Goal: Task Accomplishment & Management: Manage account settings

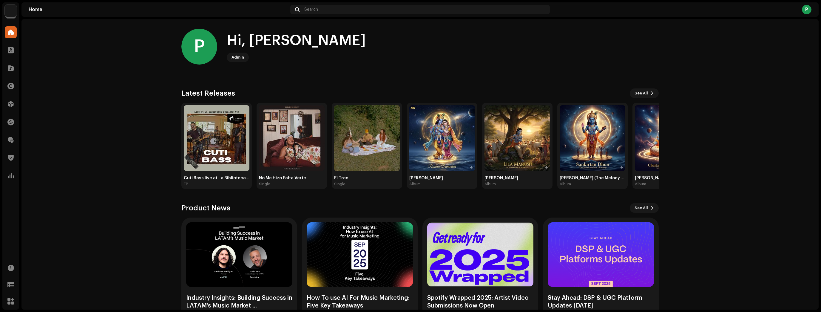
click at [9, 12] on img at bounding box center [11, 11] width 12 height 12
click at [12, 158] on span at bounding box center [11, 157] width 6 height 5
click at [7, 138] on div at bounding box center [11, 140] width 12 height 12
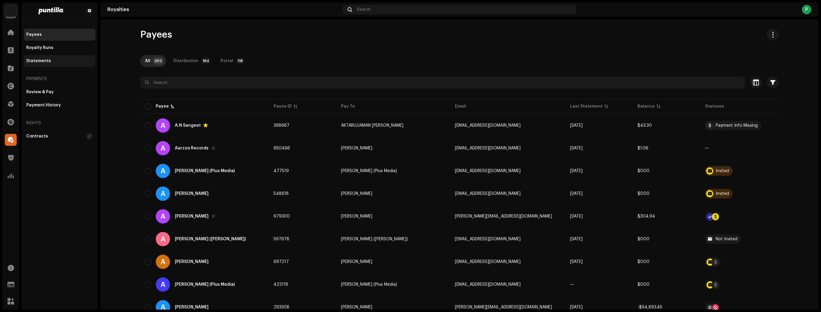
click at [68, 57] on div "Statements" at bounding box center [60, 61] width 72 height 12
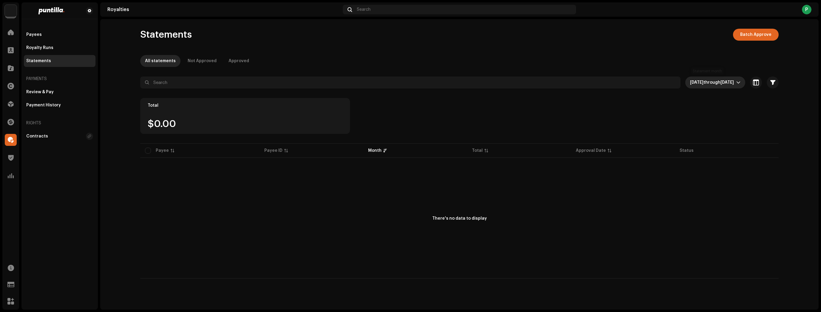
click at [721, 83] on span "[DATE]" at bounding box center [727, 82] width 13 height 4
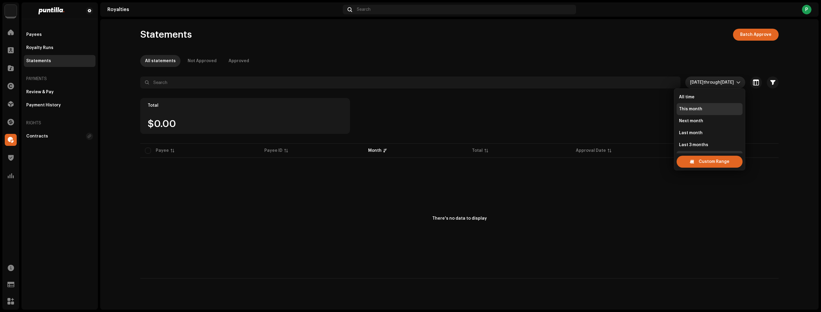
scroll to position [10, 0]
click at [698, 160] on div "Custom Range" at bounding box center [710, 162] width 66 height 12
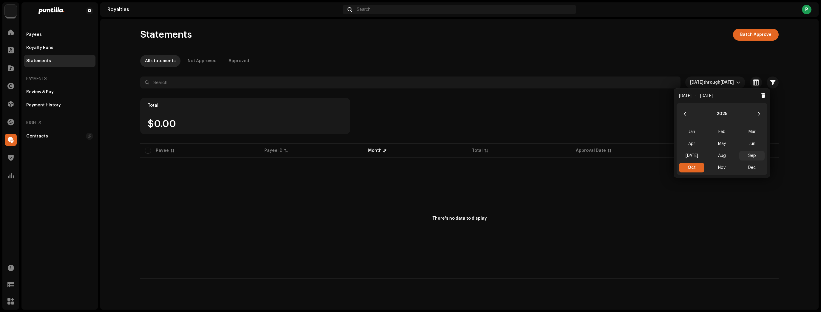
click at [745, 153] on span "Sep" at bounding box center [752, 156] width 25 height 10
click at [698, 164] on span "Oct" at bounding box center [691, 168] width 25 height 10
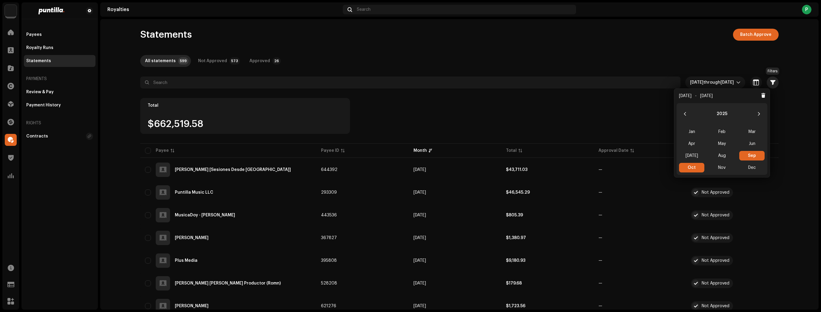
click at [772, 82] on span "button" at bounding box center [773, 82] width 5 height 5
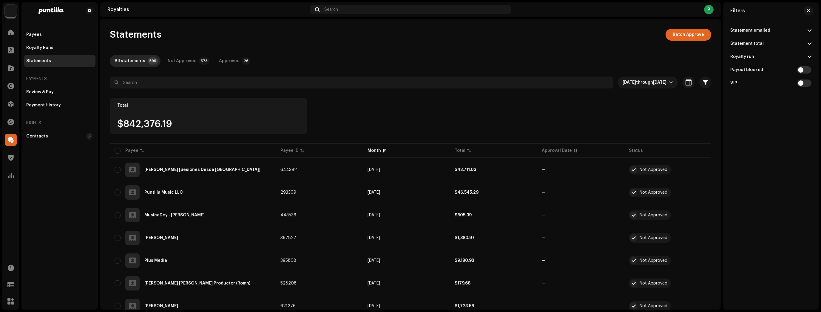
click at [782, 57] on p-accordion-header "Royalty run" at bounding box center [771, 56] width 81 height 13
click at [806, 90] on div "15818" at bounding box center [803, 90] width 18 height 6
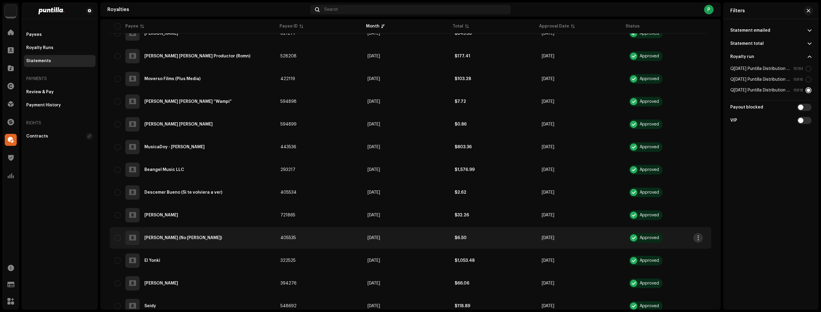
scroll to position [423, 0]
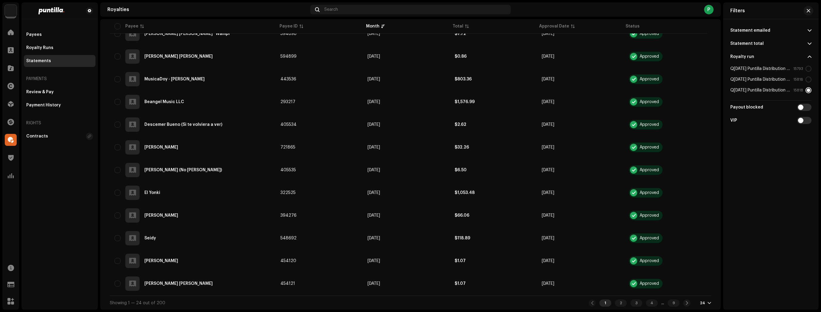
click at [708, 300] on div at bounding box center [710, 302] width 4 height 5
click at [705, 292] on div "72" at bounding box center [712, 291] width 24 height 12
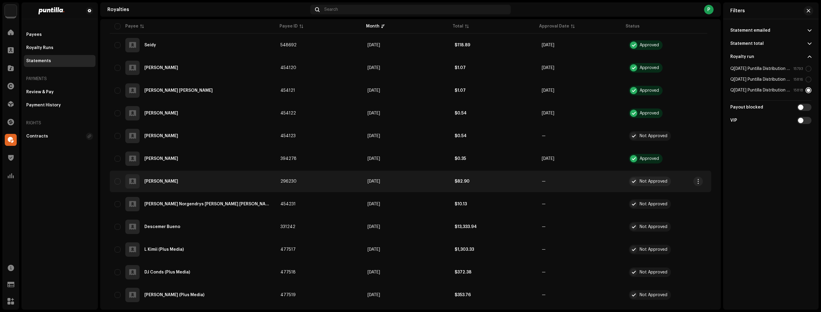
scroll to position [621, 0]
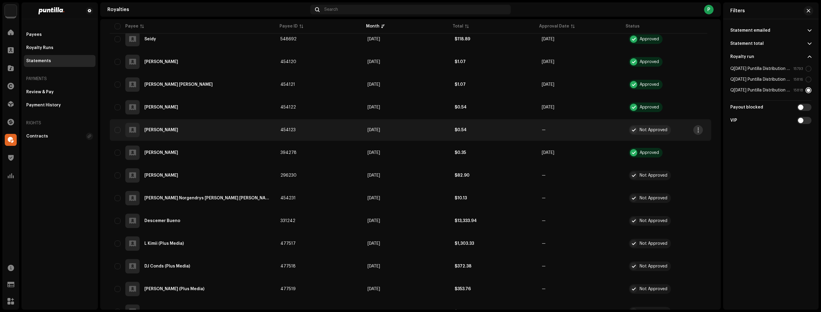
click at [700, 130] on span "button" at bounding box center [698, 129] width 4 height 5
click at [706, 155] on span "Approve" at bounding box center [708, 155] width 18 height 5
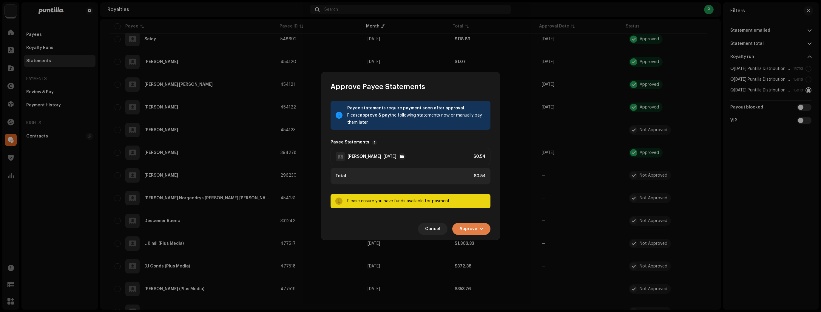
click at [471, 229] on span "Approve" at bounding box center [469, 229] width 18 height 12
click at [476, 244] on span "Approve Only" at bounding box center [473, 243] width 29 height 5
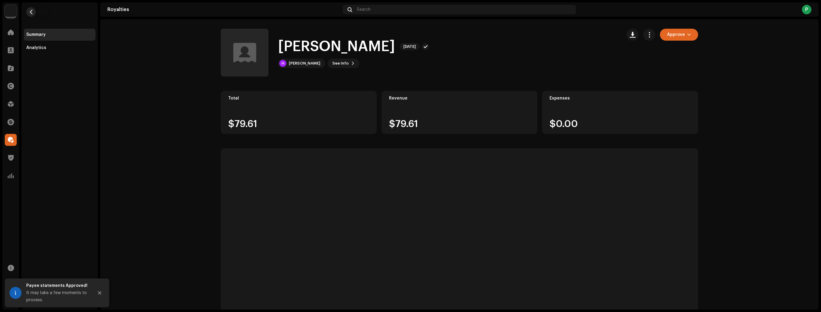
click at [29, 10] on span "button" at bounding box center [31, 12] width 4 height 5
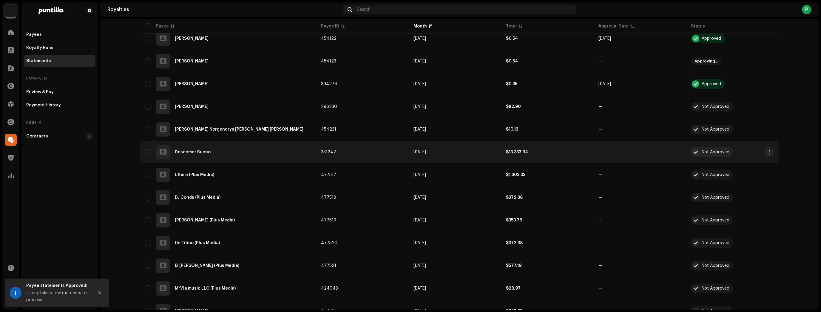
scroll to position [692, 0]
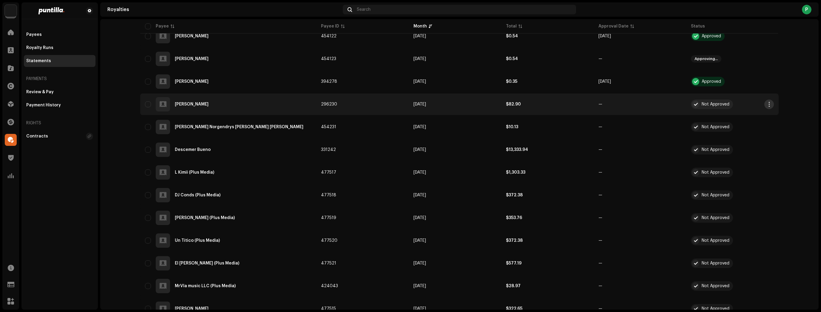
click at [769, 103] on span "button" at bounding box center [769, 104] width 4 height 5
click at [734, 131] on div "Approve" at bounding box center [740, 129] width 56 height 5
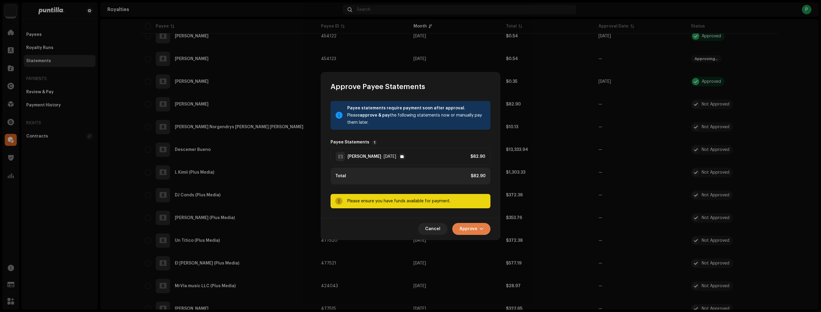
click at [467, 227] on span "Approve" at bounding box center [469, 229] width 18 height 12
click at [471, 239] on div "Approve Only" at bounding box center [486, 243] width 60 height 12
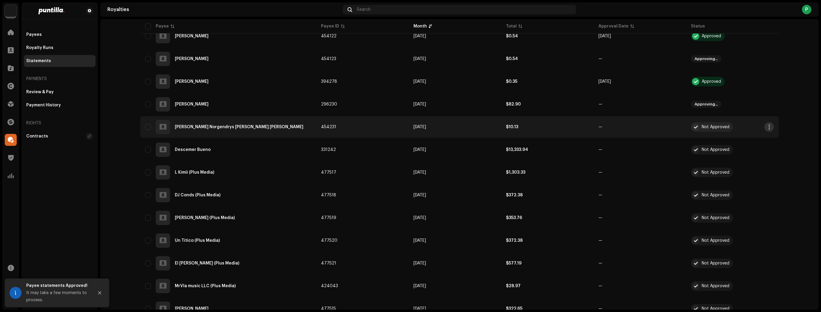
click at [769, 126] on span "button" at bounding box center [769, 126] width 4 height 5
click at [753, 156] on div "Approve" at bounding box center [739, 152] width 60 height 12
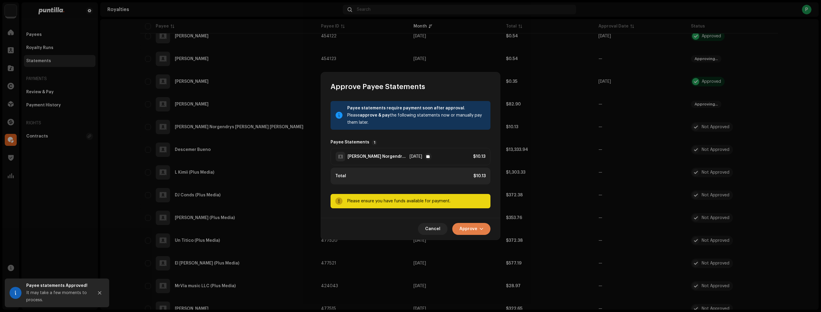
click at [481, 226] on span "button" at bounding box center [482, 228] width 4 height 5
click at [476, 241] on span "Approve Only" at bounding box center [473, 243] width 29 height 5
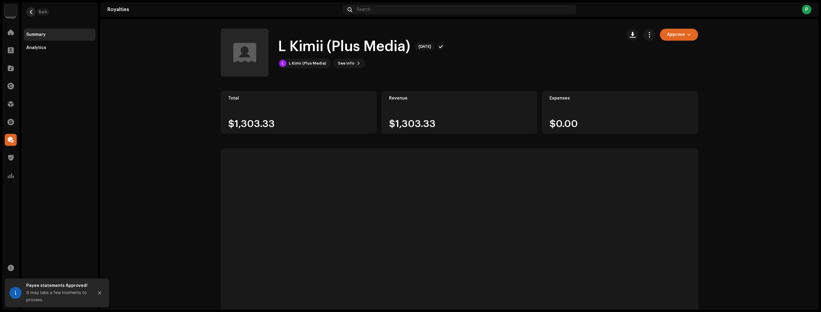
click at [31, 12] on span "button" at bounding box center [31, 12] width 4 height 5
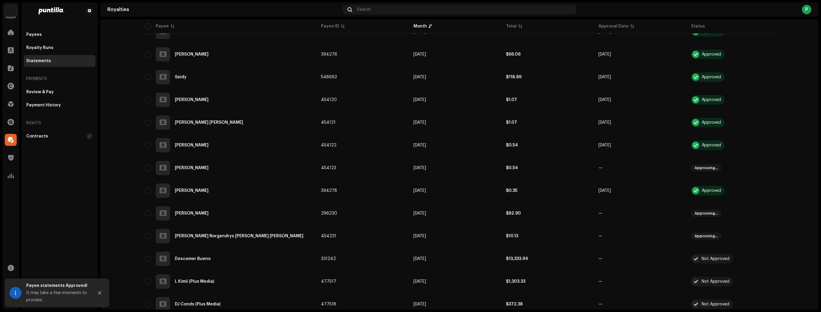
scroll to position [669, 0]
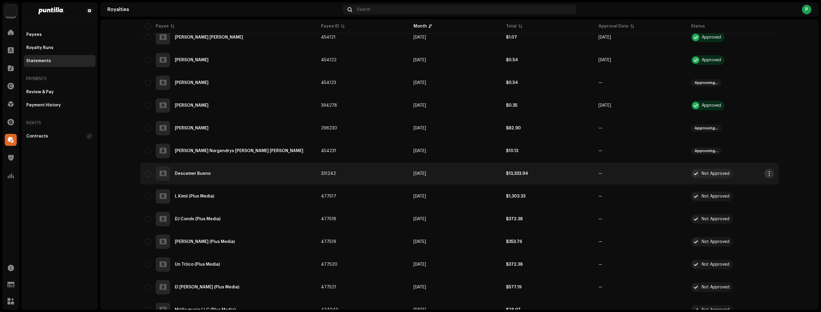
click at [767, 174] on span "button" at bounding box center [769, 173] width 4 height 5
click at [756, 201] on div "Approve" at bounding box center [739, 199] width 60 height 12
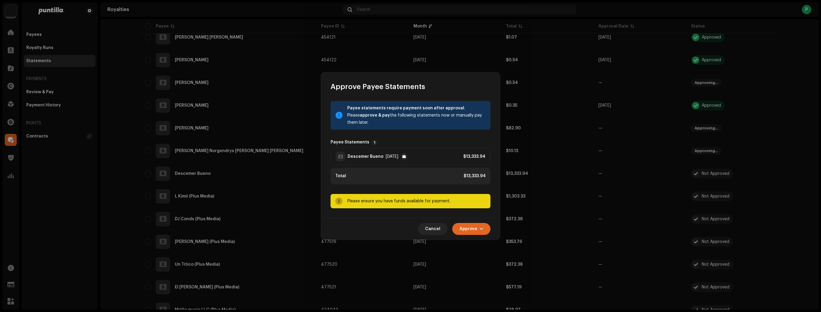
click at [491, 228] on div "Cancel Approve" at bounding box center [410, 229] width 179 height 22
click at [487, 229] on button "Approve" at bounding box center [471, 229] width 38 height 12
click at [487, 240] on div "Approve Only" at bounding box center [486, 243] width 60 height 12
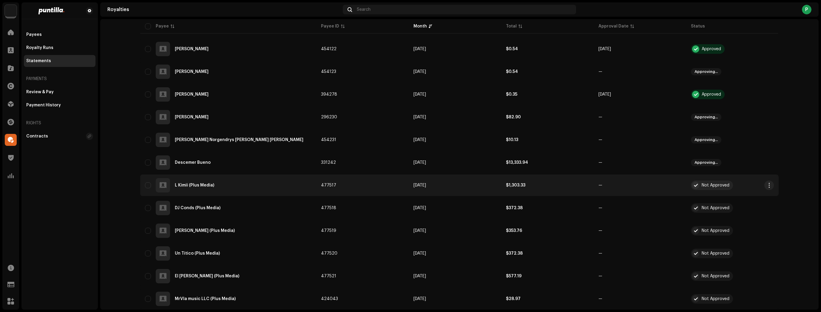
scroll to position [692, 0]
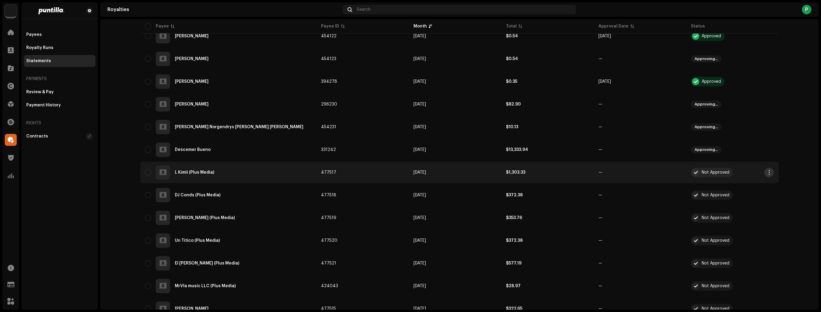
click at [771, 172] on button "button" at bounding box center [770, 172] width 10 height 10
click at [752, 198] on div "Approve" at bounding box center [740, 197] width 56 height 5
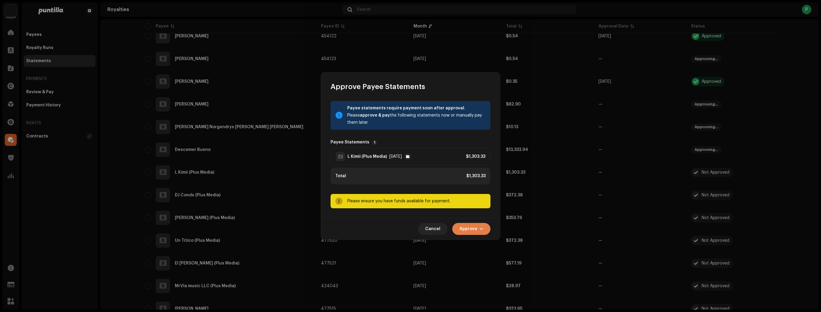
click at [485, 229] on button "Approve" at bounding box center [471, 229] width 38 height 12
click at [484, 239] on div "Approve Only" at bounding box center [486, 243] width 60 height 12
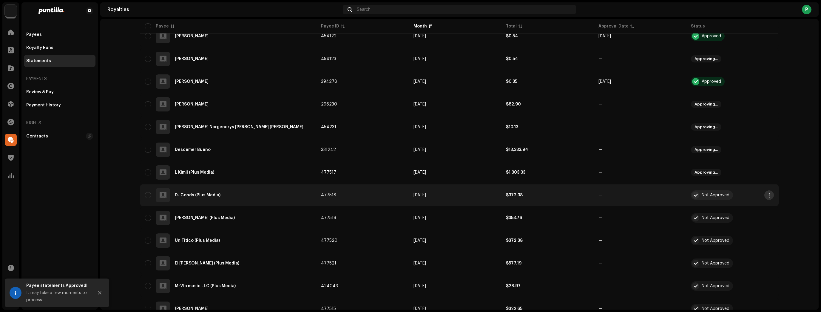
click at [767, 197] on span "button" at bounding box center [769, 195] width 4 height 5
click at [754, 215] on div "Approve" at bounding box center [739, 220] width 60 height 12
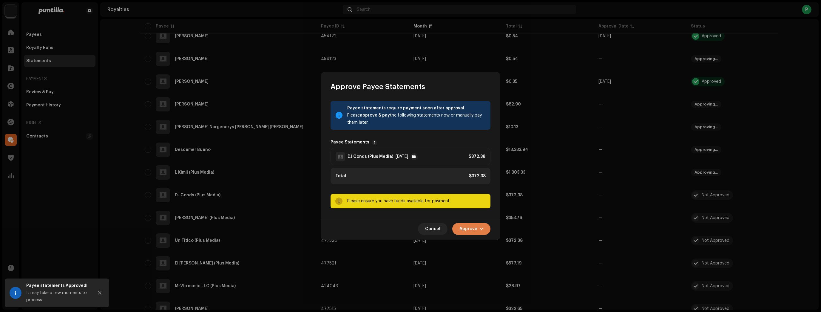
click at [474, 229] on span "Approve" at bounding box center [469, 229] width 18 height 12
click at [481, 241] on span "Approve Only" at bounding box center [473, 243] width 29 height 5
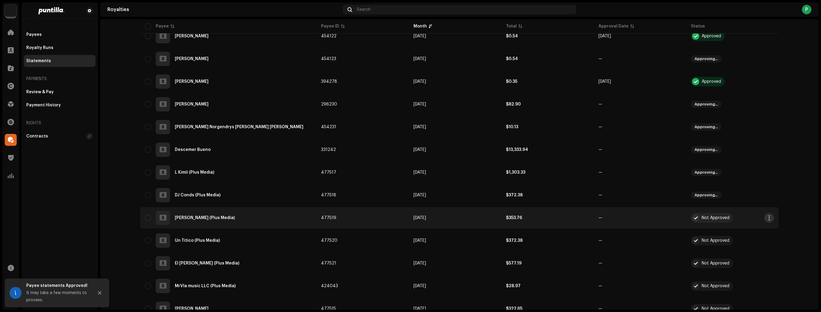
click at [767, 217] on span "button" at bounding box center [769, 217] width 4 height 5
click at [749, 239] on div "Approve" at bounding box center [739, 243] width 60 height 12
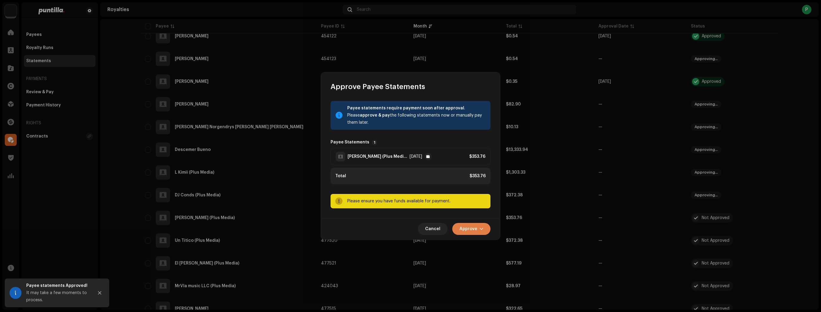
click at [470, 224] on span "Approve" at bounding box center [469, 229] width 18 height 12
click at [476, 242] on span "Approve Only" at bounding box center [473, 243] width 29 height 5
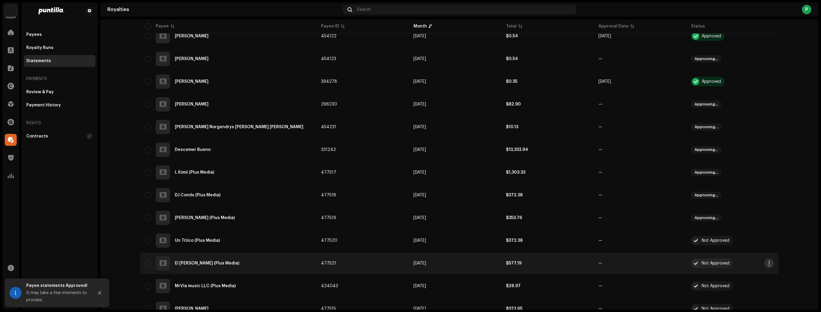
click at [771, 265] on button "button" at bounding box center [770, 263] width 10 height 10
click at [732, 214] on div "Approve" at bounding box center [740, 213] width 56 height 5
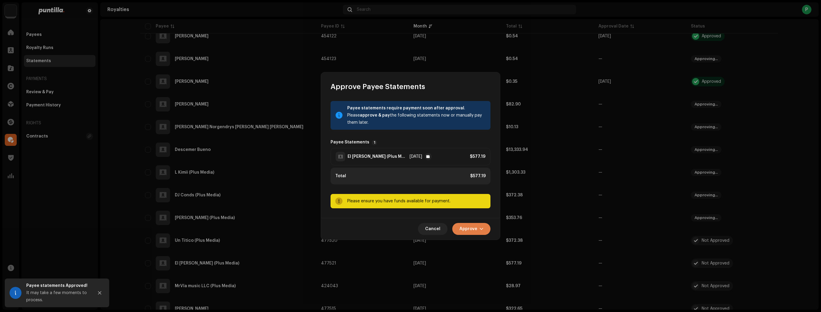
drag, startPoint x: 486, startPoint y: 229, endPoint x: 484, endPoint y: 233, distance: 3.8
click at [486, 229] on button "Approve" at bounding box center [471, 229] width 38 height 12
click at [484, 241] on span "Approve Only" at bounding box center [473, 243] width 29 height 5
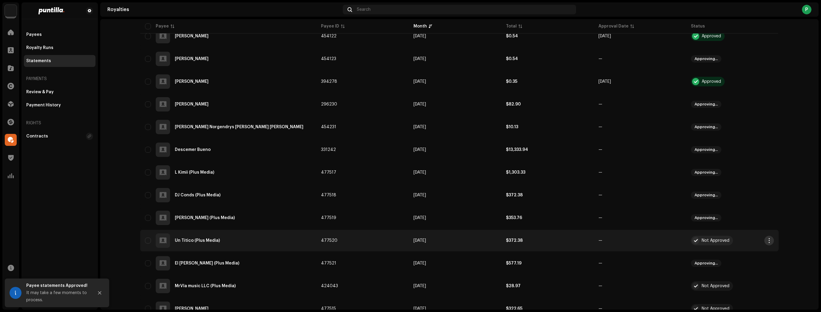
click at [765, 239] on button "button" at bounding box center [770, 240] width 10 height 10
click at [734, 263] on div "Approve" at bounding box center [740, 265] width 56 height 5
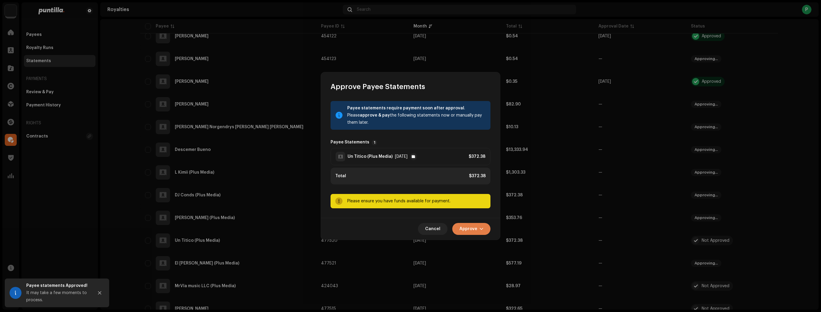
click at [478, 232] on button "Approve" at bounding box center [471, 229] width 38 height 12
drag, startPoint x: 480, startPoint y: 241, endPoint x: 490, endPoint y: 242, distance: 10.2
click at [480, 241] on span "Approve Only" at bounding box center [473, 243] width 29 height 5
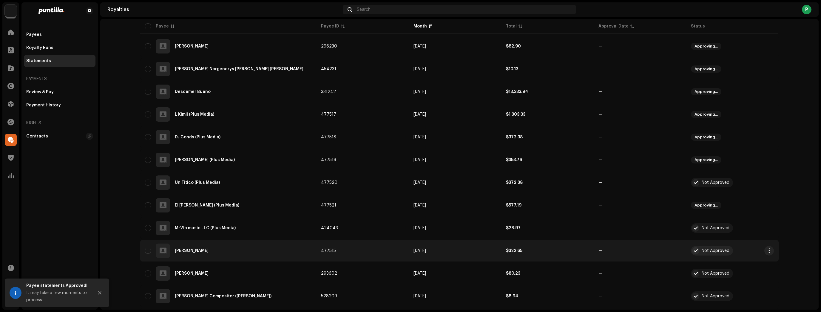
scroll to position [764, 0]
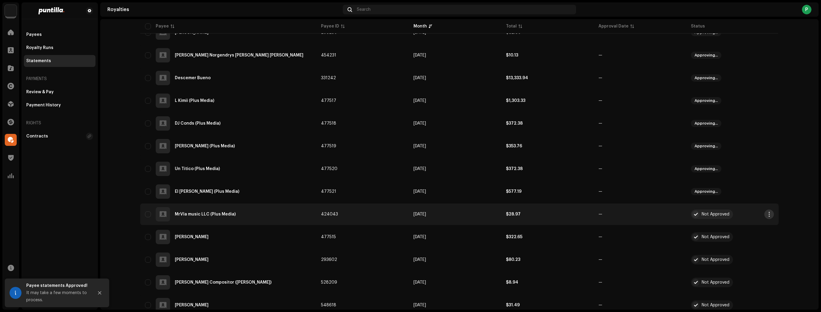
click at [767, 213] on span "button" at bounding box center [769, 214] width 4 height 5
click at [748, 236] on div "Approve" at bounding box center [739, 239] width 60 height 12
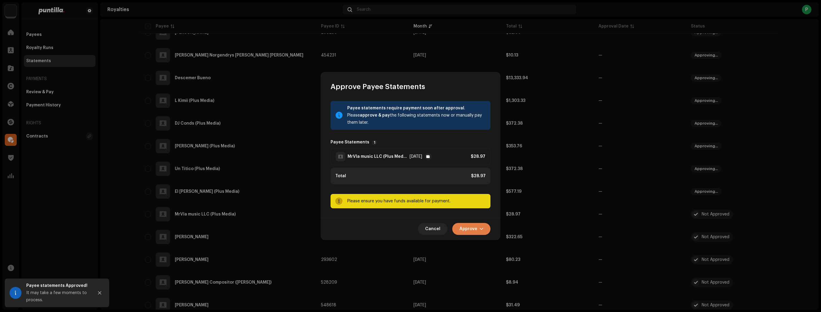
click at [466, 231] on span "Approve" at bounding box center [469, 229] width 18 height 12
click at [466, 240] on div "Approve Only" at bounding box center [486, 243] width 60 height 12
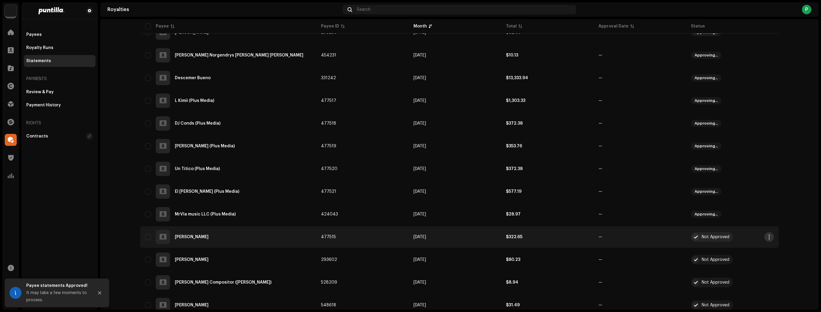
click at [767, 238] on span "button" at bounding box center [769, 236] width 4 height 5
click at [756, 258] on div "Approve" at bounding box center [739, 262] width 60 height 12
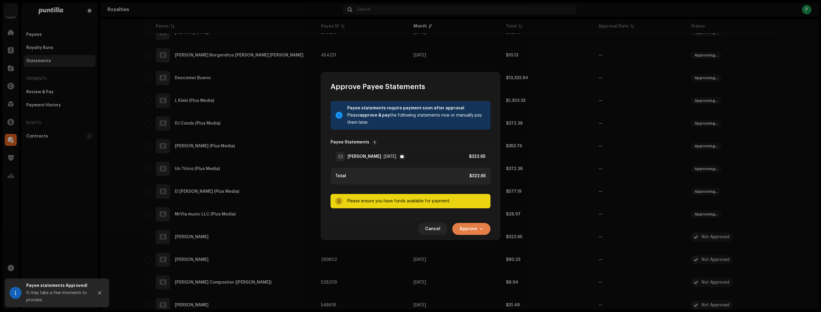
click at [481, 229] on span "button" at bounding box center [482, 228] width 4 height 5
click at [485, 243] on span "Approve Only" at bounding box center [473, 243] width 29 height 5
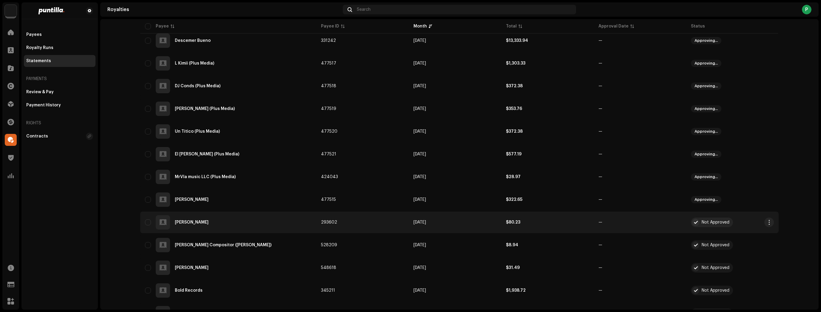
scroll to position [812, 0]
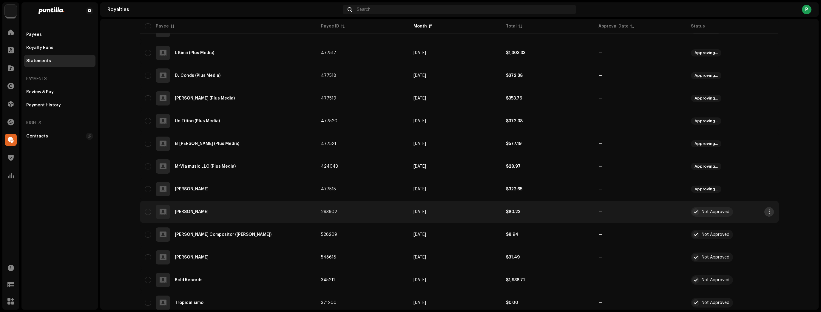
click at [770, 214] on button "button" at bounding box center [770, 212] width 10 height 10
click at [752, 240] on div "Approve" at bounding box center [739, 237] width 60 height 12
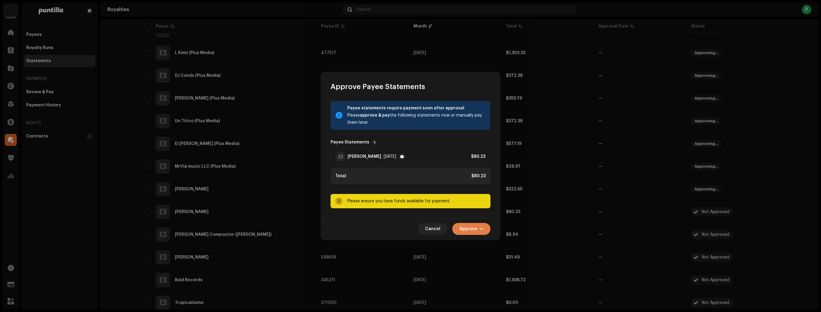
click at [482, 226] on button "Approve" at bounding box center [471, 229] width 38 height 12
click at [479, 242] on span "Approve Only" at bounding box center [473, 243] width 29 height 5
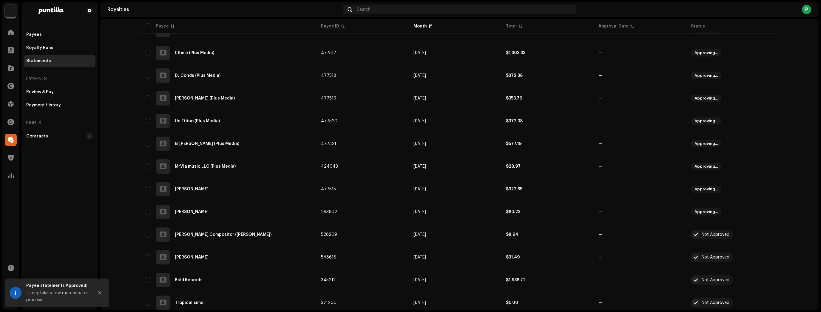
click at [767, 234] on span "button" at bounding box center [769, 234] width 4 height 5
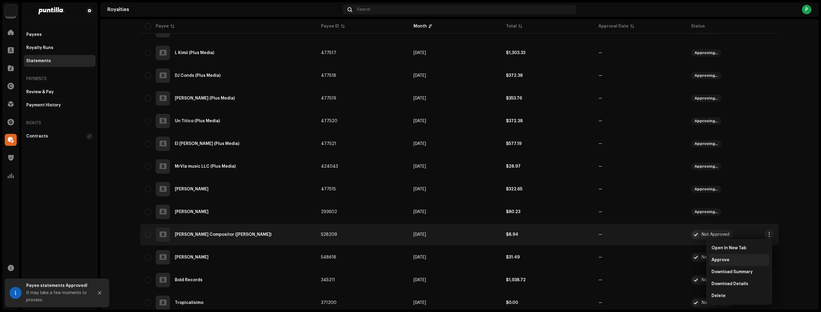
click at [747, 256] on div "Approve" at bounding box center [739, 260] width 60 height 12
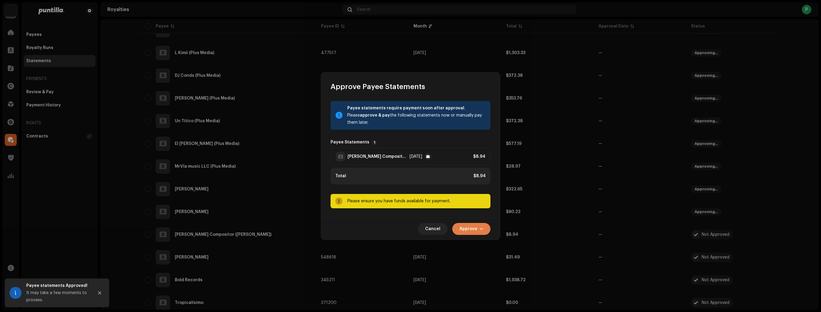
click at [481, 228] on span "button" at bounding box center [482, 228] width 4 height 5
click at [481, 240] on div "Approve Only" at bounding box center [486, 243] width 60 height 12
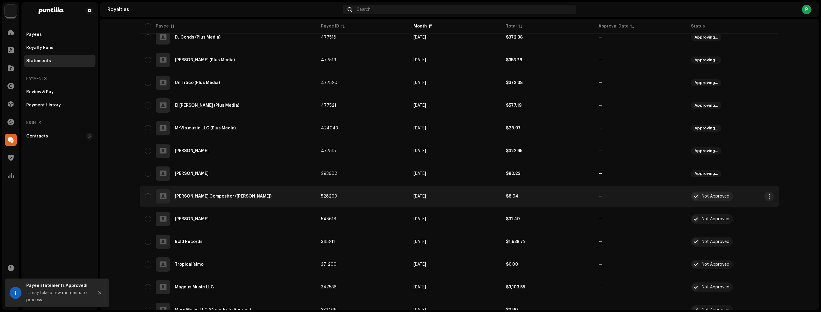
scroll to position [860, 0]
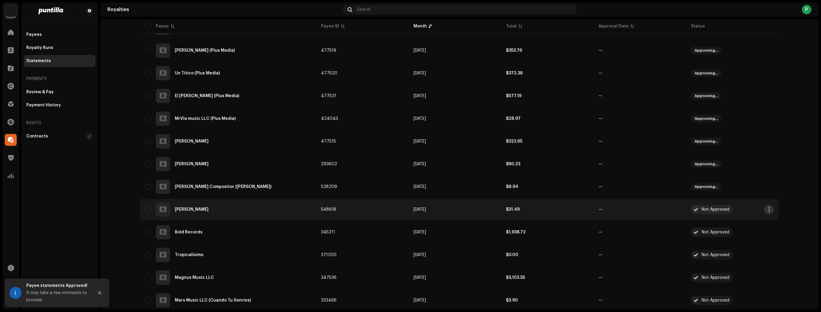
click at [767, 210] on span "button" at bounding box center [769, 209] width 4 height 5
click at [755, 235] on div "Approve" at bounding box center [740, 234] width 56 height 5
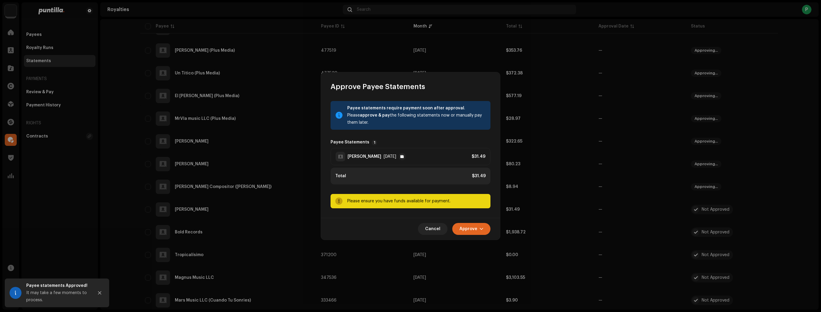
click at [491, 230] on div "Cancel Approve" at bounding box center [410, 229] width 179 height 22
click at [487, 230] on button "Approve" at bounding box center [471, 229] width 38 height 12
click at [485, 240] on div "Approve Only" at bounding box center [486, 243] width 60 height 12
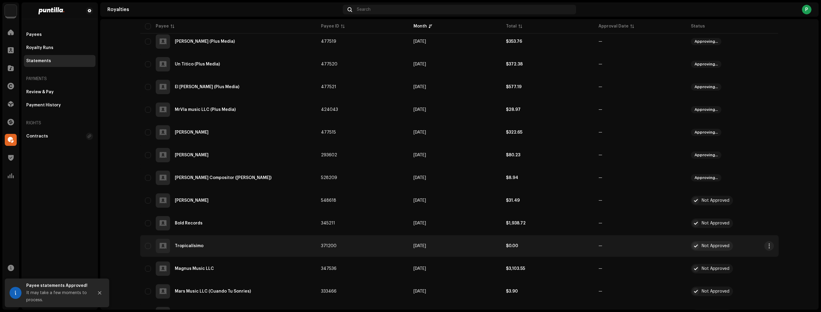
scroll to position [907, 0]
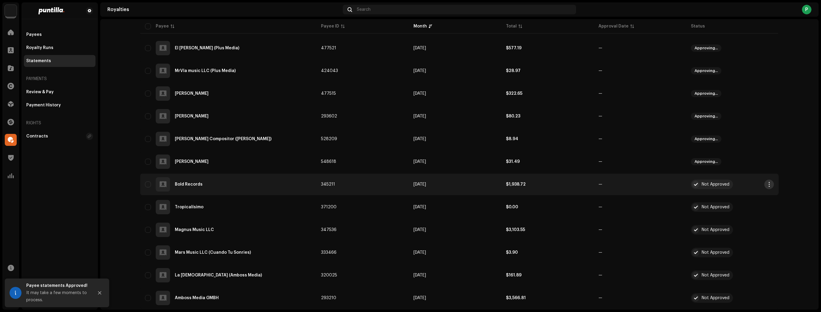
click at [765, 185] on button "button" at bounding box center [770, 184] width 10 height 10
click at [755, 205] on div "Approve" at bounding box center [739, 210] width 60 height 12
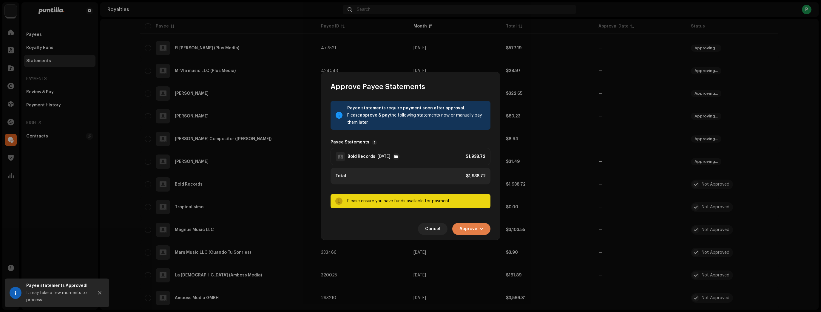
click at [459, 228] on button "Approve" at bounding box center [471, 229] width 38 height 12
click at [470, 239] on div "Approve Only" at bounding box center [486, 243] width 60 height 12
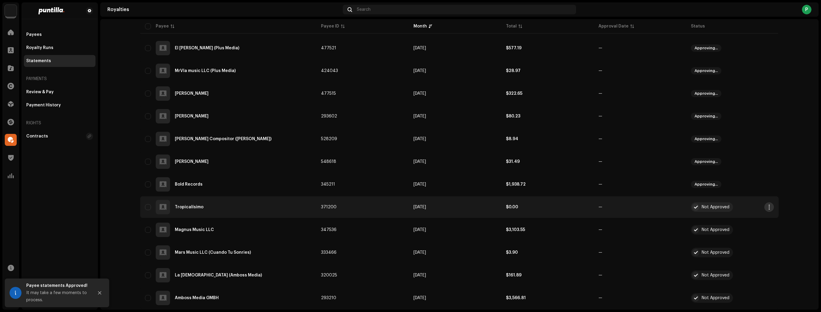
click at [767, 208] on span "button" at bounding box center [769, 206] width 4 height 5
click at [746, 233] on div "Approve" at bounding box center [740, 232] width 56 height 5
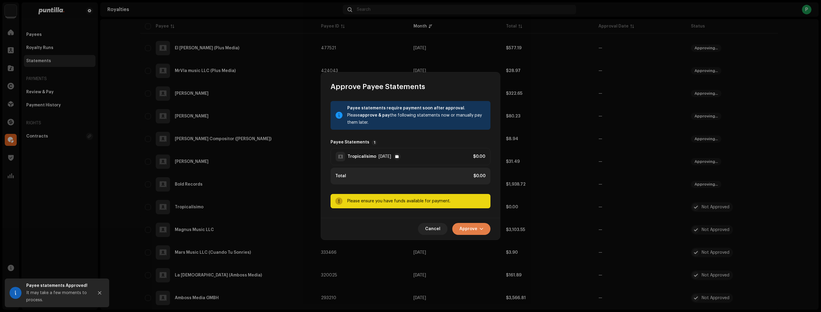
click at [480, 226] on span "button" at bounding box center [482, 228] width 4 height 5
click at [480, 242] on span "Approve Only" at bounding box center [473, 243] width 29 height 5
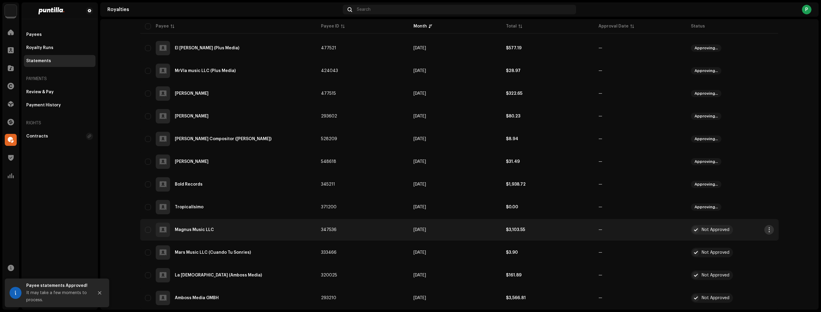
click at [767, 230] on span "button" at bounding box center [769, 229] width 4 height 5
click at [738, 251] on div "Approve" at bounding box center [739, 255] width 60 height 12
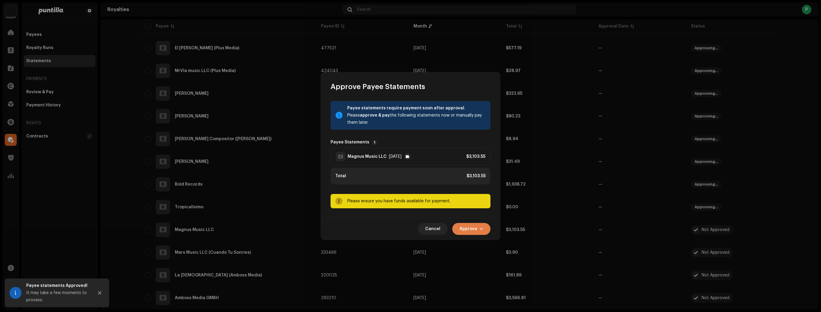
click at [480, 227] on button "Approve" at bounding box center [471, 229] width 38 height 12
click at [484, 247] on div "Approve Only" at bounding box center [486, 243] width 60 height 12
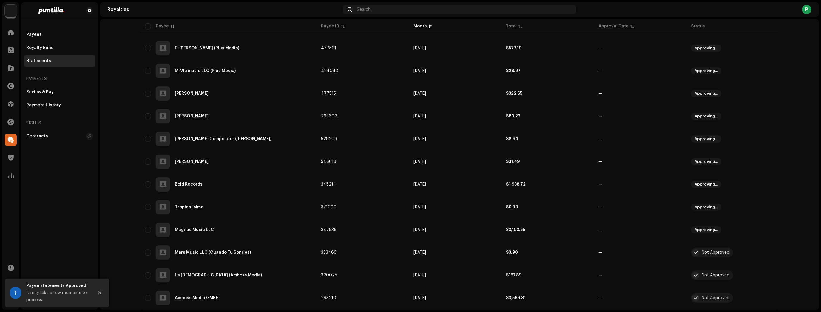
click at [769, 253] on span "button" at bounding box center [769, 252] width 4 height 5
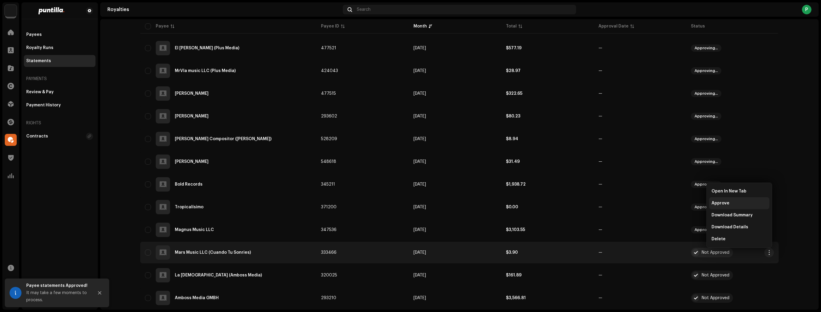
click at [736, 201] on div "Approve" at bounding box center [740, 203] width 56 height 5
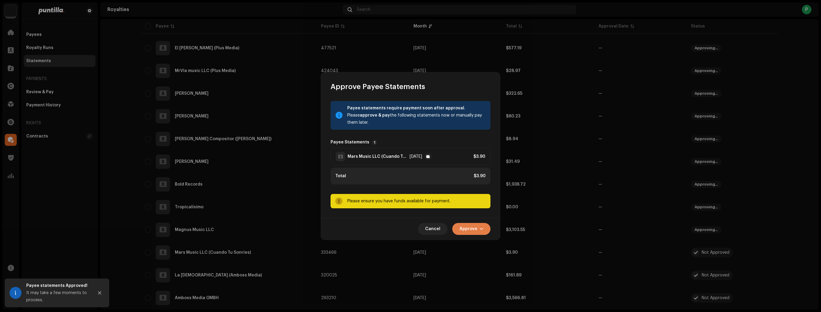
click at [480, 229] on span "button" at bounding box center [482, 228] width 4 height 5
click at [480, 243] on span "Approve Only" at bounding box center [473, 243] width 29 height 5
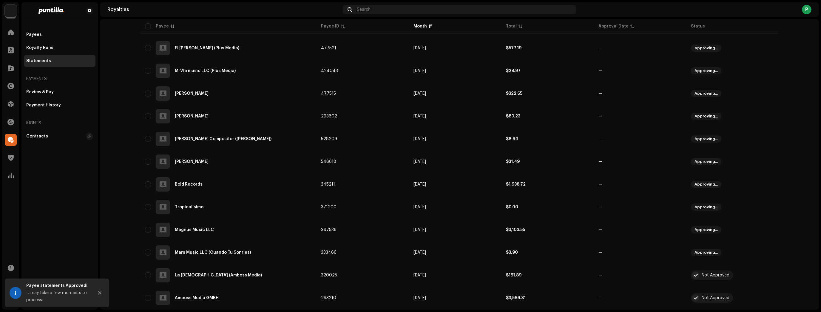
click at [767, 273] on tr "La Diosa (Amboss Media) 320025 Sep 2025 $161.89 — Not Approved" at bounding box center [459, 274] width 639 height 21
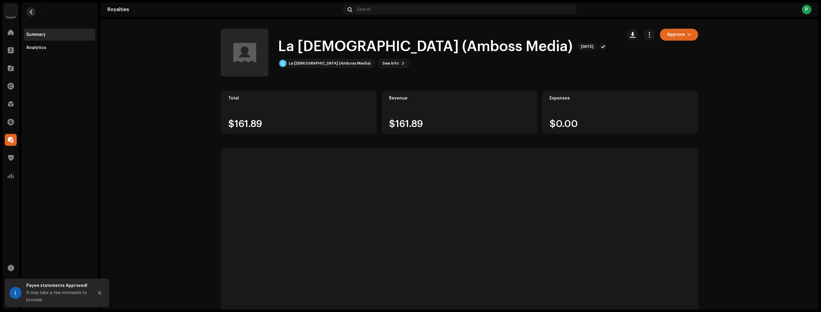
click at [31, 10] on span "button" at bounding box center [31, 12] width 4 height 5
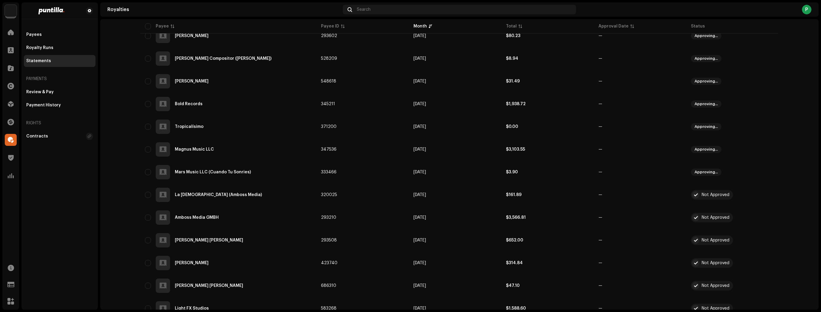
scroll to position [1051, 0]
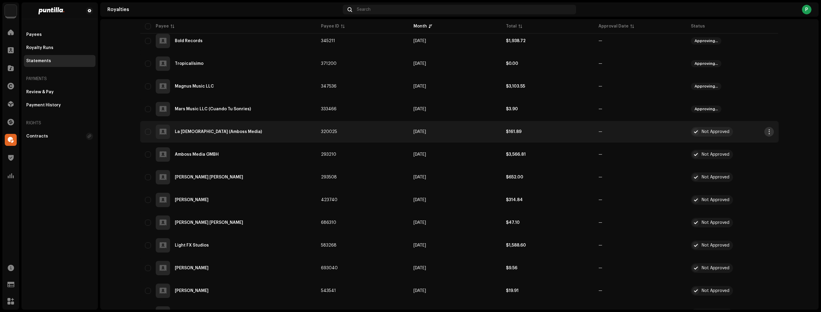
click at [767, 130] on span "button" at bounding box center [769, 131] width 4 height 5
click at [752, 159] on div "Approve" at bounding box center [740, 157] width 56 height 5
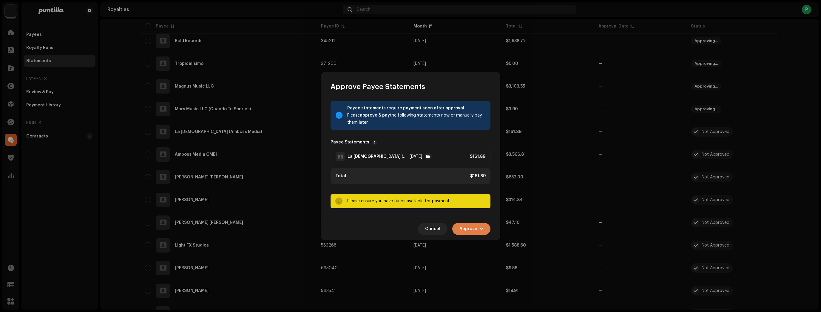
click at [469, 228] on span "Approve" at bounding box center [469, 229] width 18 height 12
click at [475, 241] on span "Approve Only" at bounding box center [473, 243] width 29 height 5
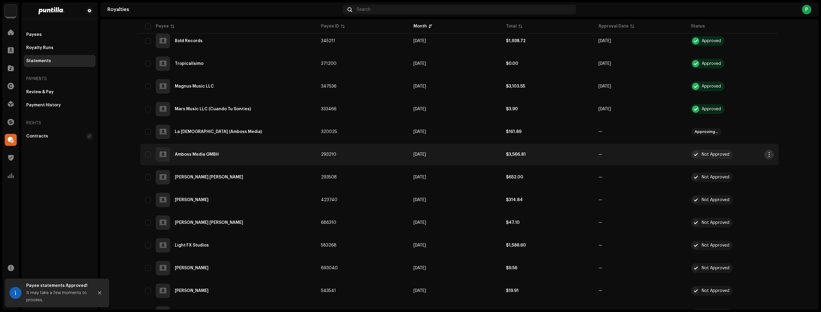
click at [767, 156] on span "button" at bounding box center [769, 154] width 4 height 5
click at [752, 176] on div "Approve" at bounding box center [739, 180] width 60 height 12
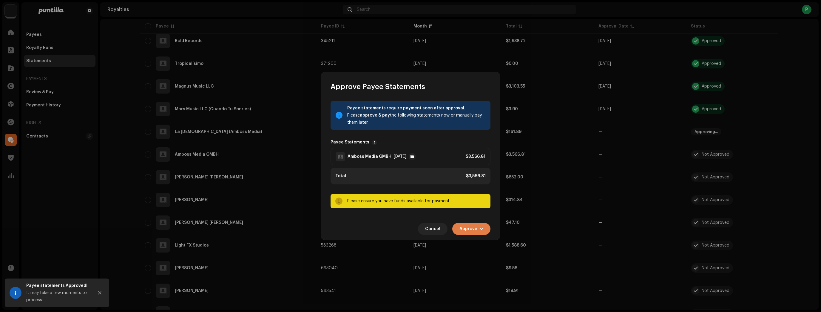
drag, startPoint x: 474, startPoint y: 226, endPoint x: 476, endPoint y: 232, distance: 5.9
click at [474, 226] on span "Approve" at bounding box center [469, 229] width 18 height 12
click at [479, 239] on div "Approve Only" at bounding box center [486, 243] width 60 height 12
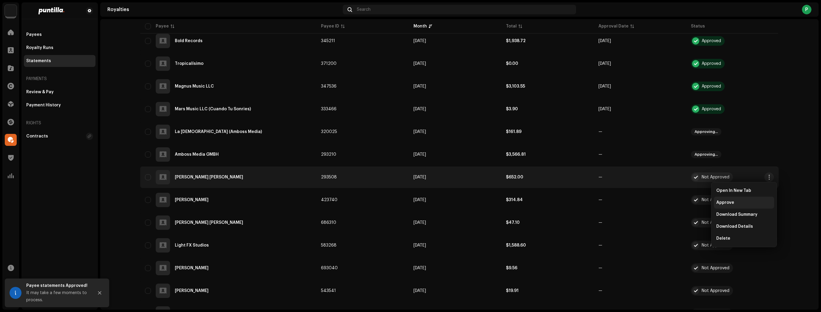
click at [751, 198] on div "Approve" at bounding box center [744, 202] width 60 height 12
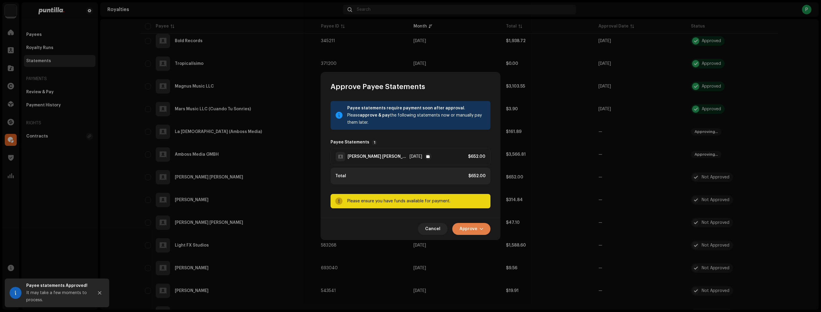
click at [468, 231] on span "Approve" at bounding box center [469, 229] width 18 height 12
click at [478, 244] on span "Approve Only" at bounding box center [473, 243] width 29 height 5
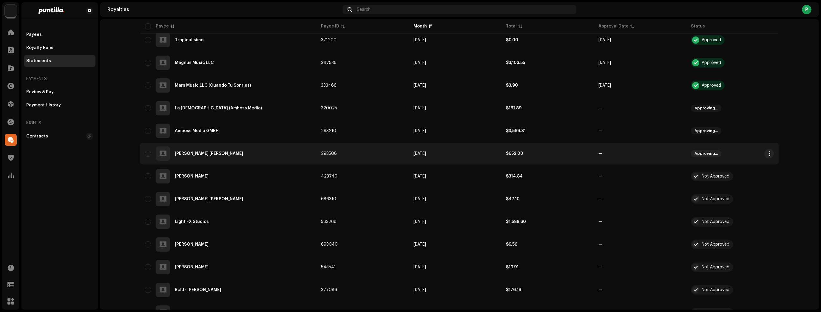
scroll to position [1075, 0]
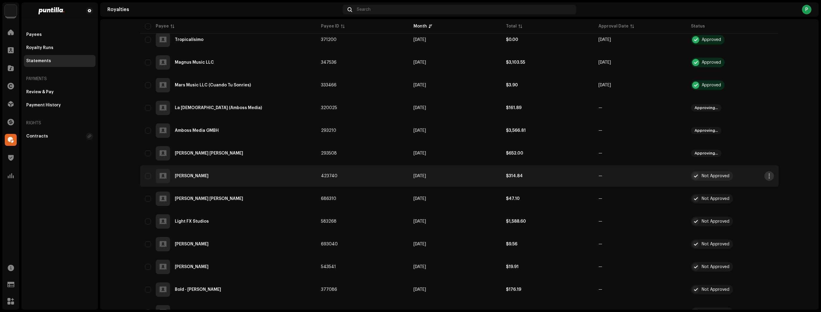
click at [767, 177] on span "button" at bounding box center [769, 175] width 4 height 5
click at [755, 203] on div "Approve" at bounding box center [740, 201] width 56 height 5
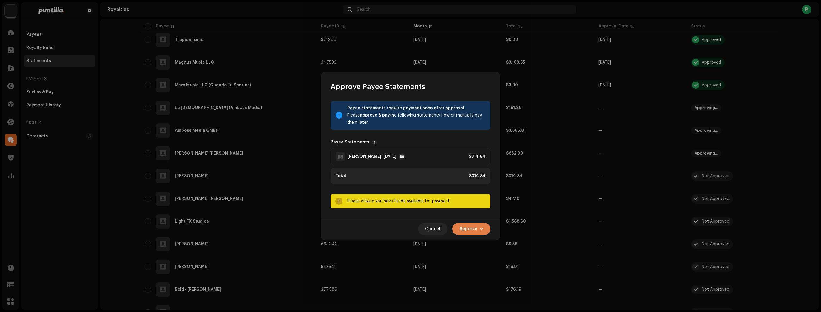
click at [457, 227] on button "Approve" at bounding box center [471, 229] width 38 height 12
click at [467, 241] on span "Approve Only" at bounding box center [473, 243] width 29 height 5
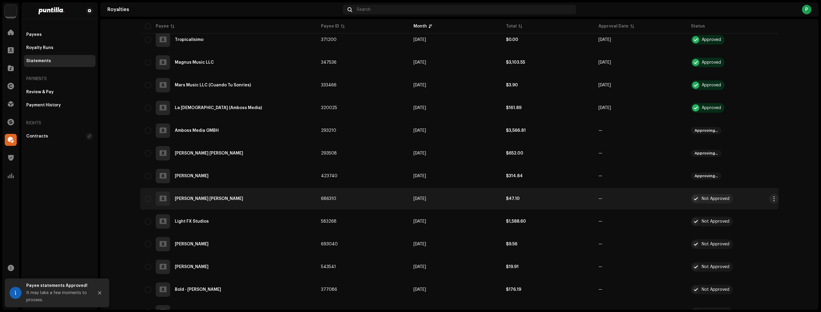
scroll to position [1098, 0]
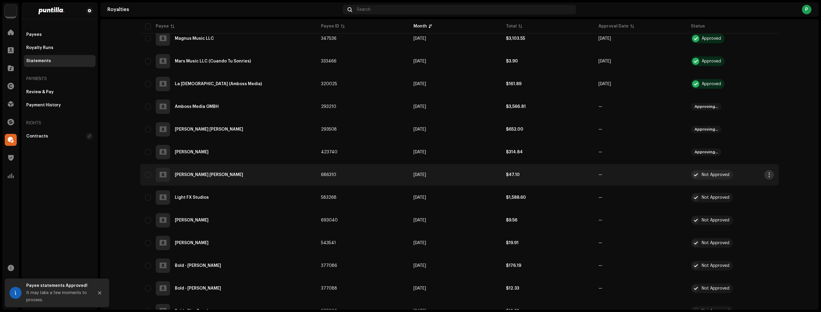
click at [767, 175] on span "button" at bounding box center [769, 174] width 4 height 5
click at [746, 199] on div "Approve" at bounding box center [740, 200] width 56 height 5
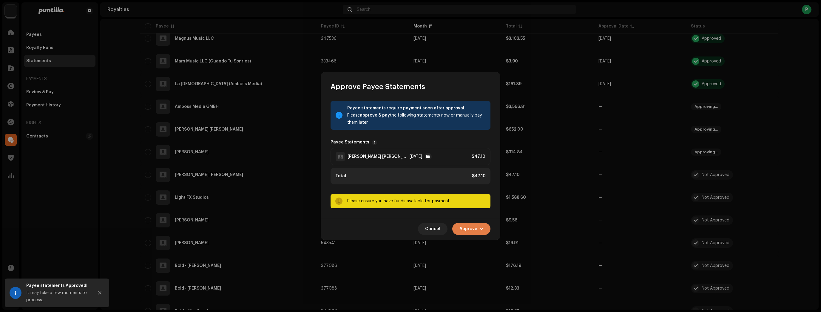
click at [477, 226] on span "Approve" at bounding box center [469, 229] width 18 height 12
click at [483, 241] on span "Approve Only" at bounding box center [473, 243] width 29 height 5
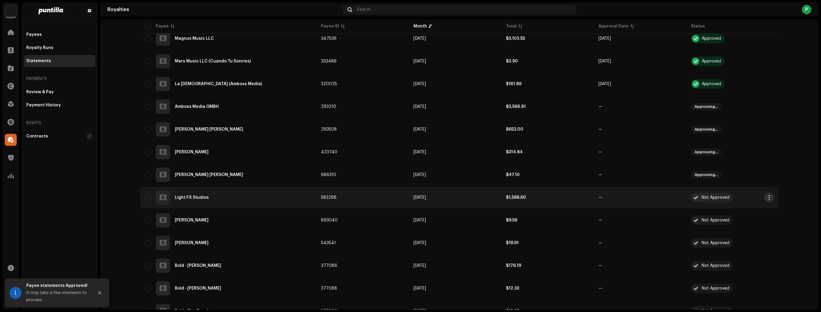
click at [767, 199] on span "button" at bounding box center [769, 197] width 4 height 5
click at [753, 222] on div "Approve" at bounding box center [740, 222] width 56 height 5
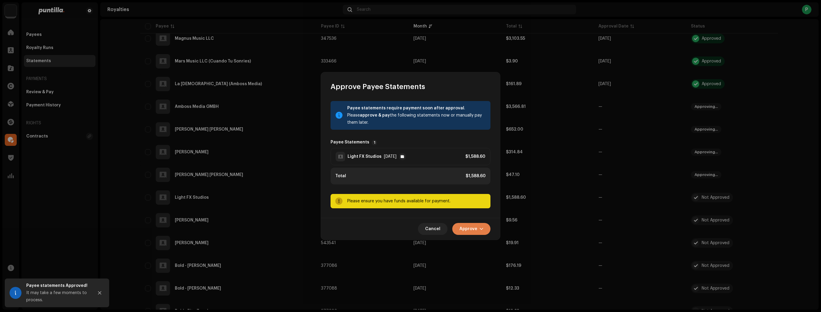
drag, startPoint x: 481, startPoint y: 225, endPoint x: 481, endPoint y: 231, distance: 5.7
click at [481, 225] on button "Approve" at bounding box center [471, 229] width 38 height 12
click at [481, 242] on span "Approve Only" at bounding box center [473, 243] width 29 height 5
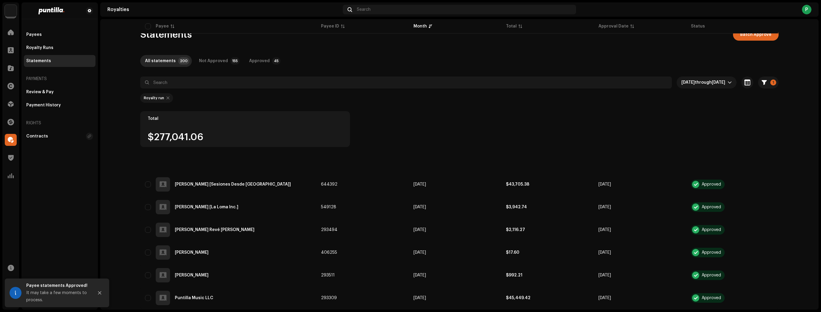
scroll to position [1098, 0]
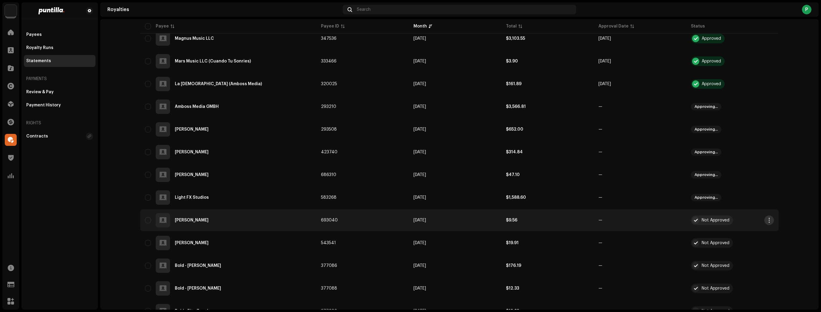
click at [767, 219] on span "button" at bounding box center [769, 220] width 4 height 5
click at [749, 248] on div "Approve" at bounding box center [739, 245] width 60 height 12
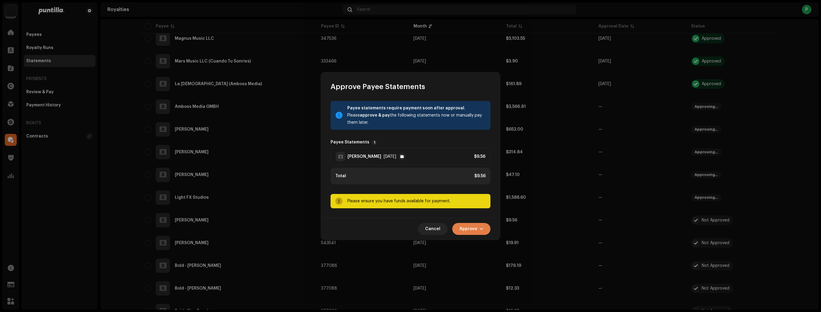
click at [464, 227] on span "Approve" at bounding box center [469, 229] width 18 height 12
click at [471, 244] on span "Approve Only" at bounding box center [473, 243] width 29 height 5
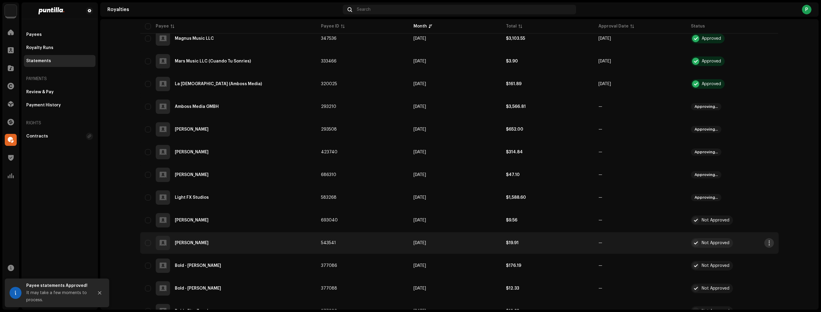
click at [765, 244] on button "button" at bounding box center [770, 243] width 10 height 10
click at [767, 244] on span "button" at bounding box center [769, 242] width 4 height 5
click at [713, 193] on span "Approve" at bounding box center [721, 193] width 18 height 5
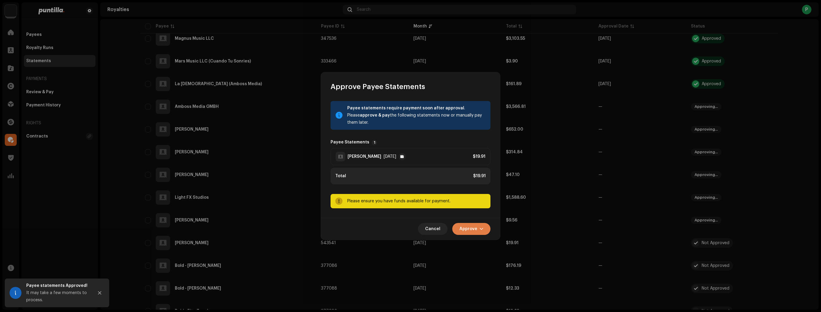
click at [476, 224] on span "Approve" at bounding box center [469, 229] width 18 height 12
click at [478, 241] on span "Approve Only" at bounding box center [473, 243] width 29 height 5
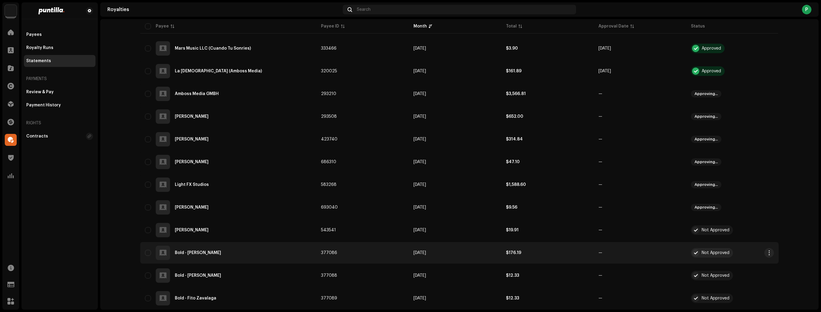
scroll to position [1146, 0]
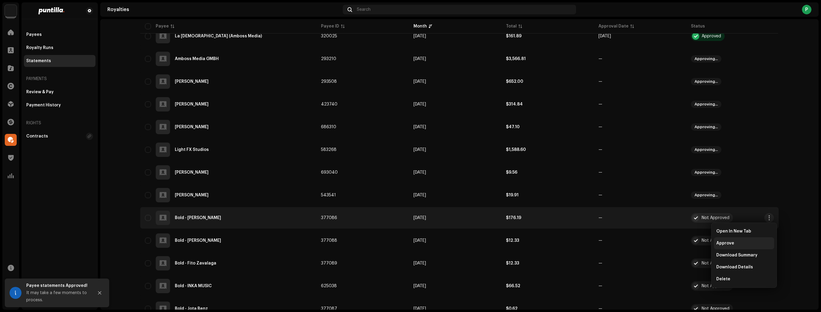
click at [750, 243] on div "Approve" at bounding box center [745, 243] width 56 height 5
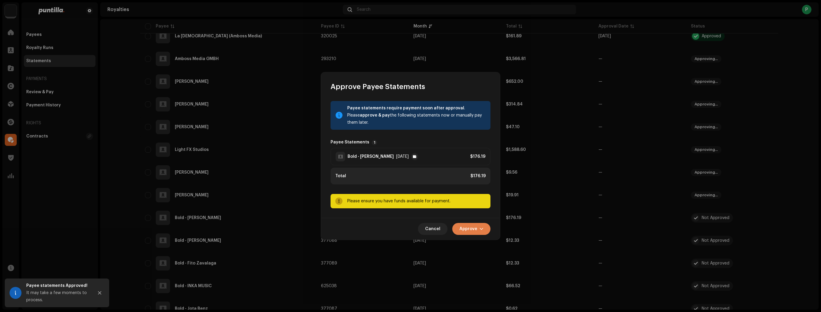
click at [481, 231] on button "Approve" at bounding box center [471, 229] width 38 height 12
click at [488, 244] on div "Approve Only" at bounding box center [487, 243] width 56 height 5
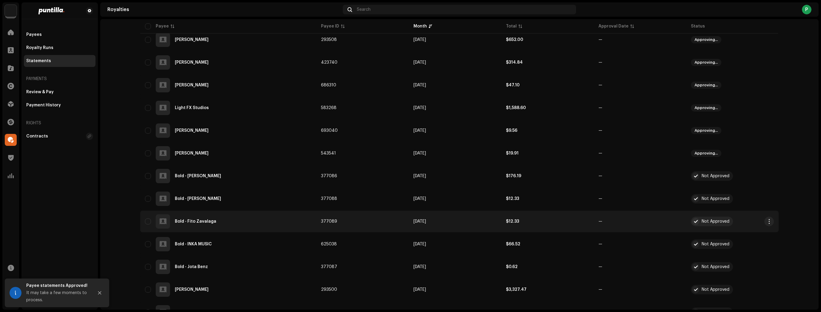
scroll to position [1194, 0]
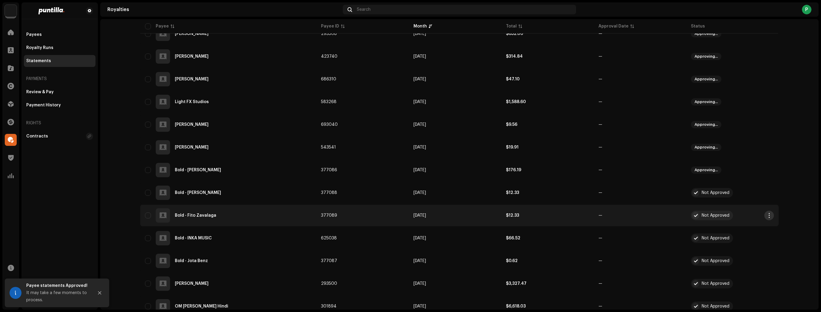
click at [767, 213] on span "button" at bounding box center [769, 215] width 4 height 5
click at [739, 238] on div "Approve" at bounding box center [740, 240] width 56 height 5
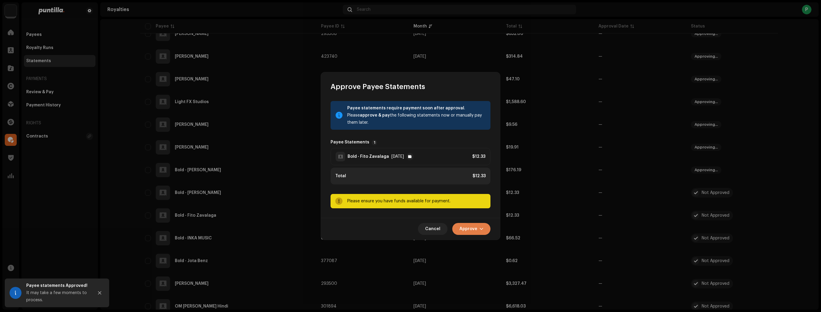
click at [483, 230] on span "button" at bounding box center [482, 228] width 4 height 5
click at [492, 244] on div "Approve Only" at bounding box center [487, 243] width 56 height 5
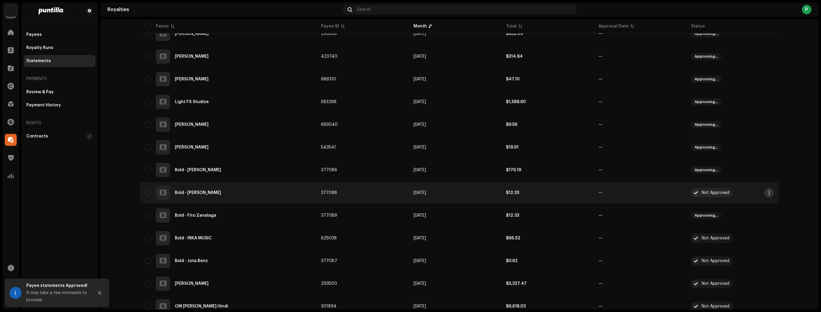
click at [765, 193] on button "button" at bounding box center [770, 193] width 10 height 10
click at [723, 216] on span "Approve" at bounding box center [721, 217] width 18 height 5
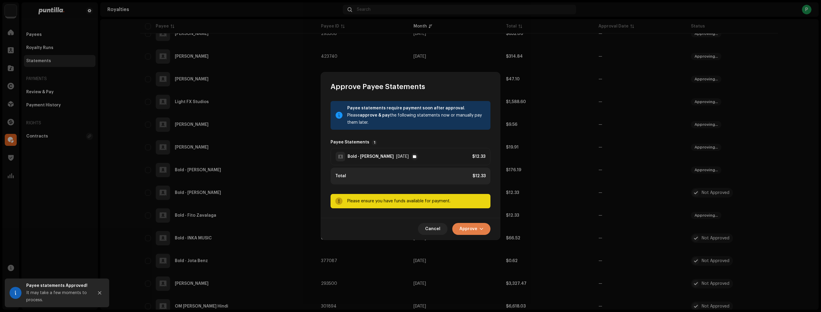
click at [480, 228] on span "button" at bounding box center [482, 228] width 4 height 5
click at [489, 239] on div "Approve Only" at bounding box center [486, 243] width 60 height 12
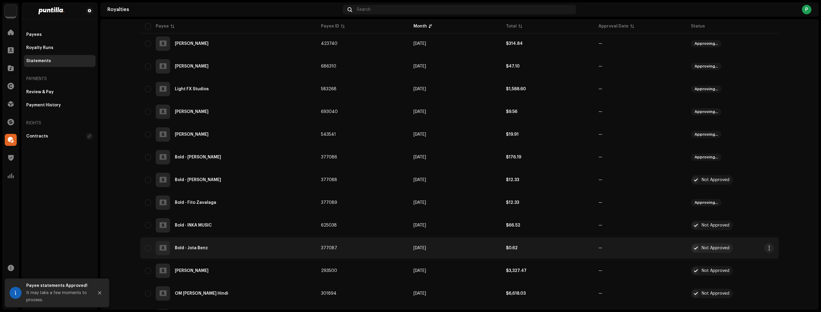
scroll to position [1242, 0]
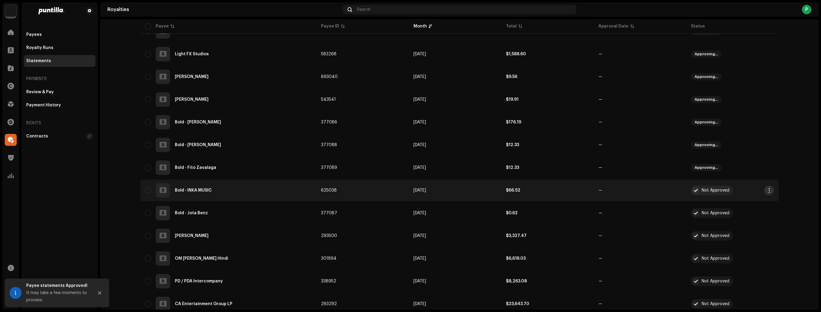
click at [767, 191] on span "button" at bounding box center [769, 190] width 4 height 5
click at [757, 211] on div "Approve" at bounding box center [739, 216] width 60 height 12
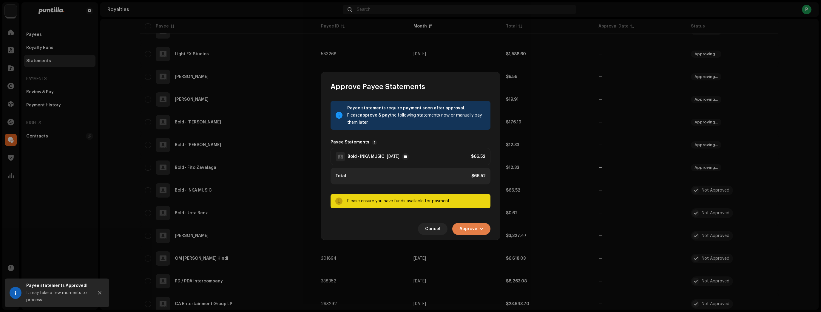
click at [479, 230] on button "Approve" at bounding box center [471, 229] width 38 height 12
click at [482, 241] on span "Approve Only" at bounding box center [473, 243] width 29 height 5
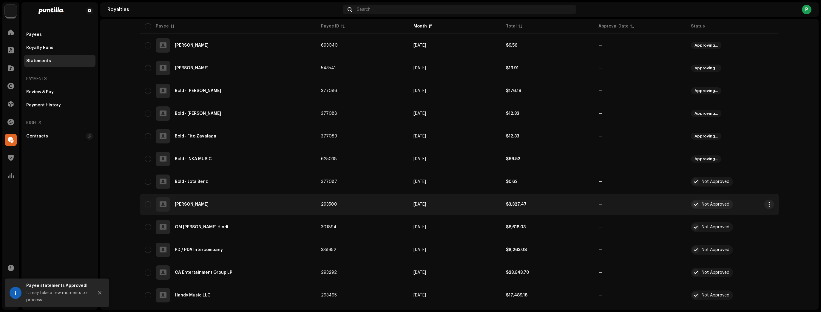
scroll to position [1289, 0]
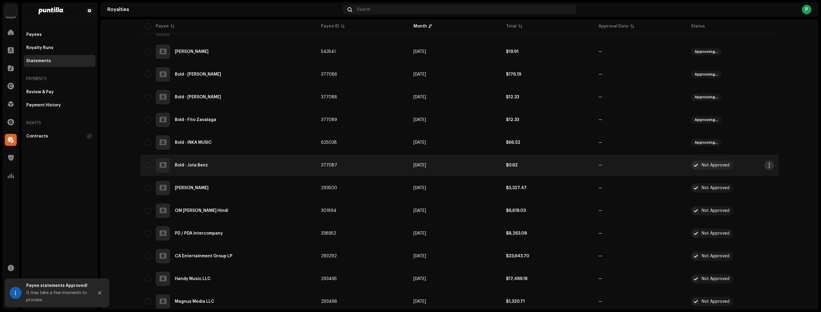
click at [768, 164] on span "button" at bounding box center [769, 165] width 4 height 5
click at [750, 191] on div "Approve" at bounding box center [740, 190] width 56 height 5
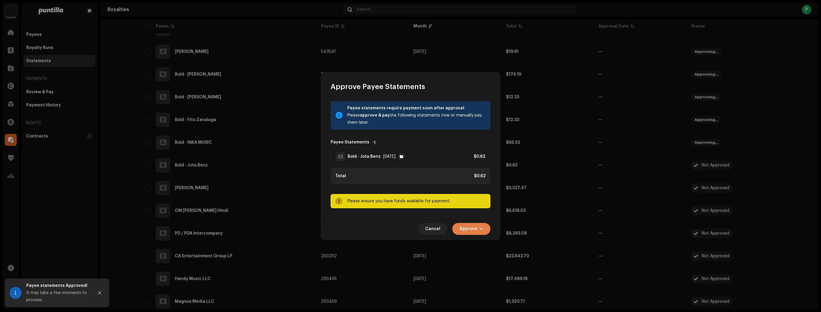
click at [480, 227] on span "button" at bounding box center [482, 228] width 4 height 5
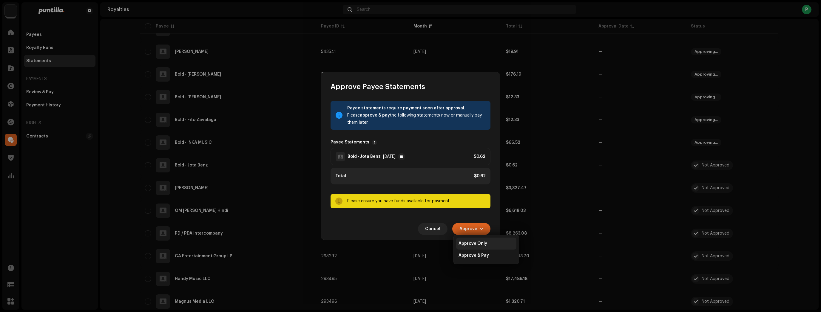
click at [483, 246] on div "Approve Only" at bounding box center [486, 243] width 60 height 12
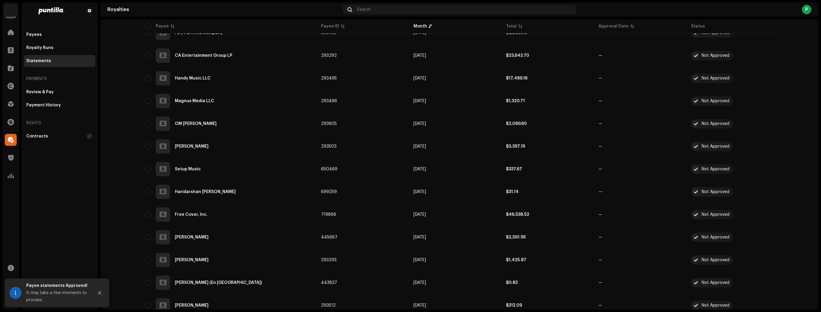
scroll to position [1511, 0]
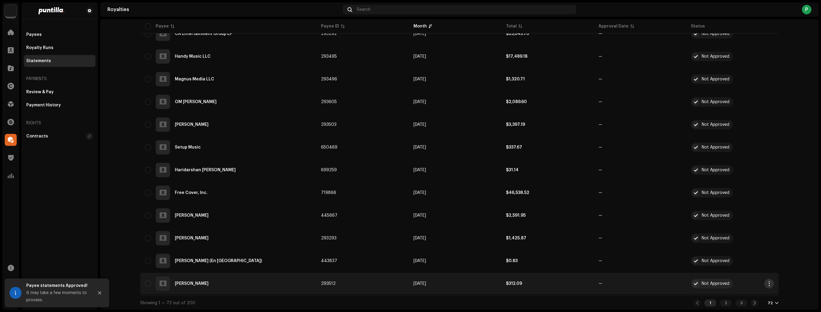
click at [765, 281] on button "button" at bounding box center [770, 283] width 10 height 10
click at [729, 235] on span "Approve" at bounding box center [721, 233] width 18 height 5
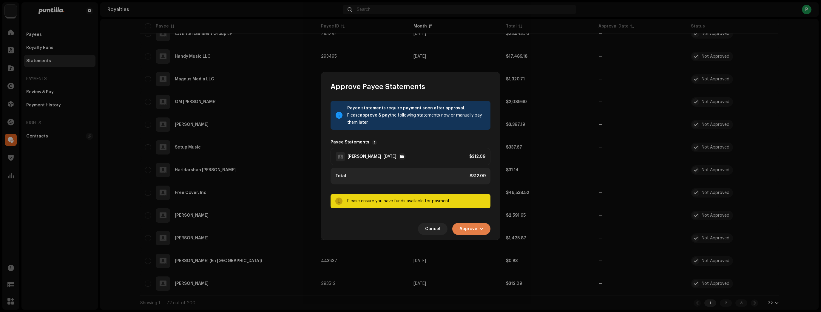
click at [467, 225] on span "Approve" at bounding box center [469, 229] width 18 height 12
click at [476, 242] on span "Approve Only" at bounding box center [473, 243] width 29 height 5
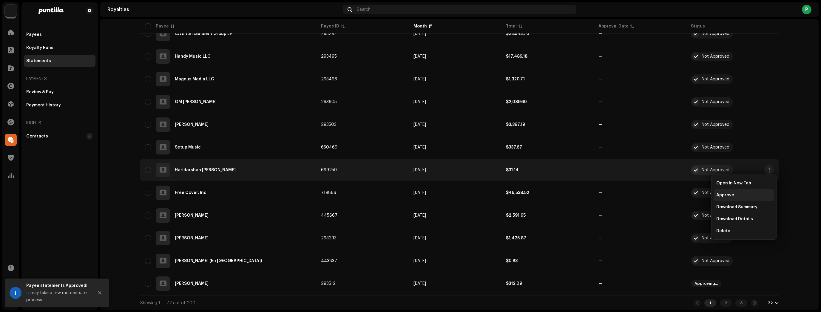
click at [721, 197] on span "Approve" at bounding box center [726, 195] width 18 height 5
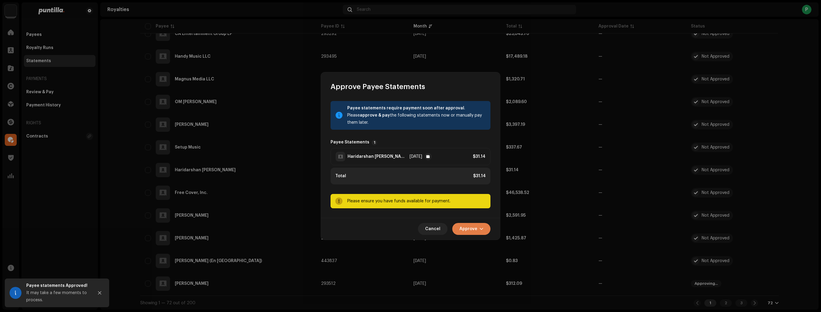
click at [475, 227] on span "Approve" at bounding box center [469, 229] width 18 height 12
click at [478, 242] on span "Approve Only" at bounding box center [473, 243] width 29 height 5
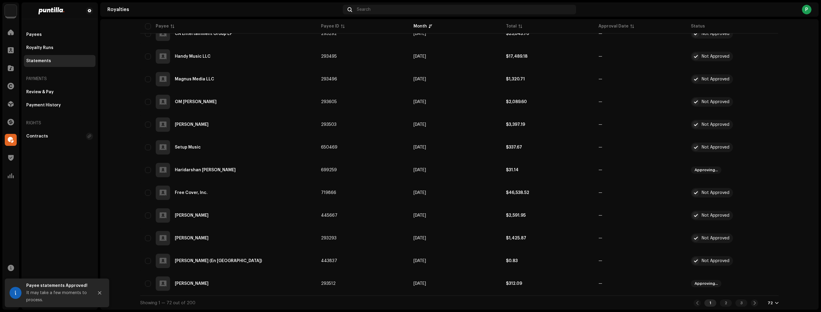
click at [769, 145] on span "button" at bounding box center [769, 147] width 4 height 5
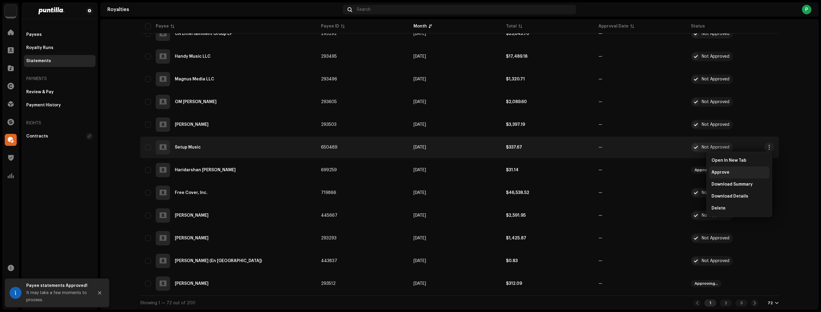
click at [744, 169] on div "Approve" at bounding box center [739, 172] width 60 height 12
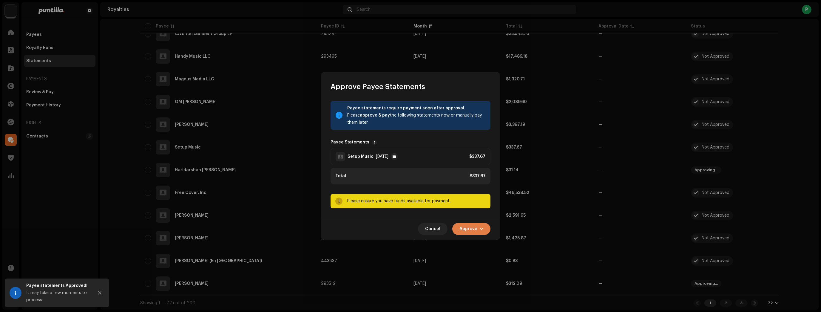
click at [475, 226] on span "Approve" at bounding box center [469, 229] width 18 height 12
click at [475, 240] on div "Approve Only" at bounding box center [486, 243] width 60 height 12
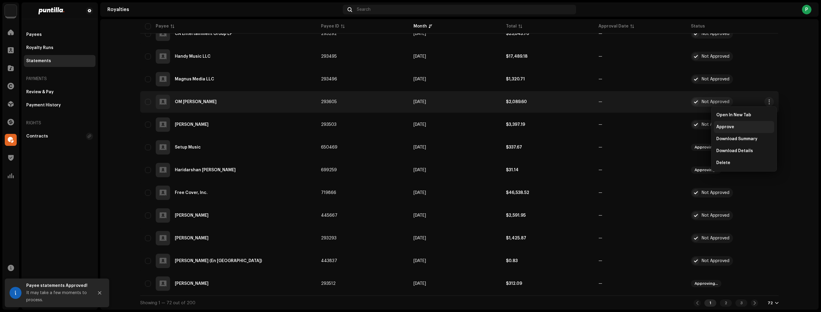
click at [748, 130] on div "Approve" at bounding box center [744, 127] width 60 height 12
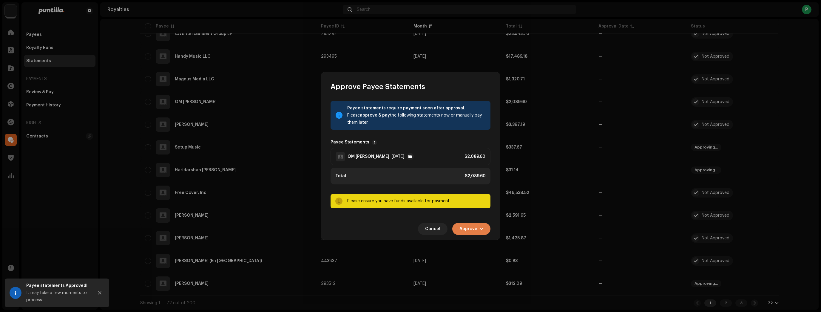
click at [472, 229] on span "Approve" at bounding box center [469, 229] width 18 height 12
click at [476, 244] on span "Approve Only" at bounding box center [473, 243] width 29 height 5
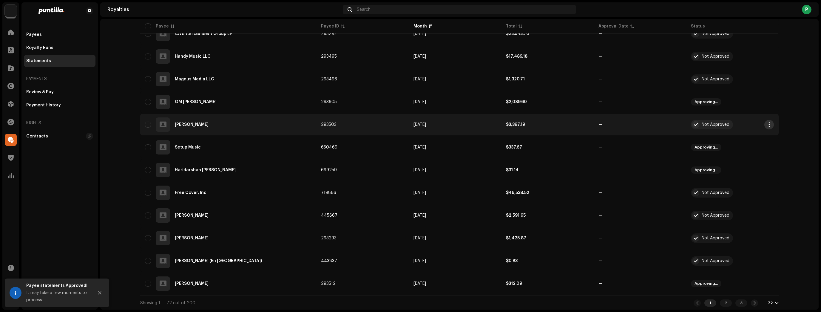
click at [769, 122] on span "button" at bounding box center [769, 124] width 4 height 5
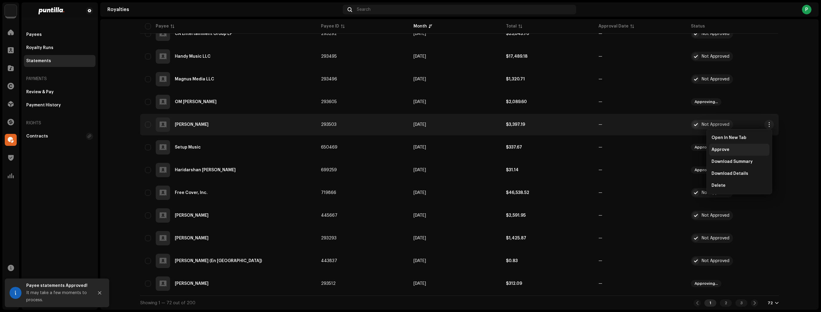
click at [727, 152] on div "Approve" at bounding box center [739, 150] width 60 height 12
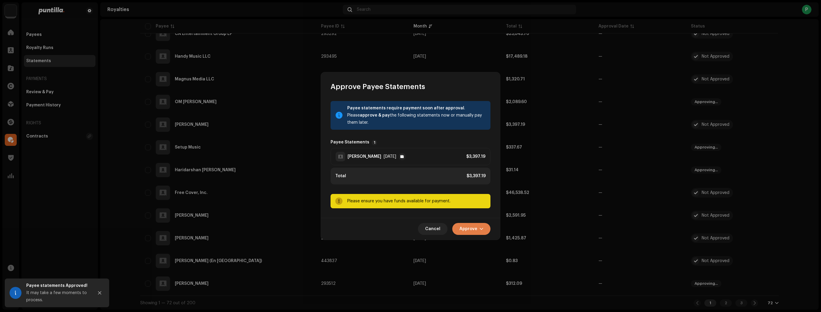
click at [468, 229] on span "Approve" at bounding box center [469, 229] width 18 height 12
click at [476, 241] on span "Approve Only" at bounding box center [473, 243] width 29 height 5
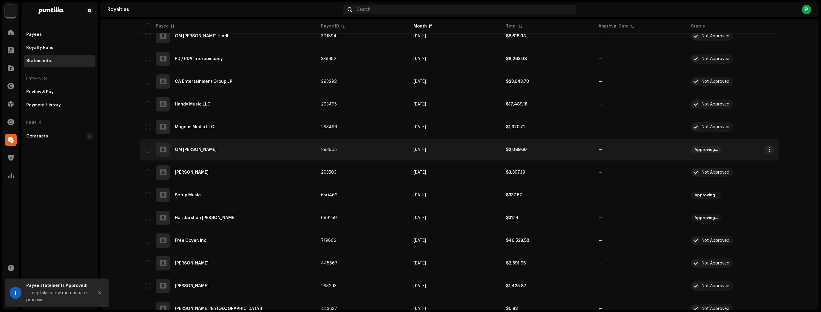
scroll to position [1464, 0]
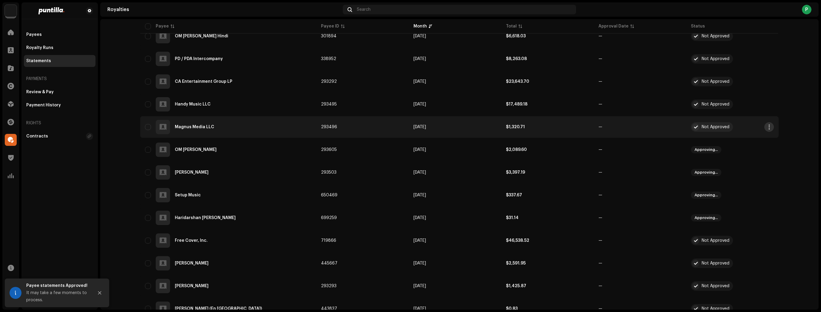
click at [770, 125] on button "button" at bounding box center [770, 127] width 10 height 10
click at [734, 150] on div "Approve" at bounding box center [740, 152] width 56 height 5
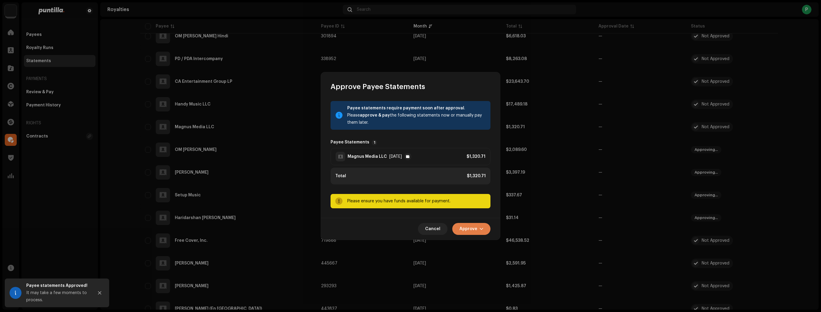
click at [472, 226] on span "Approve" at bounding box center [469, 229] width 18 height 12
click at [474, 243] on span "Approve Only" at bounding box center [473, 243] width 29 height 5
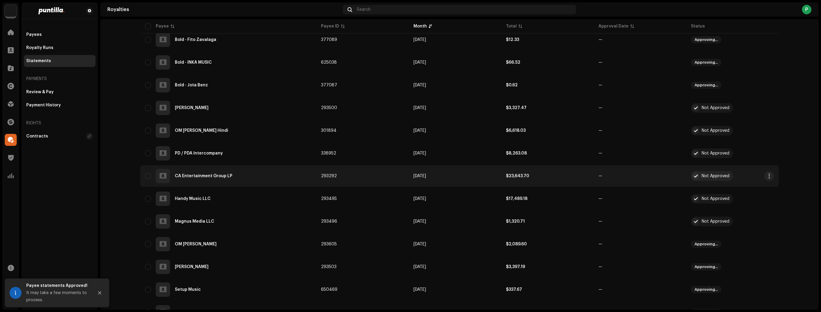
scroll to position [1368, 0]
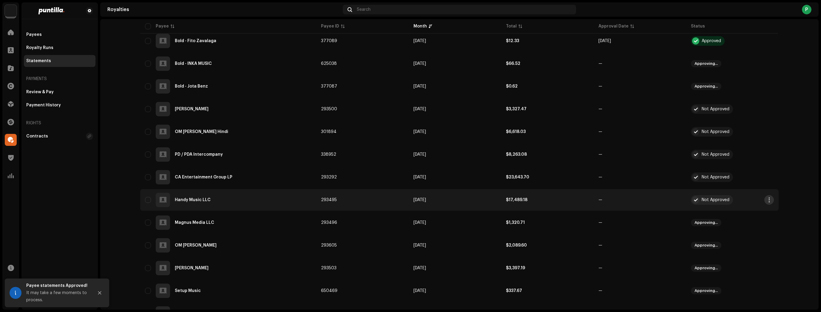
click at [767, 197] on span "button" at bounding box center [769, 199] width 4 height 5
click at [751, 224] on div "Approve" at bounding box center [740, 224] width 56 height 5
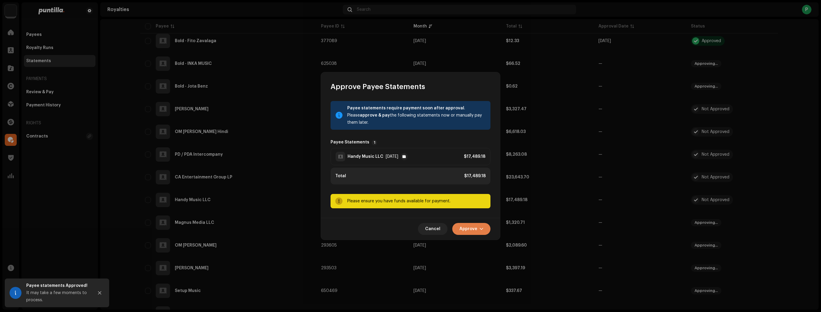
click at [484, 229] on button "Approve" at bounding box center [471, 229] width 38 height 12
click at [489, 245] on div "Approve Only" at bounding box center [487, 243] width 56 height 5
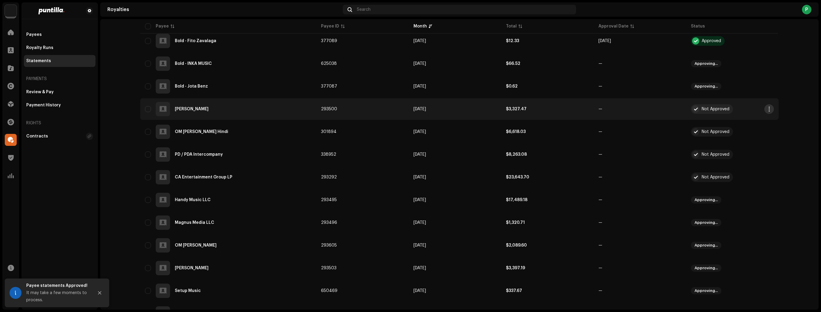
click at [765, 110] on button "button" at bounding box center [770, 109] width 10 height 10
click at [752, 134] on div "Approve" at bounding box center [740, 134] width 56 height 5
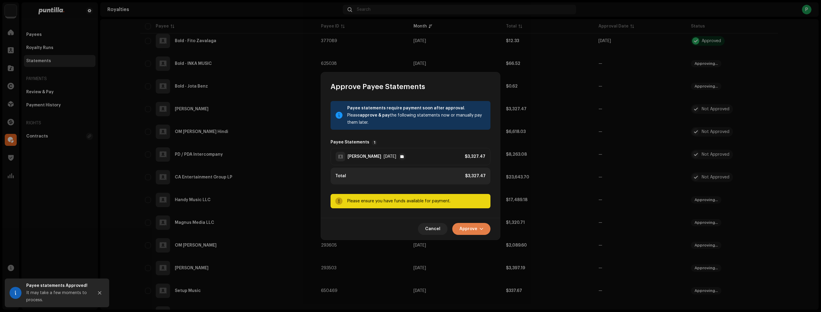
click at [474, 227] on span "Approve" at bounding box center [469, 229] width 18 height 12
click at [476, 242] on span "Approve Only" at bounding box center [473, 243] width 29 height 5
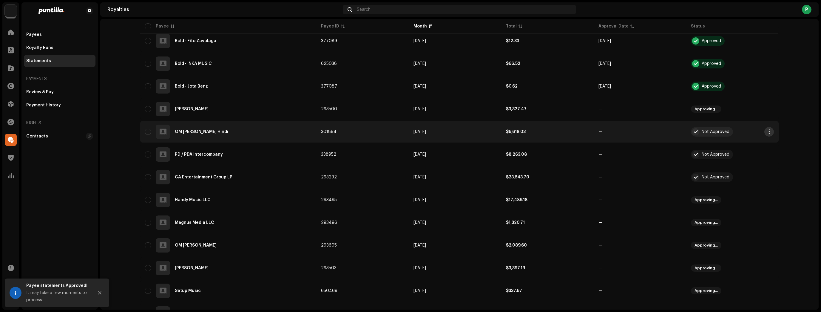
click at [767, 130] on span "button" at bounding box center [769, 131] width 4 height 5
click at [744, 155] on div "Approve" at bounding box center [740, 156] width 56 height 5
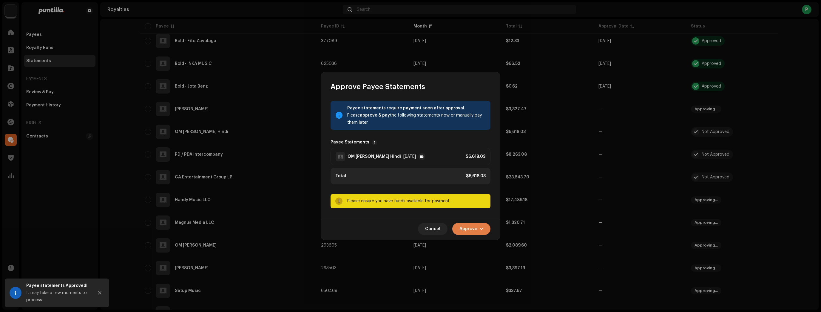
click at [473, 226] on span "Approve" at bounding box center [469, 229] width 18 height 12
click at [476, 244] on span "Approve Only" at bounding box center [473, 243] width 29 height 5
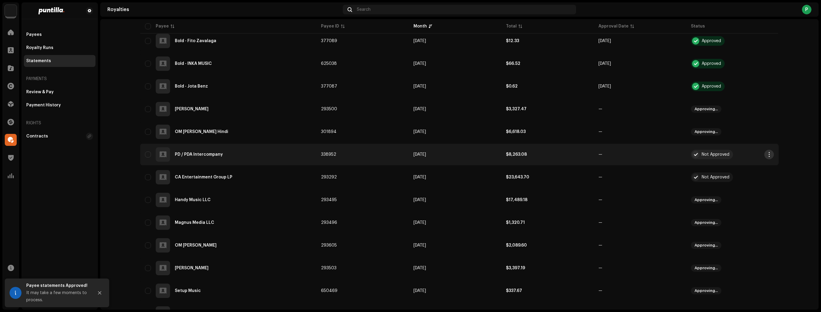
click at [768, 156] on span "button" at bounding box center [769, 154] width 4 height 5
click at [731, 180] on div "Approve" at bounding box center [740, 179] width 56 height 5
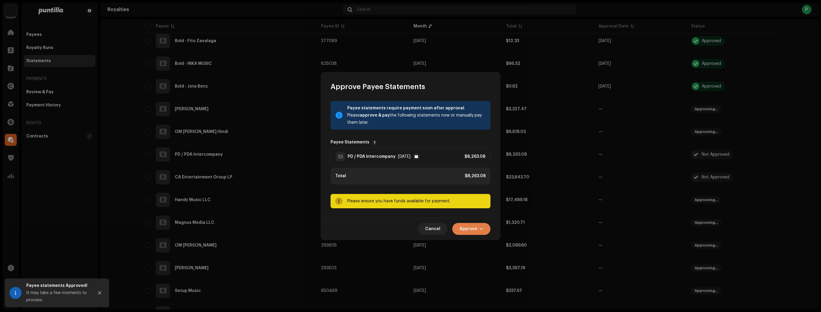
click at [478, 226] on span "Approve" at bounding box center [469, 229] width 18 height 12
click at [476, 244] on span "Approve Only" at bounding box center [473, 243] width 29 height 5
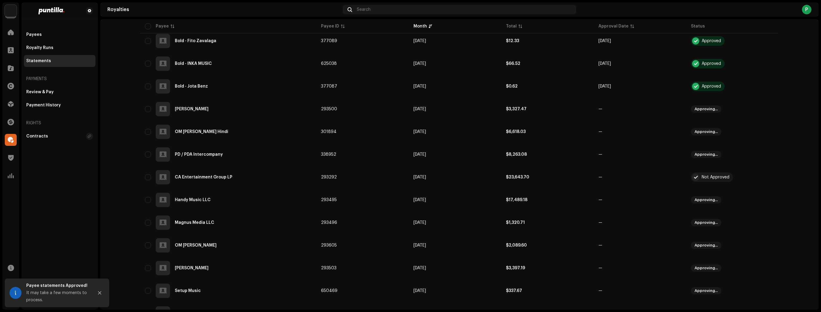
click at [765, 177] on button "button" at bounding box center [770, 177] width 10 height 10
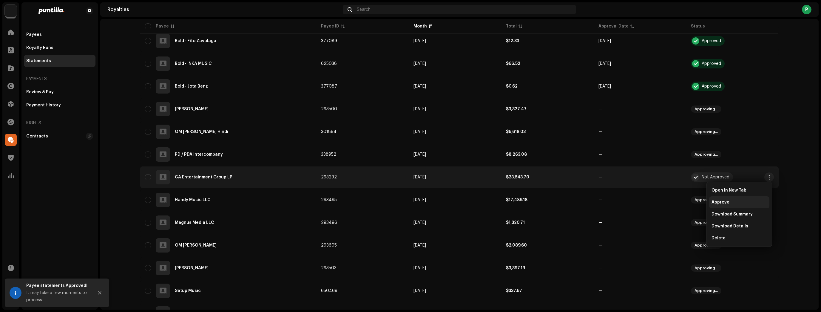
click at [737, 202] on div "Approve" at bounding box center [740, 202] width 56 height 5
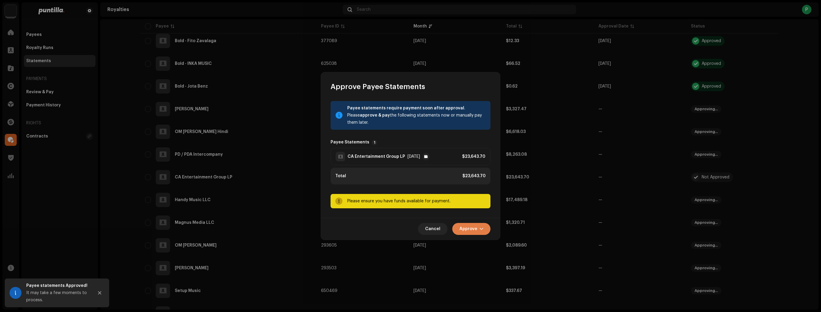
click at [472, 229] on span "Approve" at bounding box center [469, 229] width 18 height 12
click at [479, 244] on span "Approve Only" at bounding box center [473, 243] width 29 height 5
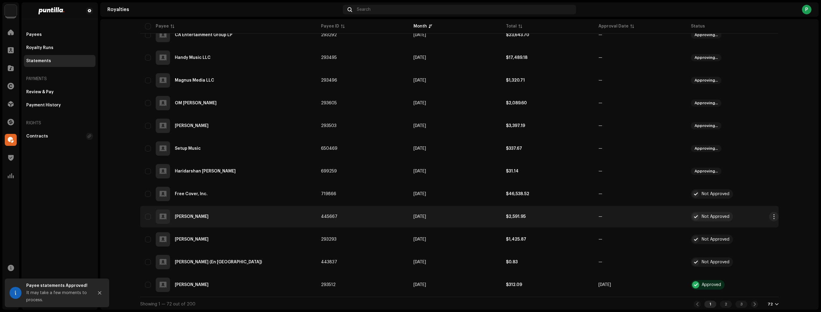
scroll to position [1511, 0]
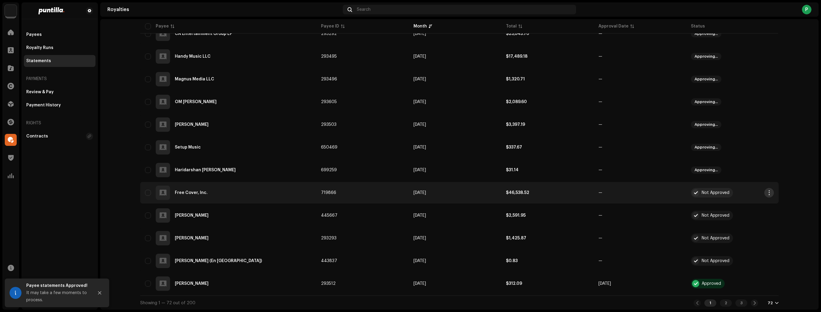
click at [768, 192] on span "button" at bounding box center [769, 192] width 4 height 5
click at [753, 212] on div "Approve" at bounding box center [739, 218] width 60 height 12
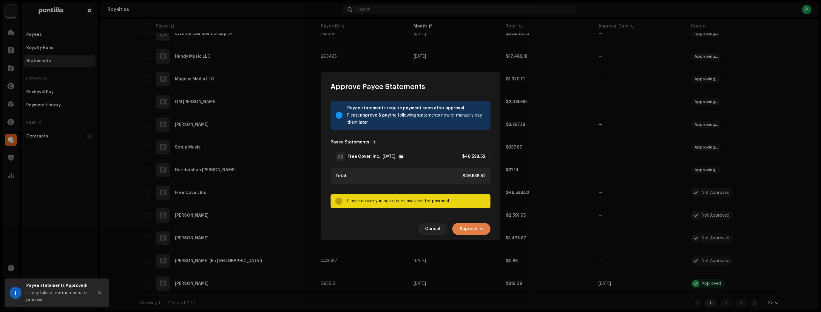
click at [467, 230] on span "Approve" at bounding box center [469, 229] width 18 height 12
click at [470, 239] on div "Approve Only" at bounding box center [486, 243] width 60 height 12
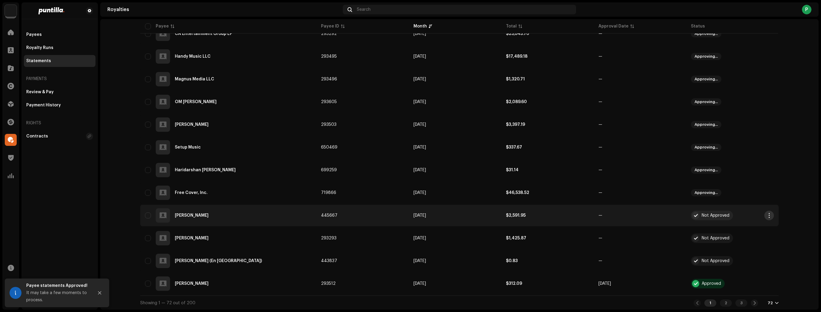
click at [769, 214] on span "button" at bounding box center [769, 215] width 4 height 5
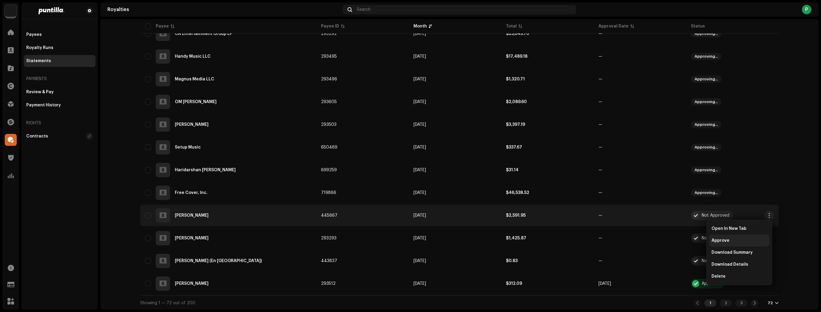
click at [751, 235] on div "Approve" at bounding box center [739, 240] width 60 height 12
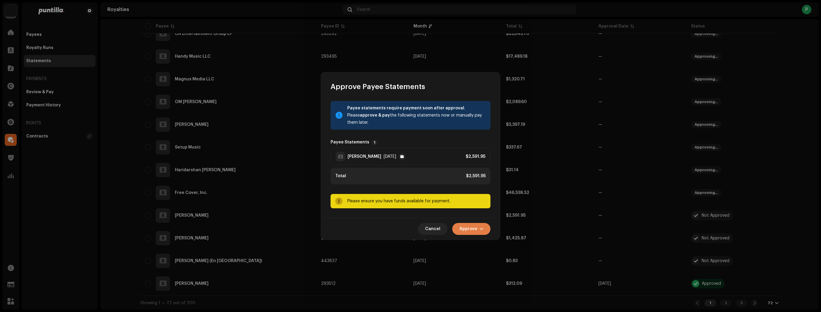
click at [488, 228] on button "Approve" at bounding box center [471, 229] width 38 height 12
click at [487, 243] on div "Approve Only" at bounding box center [487, 243] width 56 height 5
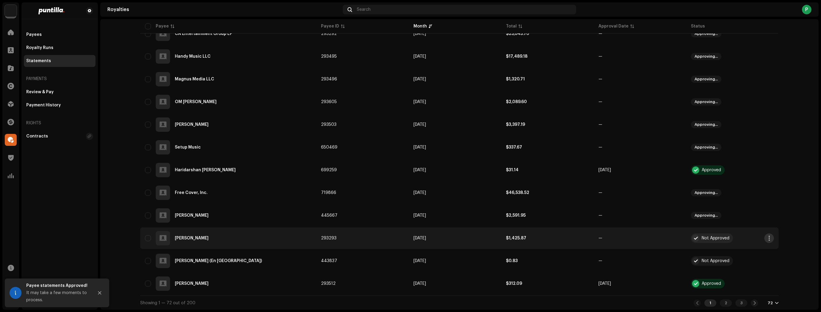
click at [767, 236] on span "button" at bounding box center [769, 237] width 4 height 5
click at [742, 262] on div "Approve" at bounding box center [740, 263] width 56 height 5
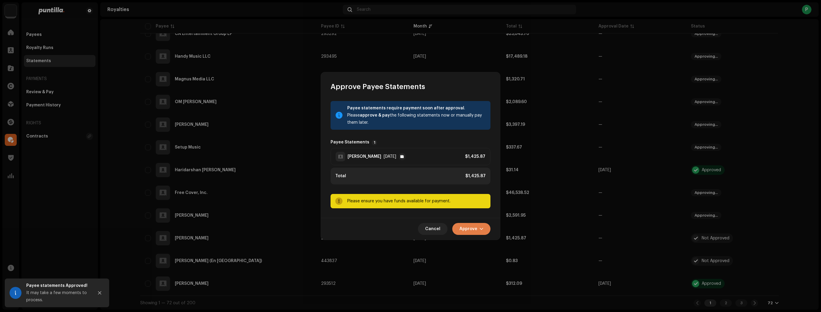
click at [489, 228] on button "Approve" at bounding box center [471, 229] width 38 height 12
click at [484, 242] on span "Approve Only" at bounding box center [473, 243] width 29 height 5
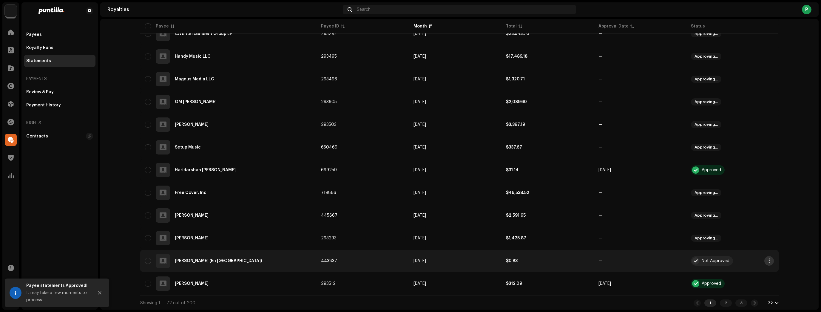
click at [768, 261] on span "button" at bounding box center [769, 260] width 4 height 5
click at [727, 212] on span "Approve" at bounding box center [721, 211] width 18 height 5
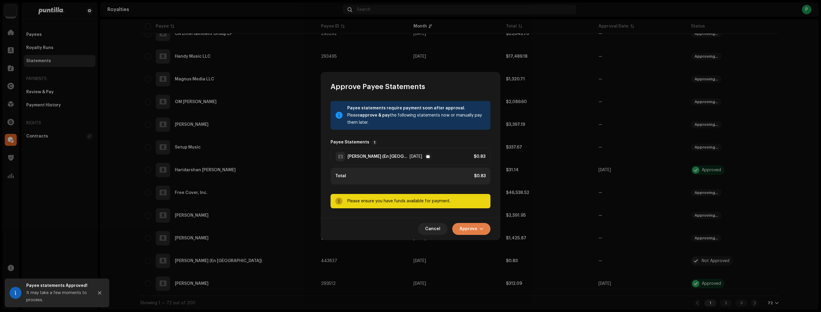
click at [476, 227] on span "Approve" at bounding box center [469, 229] width 18 height 12
click at [483, 244] on span "Approve Only" at bounding box center [473, 243] width 29 height 5
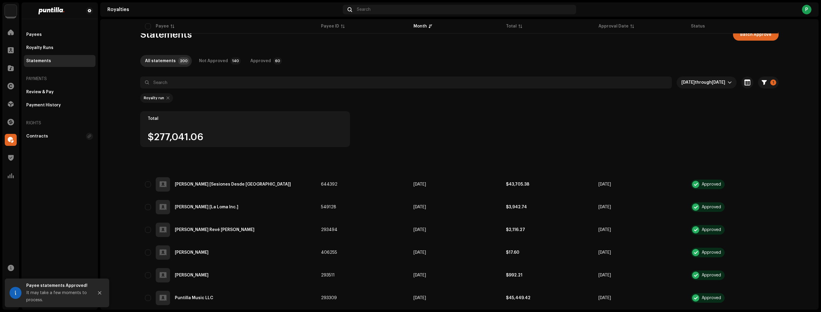
scroll to position [1511, 0]
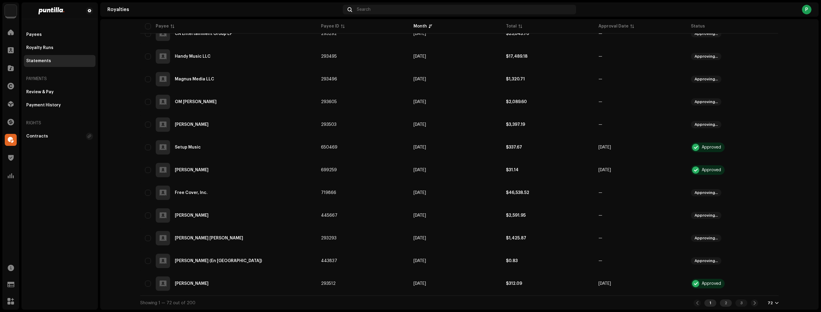
click at [729, 303] on div "2" at bounding box center [726, 302] width 12 height 7
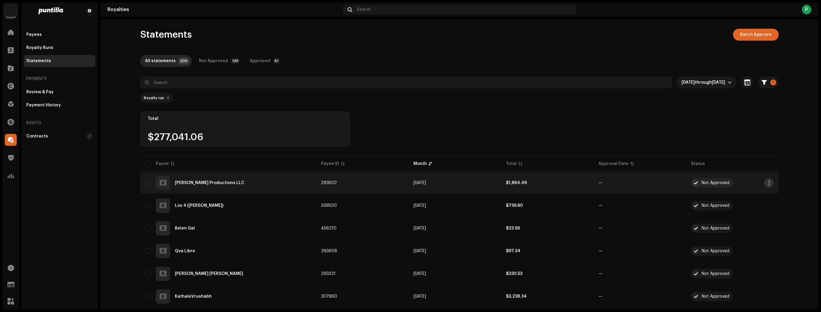
click at [767, 182] on span "button" at bounding box center [769, 182] width 4 height 5
click at [737, 210] on div "Approve" at bounding box center [740, 208] width 56 height 5
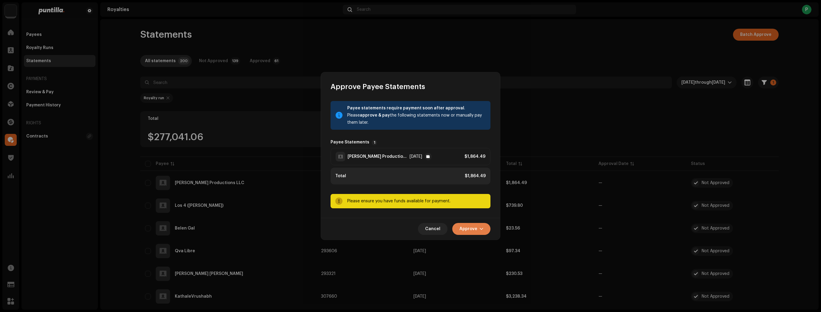
click at [478, 228] on button "Approve" at bounding box center [471, 229] width 38 height 12
click at [478, 240] on div "Approve Only" at bounding box center [486, 243] width 60 height 12
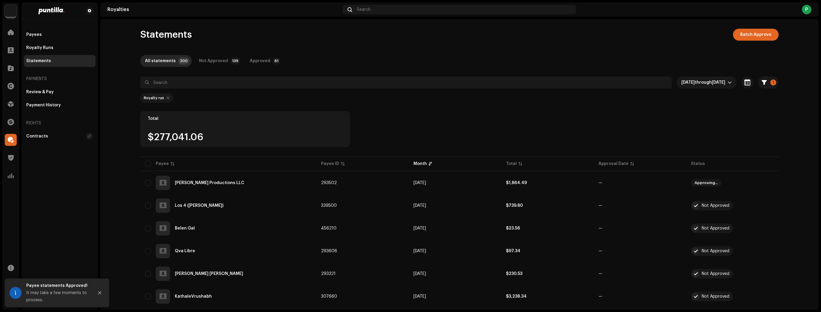
click at [766, 205] on tr "Los 4 (Jorge Jr.) 339500 Sep 2025 $739.80 — Not Approved" at bounding box center [459, 205] width 639 height 21
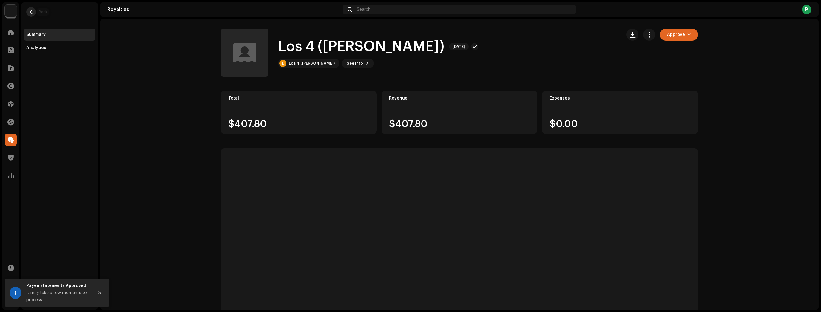
click at [30, 13] on span "button" at bounding box center [31, 12] width 4 height 5
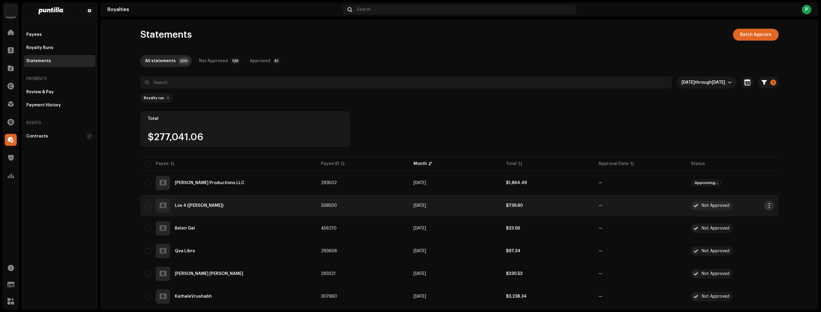
click at [768, 204] on span "button" at bounding box center [769, 205] width 4 height 5
click at [753, 228] on div "Approve" at bounding box center [740, 230] width 56 height 5
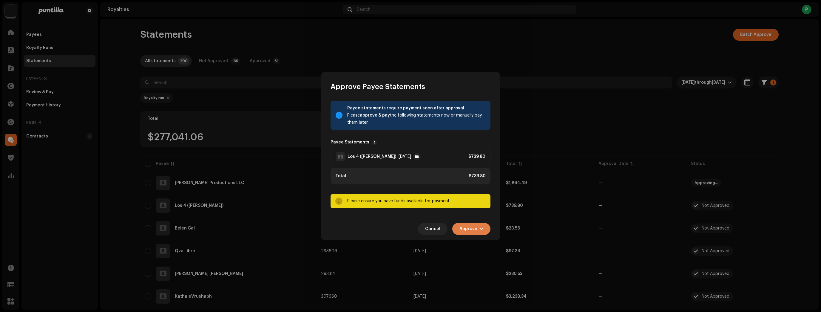
click at [472, 229] on span "Approve" at bounding box center [469, 229] width 18 height 12
click at [479, 245] on span "Approve Only" at bounding box center [473, 243] width 29 height 5
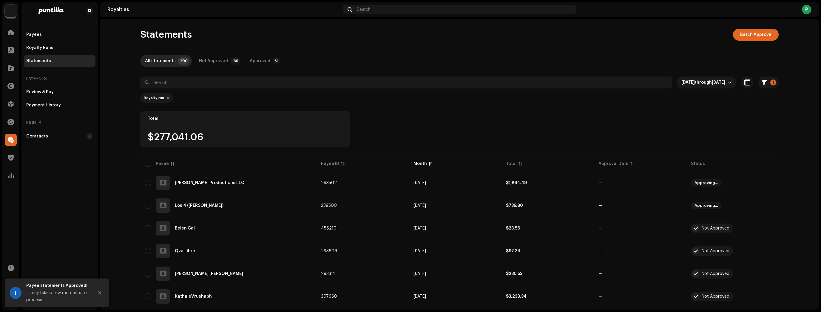
click at [767, 230] on span "button" at bounding box center [769, 228] width 4 height 5
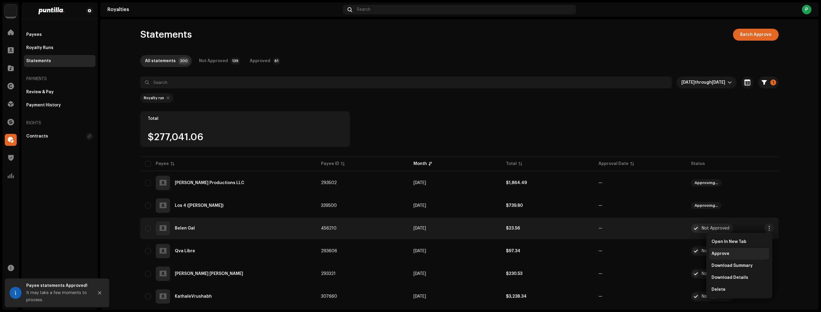
click at [754, 249] on div "Approve" at bounding box center [739, 253] width 60 height 12
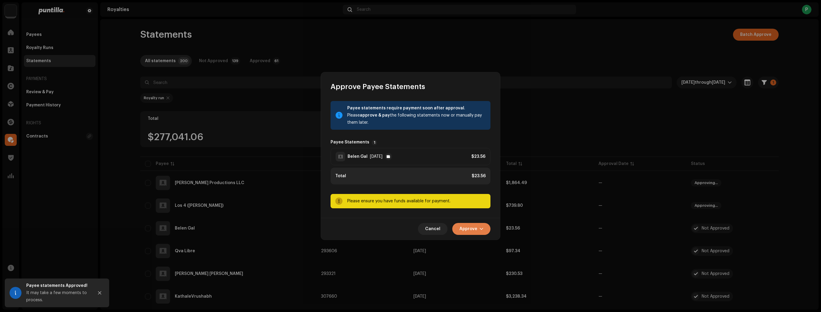
click at [476, 226] on span "Approve" at bounding box center [469, 229] width 18 height 12
click at [480, 246] on div "Approve Only" at bounding box center [486, 243] width 60 height 12
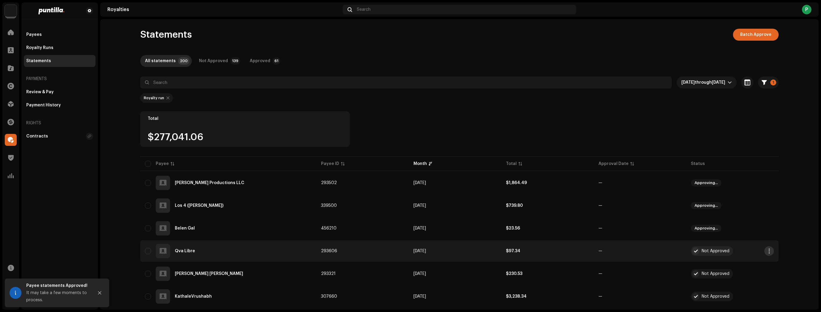
click at [770, 251] on span "button" at bounding box center [769, 250] width 4 height 5
click at [744, 202] on div "Approve" at bounding box center [740, 201] width 56 height 5
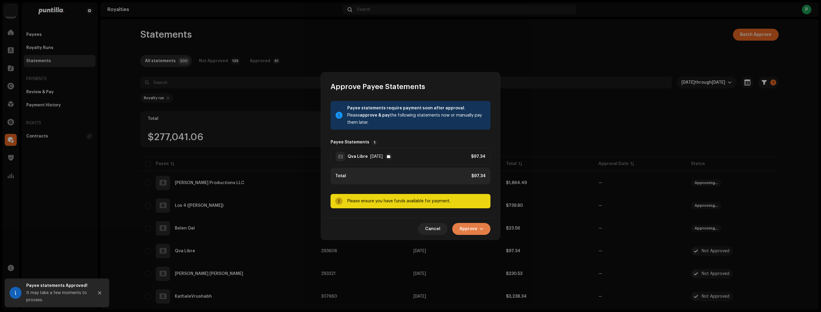
click at [478, 228] on button "Approve" at bounding box center [471, 229] width 38 height 12
click at [480, 243] on span "Approve Only" at bounding box center [473, 243] width 29 height 5
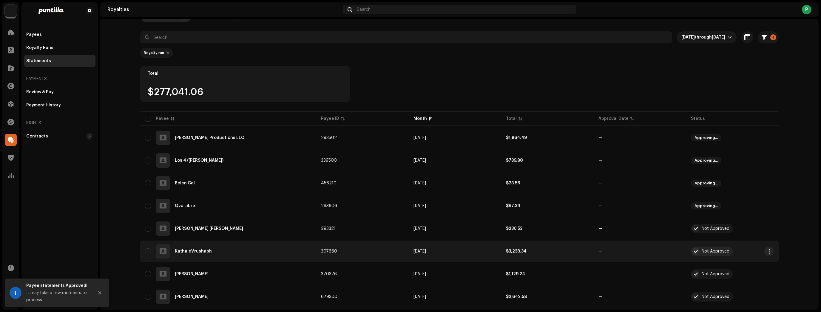
scroll to position [72, 0]
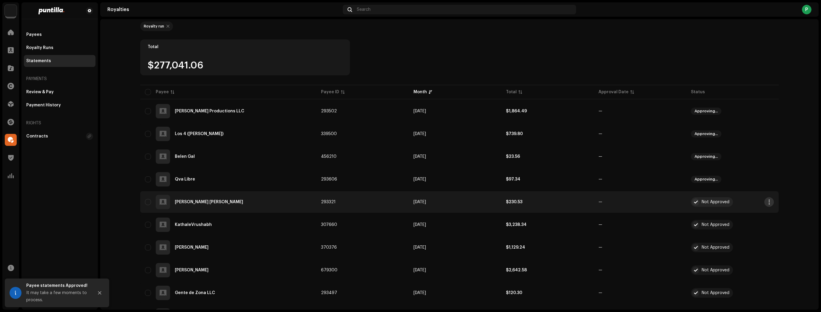
click at [769, 204] on button "button" at bounding box center [770, 202] width 10 height 10
click at [755, 226] on div "Approve" at bounding box center [740, 227] width 56 height 5
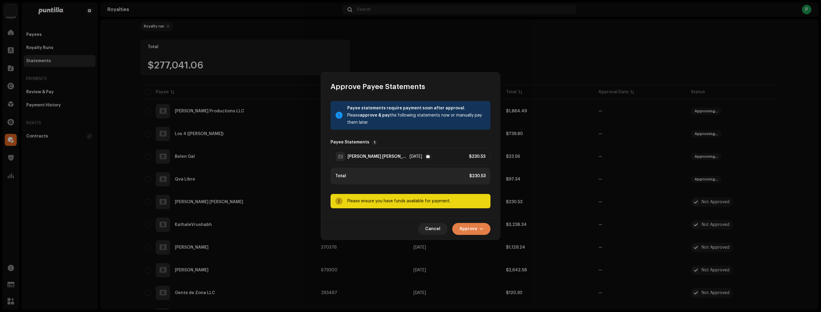
click at [473, 228] on span "Approve" at bounding box center [469, 229] width 18 height 12
click at [475, 242] on span "Approve Only" at bounding box center [473, 243] width 29 height 5
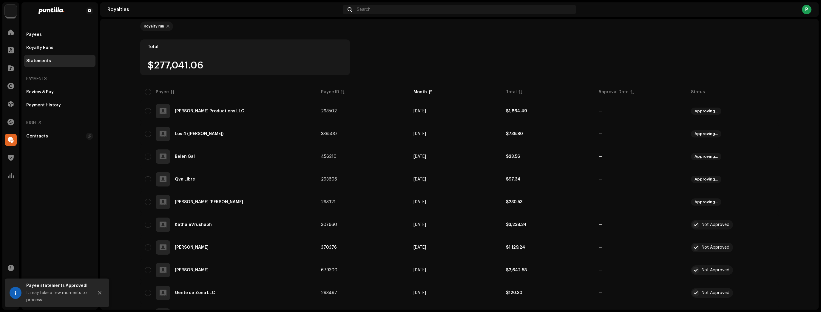
click at [765, 223] on button "button" at bounding box center [770, 225] width 10 height 10
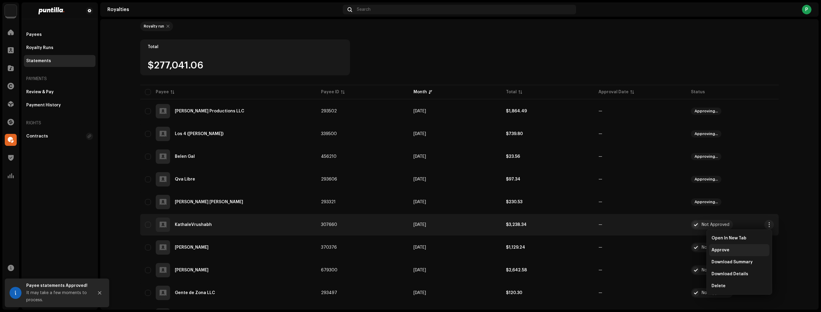
click at [741, 247] on div "Approve" at bounding box center [740, 249] width 56 height 5
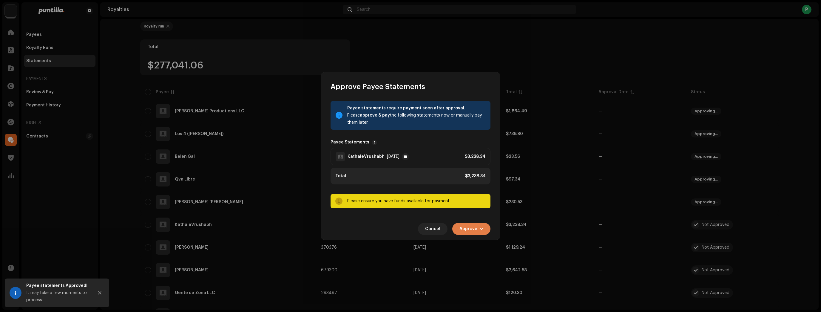
click at [460, 224] on button "Approve" at bounding box center [471, 229] width 38 height 12
click at [468, 241] on span "Approve Only" at bounding box center [473, 243] width 29 height 5
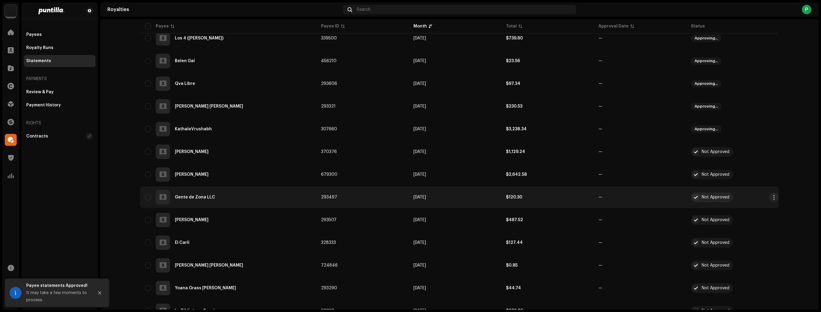
scroll to position [191, 0]
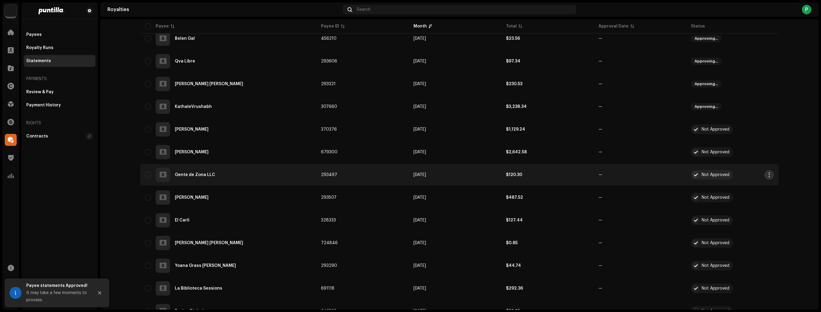
click at [769, 176] on span "button" at bounding box center [769, 174] width 4 height 5
click at [757, 198] on div "Approve" at bounding box center [740, 200] width 56 height 5
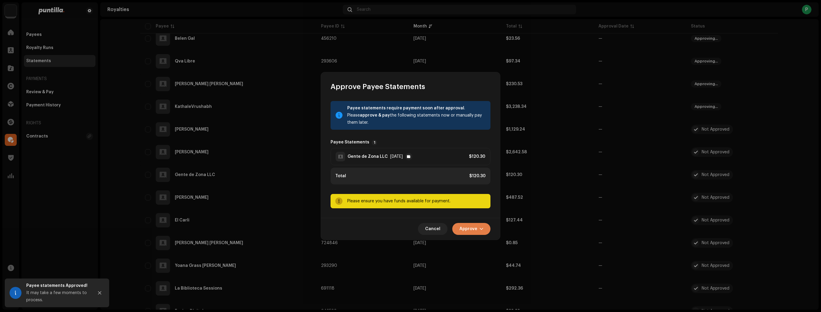
click at [483, 226] on button "Approve" at bounding box center [471, 229] width 38 height 12
click at [490, 245] on div "Approve Only" at bounding box center [487, 243] width 56 height 5
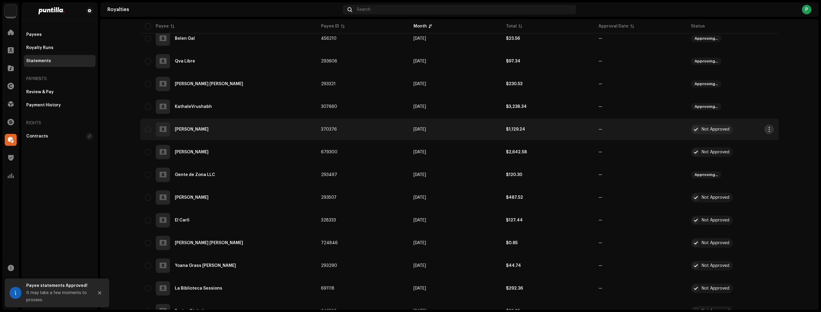
click at [769, 128] on span "button" at bounding box center [769, 129] width 4 height 5
click at [752, 153] on div "Approve" at bounding box center [740, 154] width 56 height 5
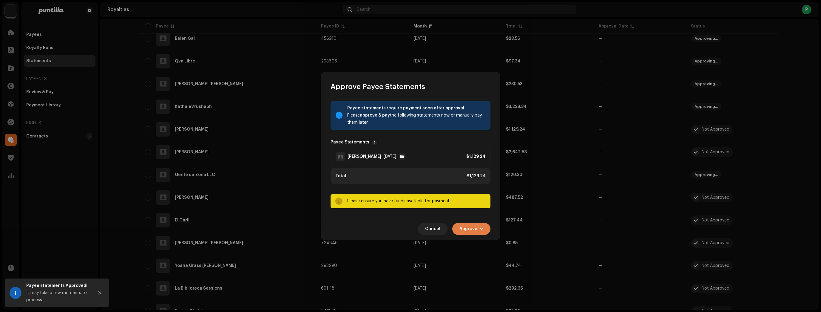
click at [472, 225] on span "Approve" at bounding box center [469, 229] width 18 height 12
click at [480, 242] on span "Approve Only" at bounding box center [473, 243] width 29 height 5
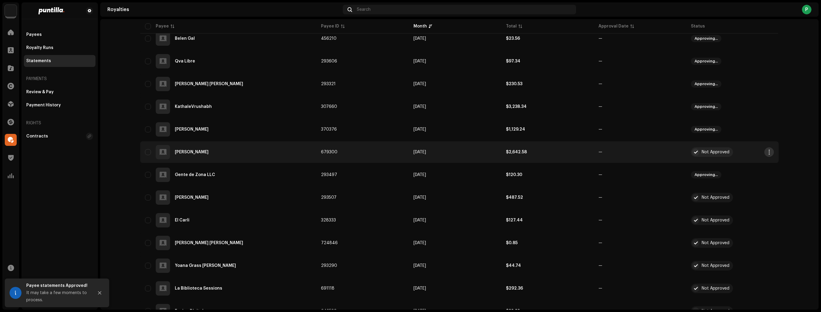
click at [765, 150] on button "button" at bounding box center [770, 152] width 10 height 10
click at [723, 176] on span "Approve" at bounding box center [721, 177] width 18 height 5
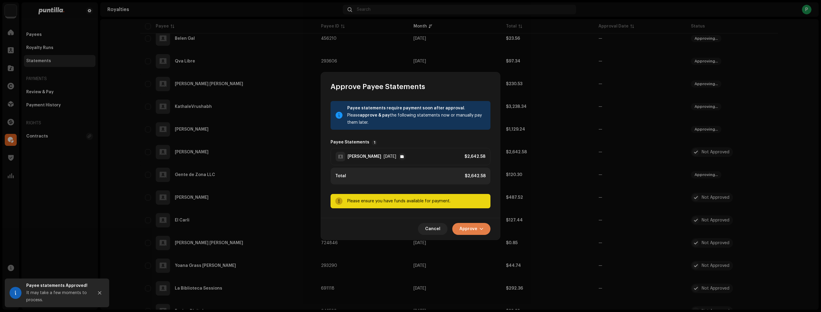
click at [475, 226] on span "Approve" at bounding box center [469, 229] width 18 height 12
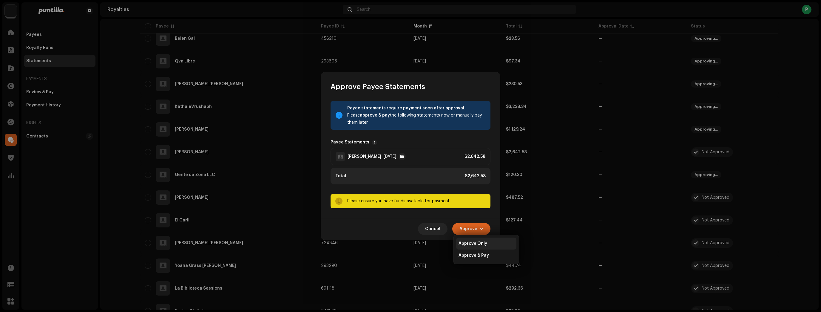
click at [479, 244] on span "Approve Only" at bounding box center [473, 243] width 29 height 5
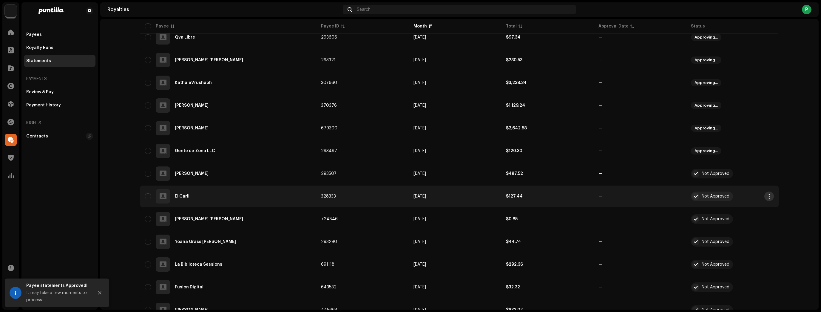
scroll to position [239, 0]
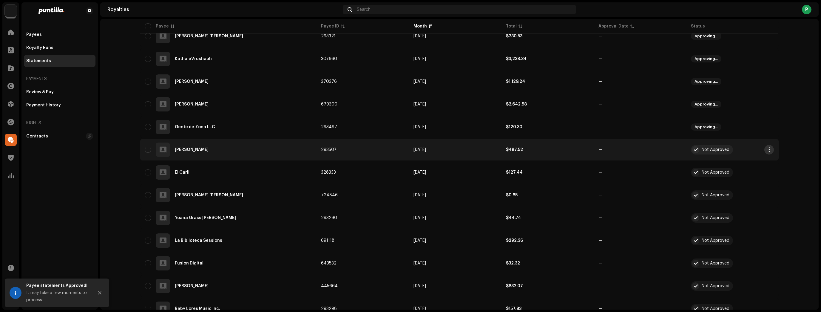
click at [767, 149] on span "button" at bounding box center [769, 149] width 4 height 5
click at [755, 176] on div "Approve" at bounding box center [740, 175] width 56 height 5
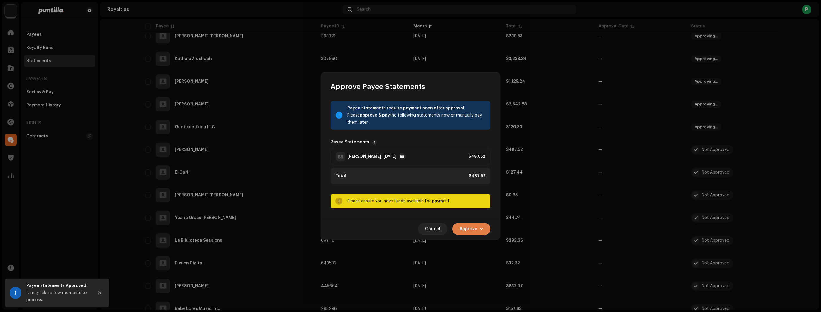
click at [480, 230] on span "button" at bounding box center [482, 228] width 4 height 5
click at [480, 242] on span "Approve Only" at bounding box center [473, 243] width 29 height 5
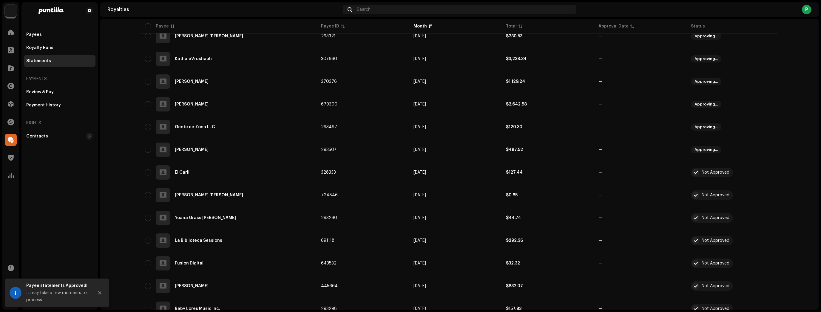
click at [769, 175] on button "button" at bounding box center [770, 172] width 10 height 10
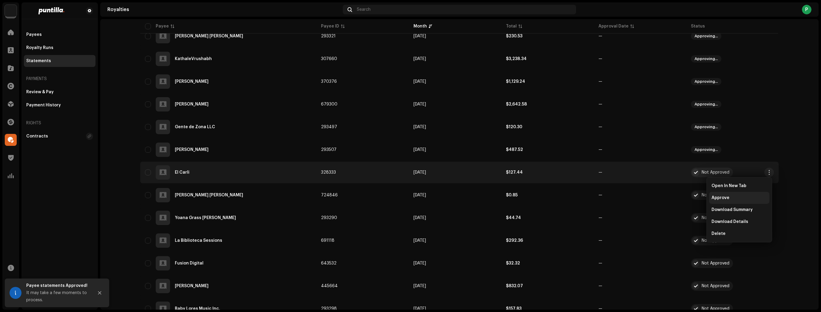
click at [746, 196] on div "Approve" at bounding box center [740, 197] width 56 height 5
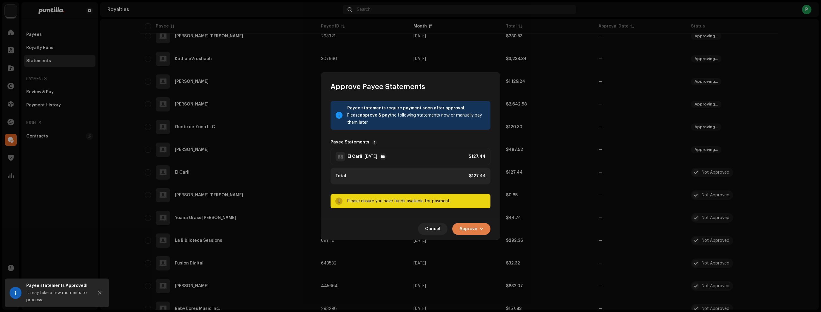
click at [478, 228] on button "Approve" at bounding box center [471, 229] width 38 height 12
click at [481, 243] on span "Approve Only" at bounding box center [473, 243] width 29 height 5
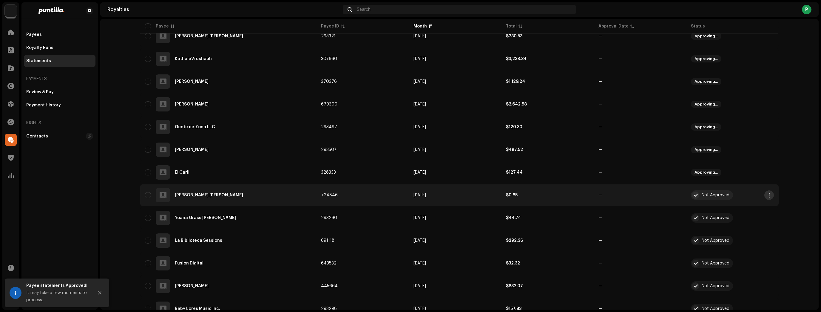
click at [769, 192] on button "button" at bounding box center [770, 195] width 10 height 10
click at [744, 215] on div "Approve" at bounding box center [739, 220] width 60 height 12
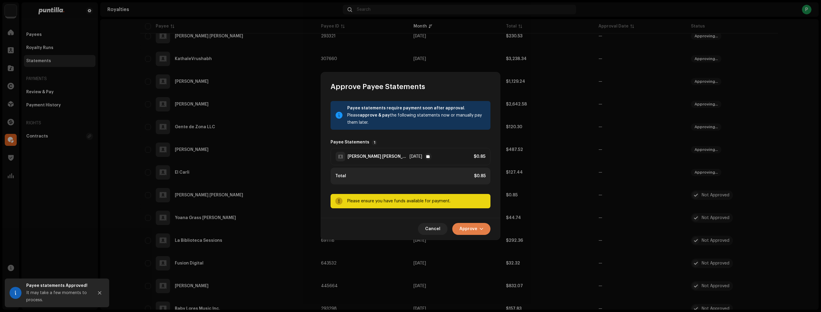
click at [470, 232] on span "Approve" at bounding box center [469, 229] width 18 height 12
click at [483, 240] on div "Approve Only" at bounding box center [486, 243] width 60 height 12
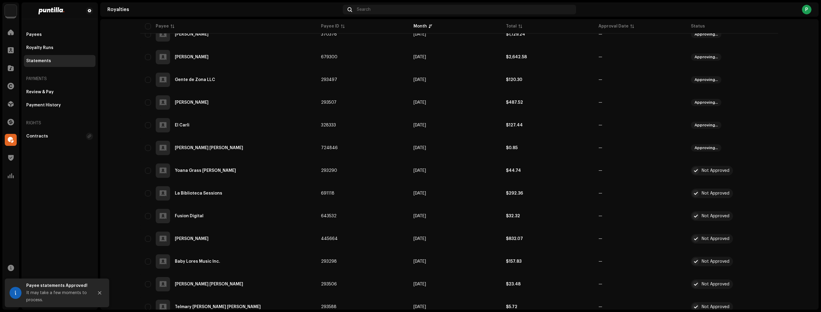
scroll to position [287, 0]
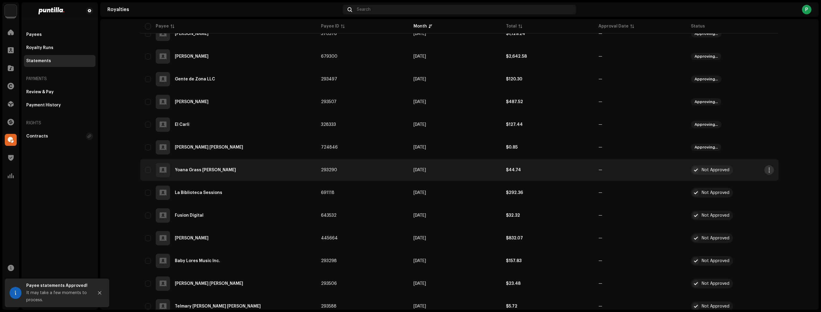
click at [767, 167] on span "button" at bounding box center [769, 169] width 4 height 5
click at [715, 196] on span "Approve" at bounding box center [721, 195] width 18 height 5
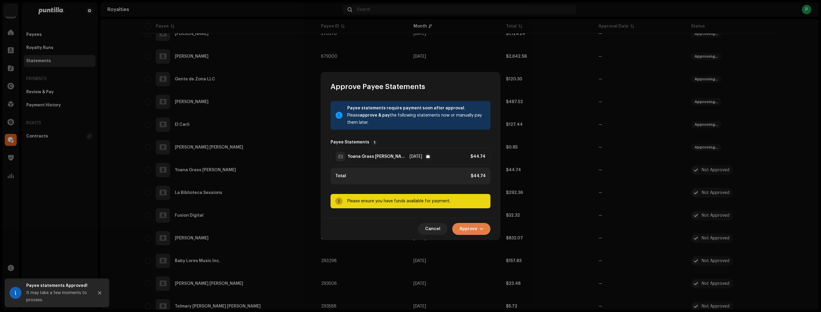
click at [469, 229] on span "Approve" at bounding box center [469, 229] width 18 height 12
click at [479, 245] on span "Approve Only" at bounding box center [473, 243] width 29 height 5
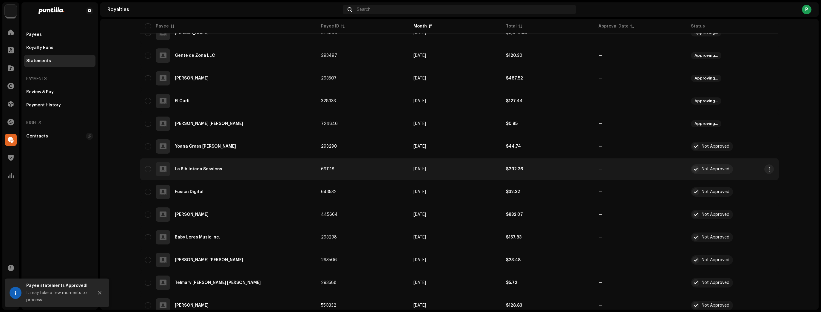
scroll to position [310, 0]
click at [769, 169] on span "button" at bounding box center [769, 168] width 4 height 5
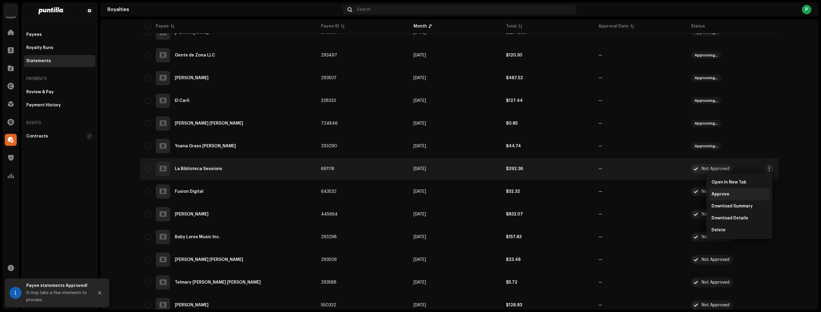
click at [758, 194] on div "Approve" at bounding box center [740, 194] width 56 height 5
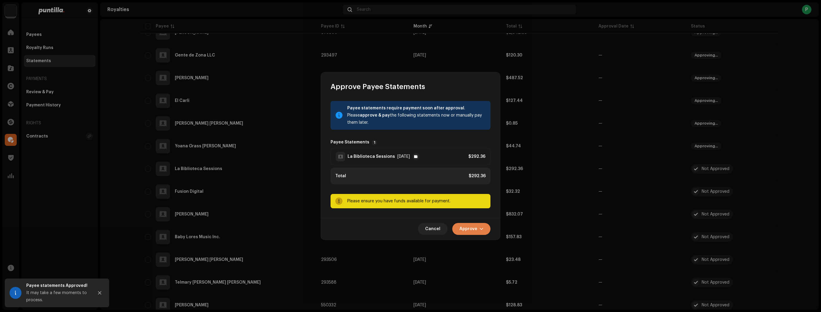
click at [479, 229] on button "Approve" at bounding box center [471, 229] width 38 height 12
click at [485, 246] on div "Approve Only" at bounding box center [486, 243] width 60 height 12
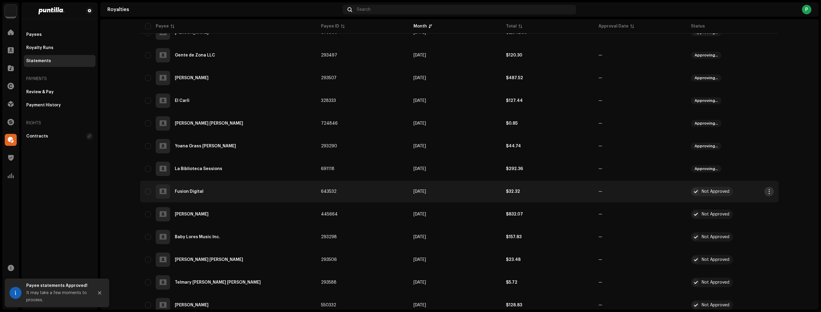
click at [768, 189] on span "button" at bounding box center [769, 191] width 4 height 5
click at [751, 214] on div "Approve" at bounding box center [739, 217] width 60 height 12
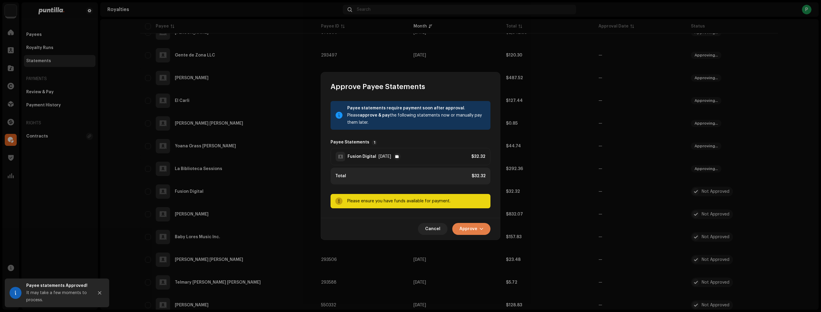
click at [488, 229] on button "Approve" at bounding box center [471, 229] width 38 height 12
click at [489, 246] on div "Approve Only" at bounding box center [486, 243] width 60 height 12
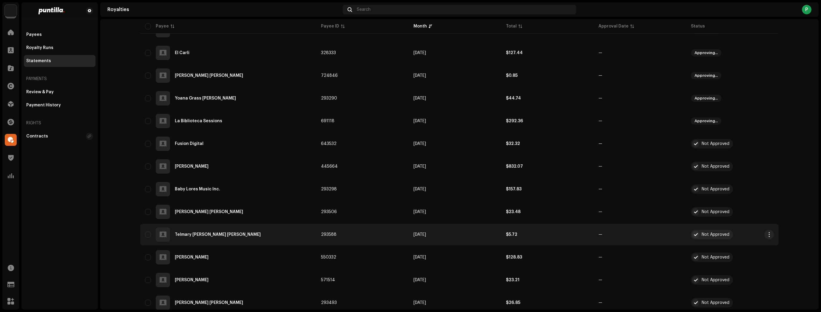
scroll to position [382, 0]
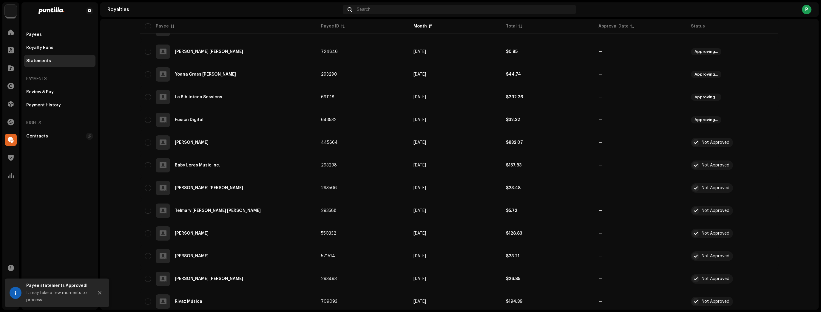
click at [769, 210] on button "button" at bounding box center [774, 211] width 10 height 10
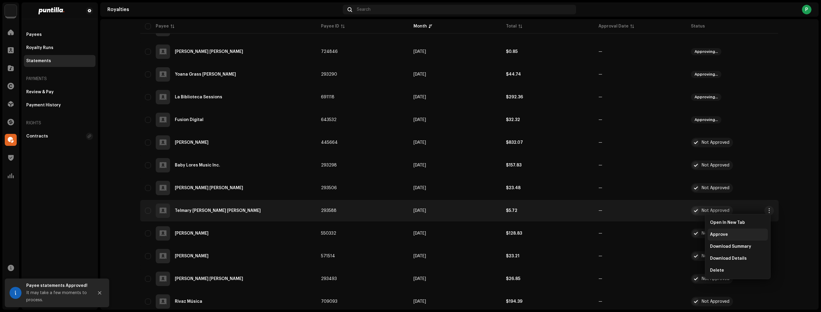
click at [740, 230] on div "Approve" at bounding box center [738, 234] width 60 height 12
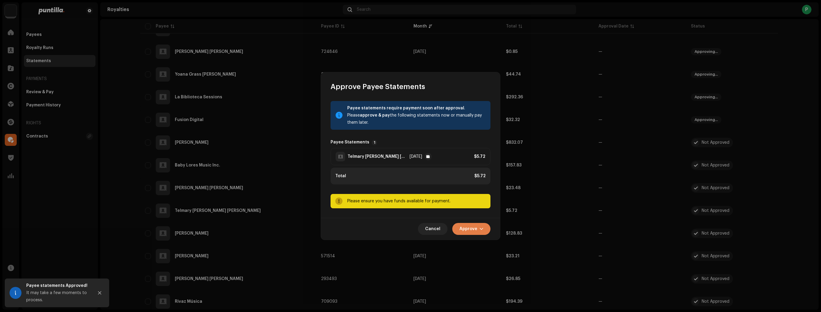
click at [470, 229] on span "Approve" at bounding box center [469, 229] width 18 height 12
click at [471, 238] on div "Approve Only" at bounding box center [486, 243] width 60 height 12
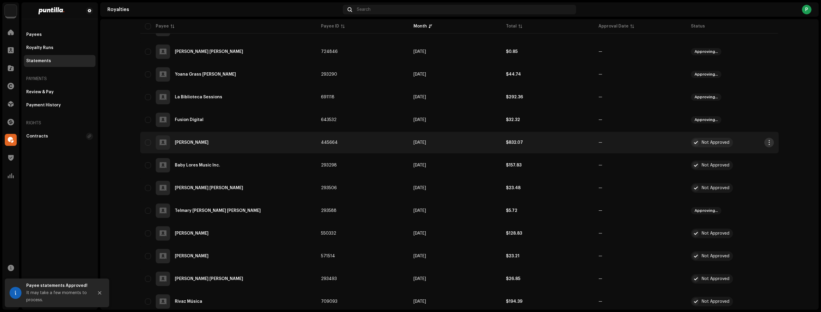
click at [768, 142] on span "button" at bounding box center [769, 142] width 4 height 5
click at [743, 171] on div "Approve" at bounding box center [739, 168] width 60 height 12
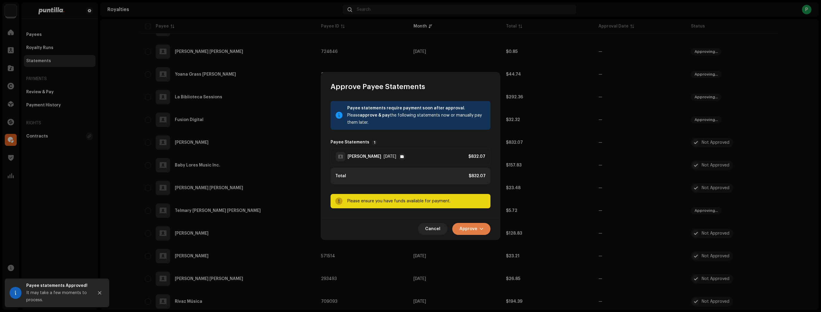
click at [475, 231] on span "Approve" at bounding box center [469, 229] width 18 height 12
click at [480, 246] on div "Approve Only" at bounding box center [486, 243] width 60 height 12
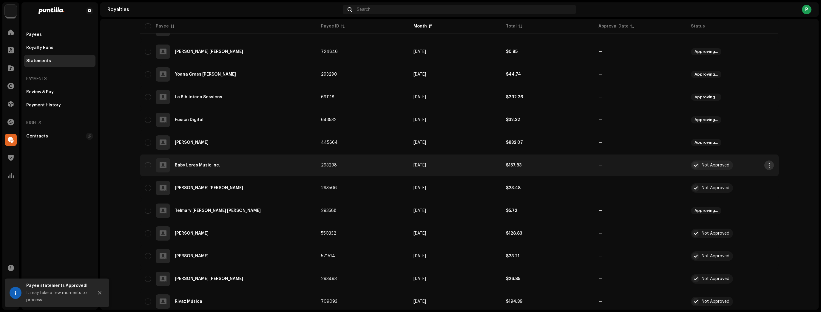
click at [767, 165] on span "button" at bounding box center [769, 165] width 4 height 5
click at [736, 185] on div "Approve" at bounding box center [739, 190] width 60 height 12
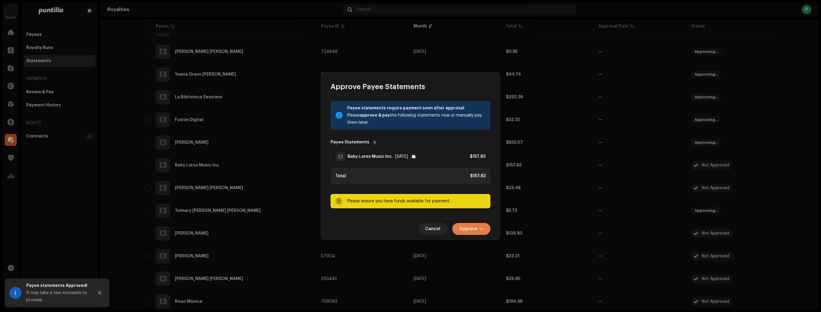
click at [481, 227] on span "button" at bounding box center [482, 228] width 4 height 5
click at [485, 244] on span "Approve Only" at bounding box center [473, 243] width 29 height 5
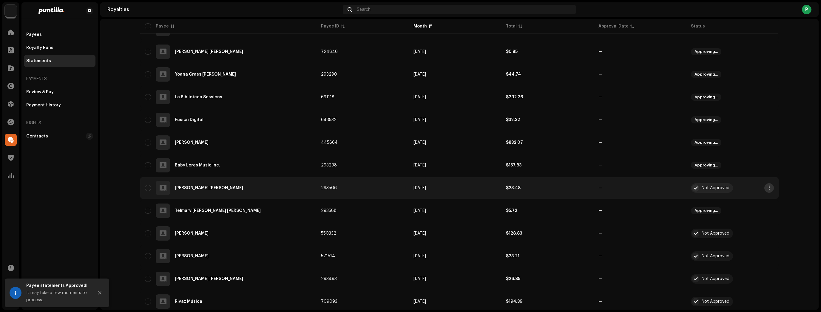
click at [767, 187] on span "button" at bounding box center [769, 187] width 4 height 5
click at [750, 211] on div "Approve" at bounding box center [740, 213] width 56 height 5
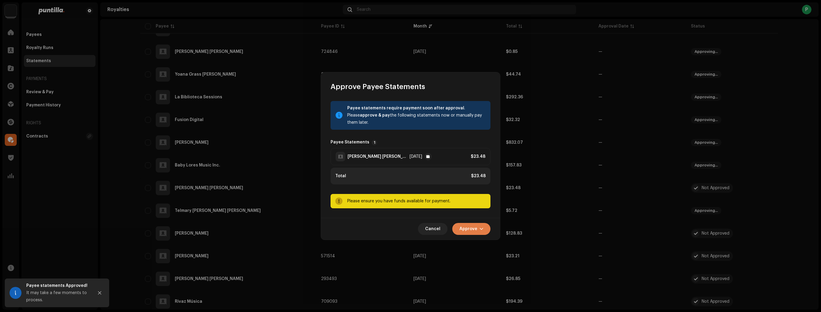
click at [476, 227] on span "Approve" at bounding box center [469, 229] width 18 height 12
click at [481, 243] on span "Approve Only" at bounding box center [473, 243] width 29 height 5
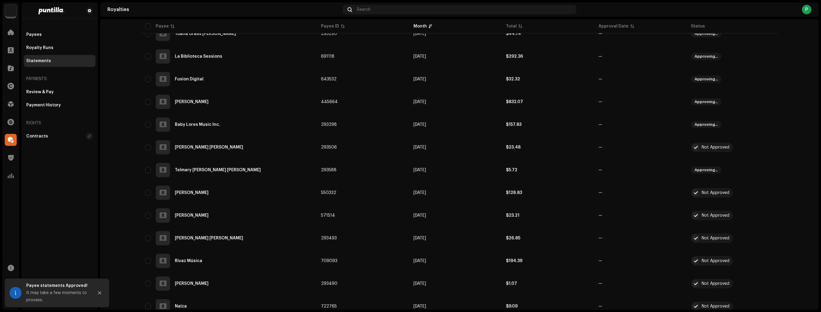
scroll to position [430, 0]
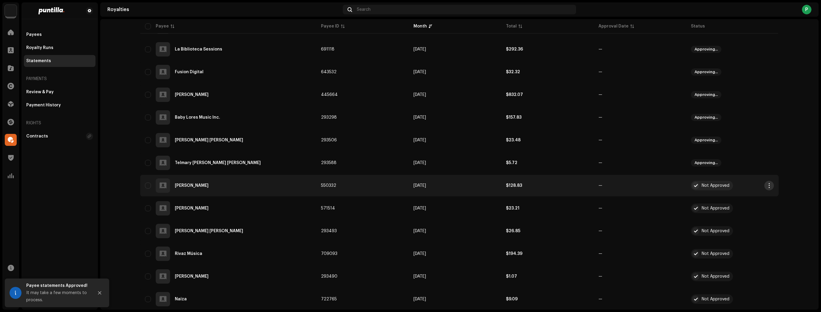
click at [769, 186] on span "button" at bounding box center [769, 185] width 4 height 5
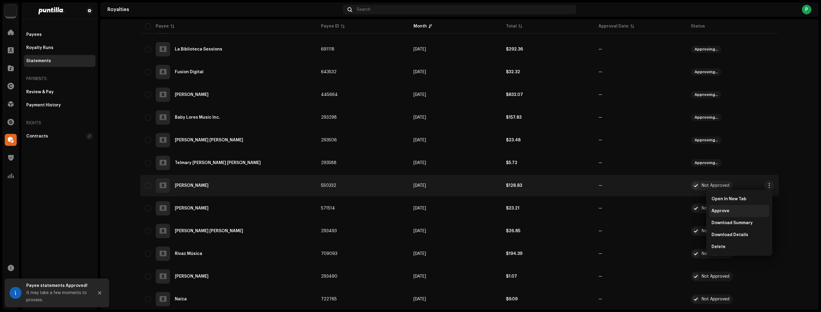
click at [748, 211] on div "Approve" at bounding box center [740, 210] width 56 height 5
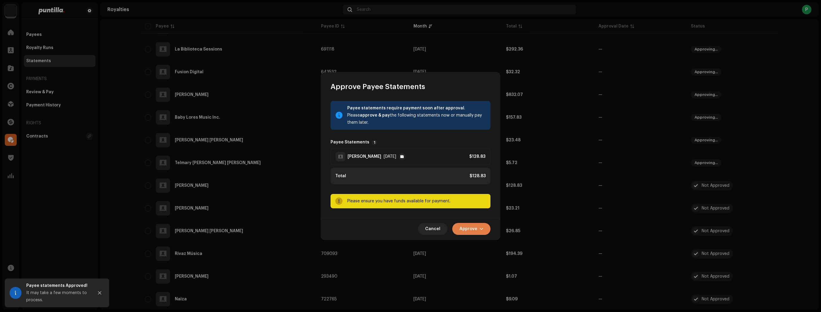
click at [472, 224] on span "Approve" at bounding box center [469, 229] width 18 height 12
click at [479, 240] on div "Approve Only" at bounding box center [486, 243] width 60 height 12
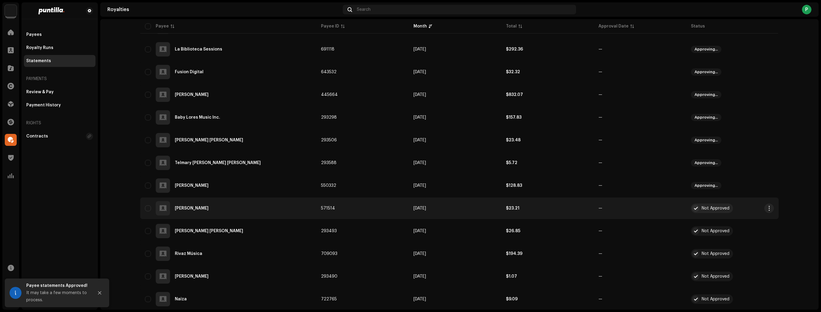
click at [767, 207] on span "button" at bounding box center [769, 208] width 4 height 5
drag, startPoint x: 753, startPoint y: 229, endPoint x: 743, endPoint y: 228, distance: 10.5
click at [753, 230] on div "Approve" at bounding box center [739, 233] width 60 height 12
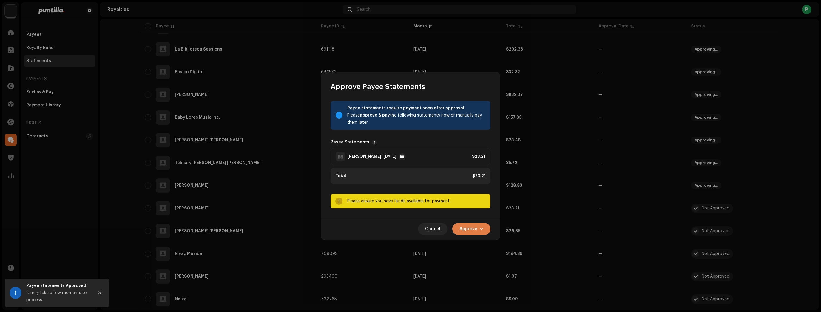
click at [481, 230] on span "button" at bounding box center [482, 228] width 4 height 5
click at [484, 241] on span "Approve Only" at bounding box center [473, 243] width 29 height 5
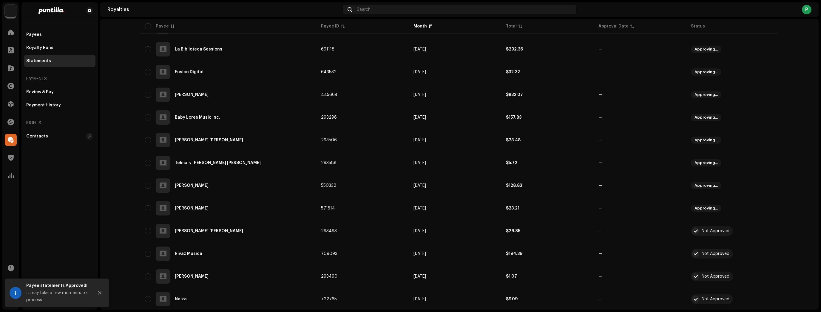
scroll to position [478, 0]
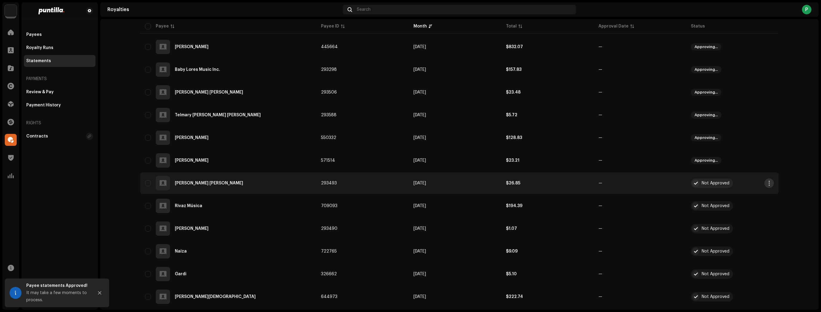
click at [765, 184] on button "button" at bounding box center [770, 183] width 10 height 10
click at [743, 207] on div "Approve" at bounding box center [740, 208] width 56 height 5
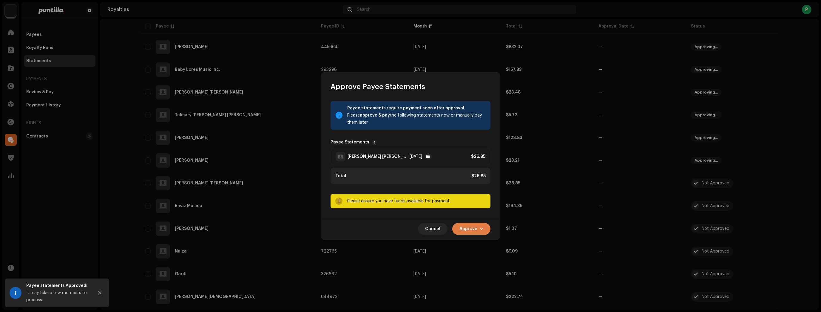
click at [458, 229] on button "Approve" at bounding box center [471, 229] width 38 height 12
click at [467, 244] on span "Approve Only" at bounding box center [473, 243] width 29 height 5
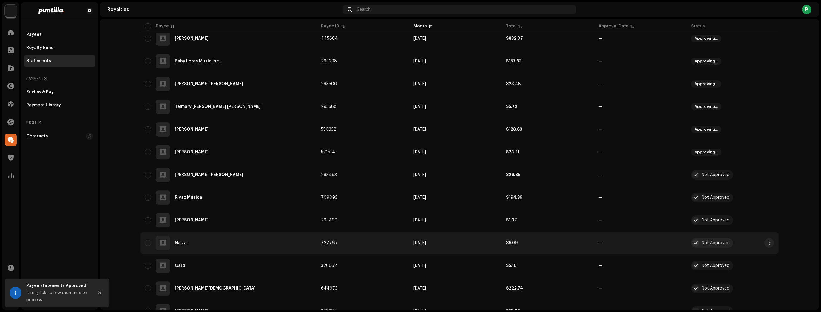
scroll to position [525, 0]
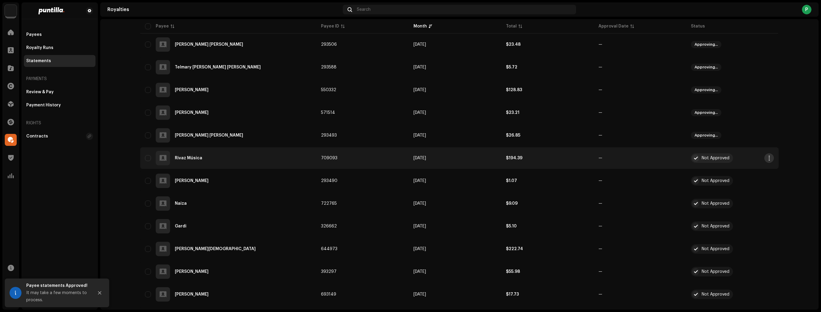
click at [768, 160] on button "button" at bounding box center [770, 158] width 10 height 10
click at [743, 184] on div "Approve" at bounding box center [740, 183] width 56 height 5
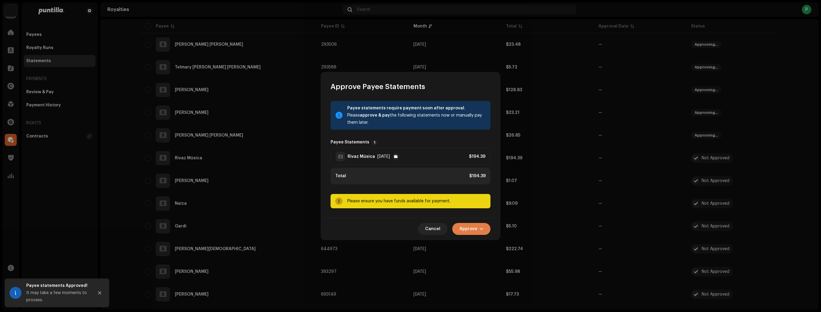
click at [464, 227] on span "Approve" at bounding box center [469, 229] width 18 height 12
click at [478, 244] on span "Approve Only" at bounding box center [473, 243] width 29 height 5
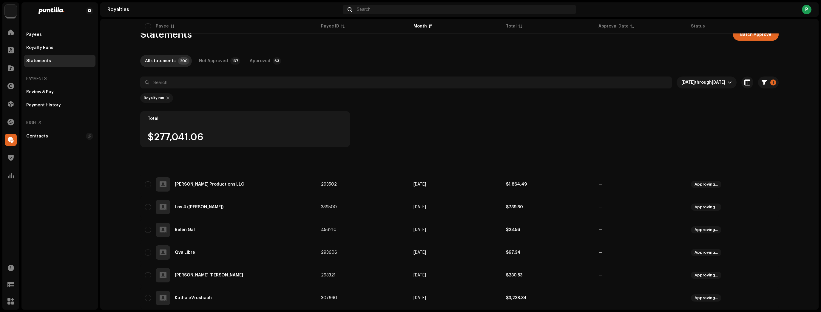
scroll to position [525, 0]
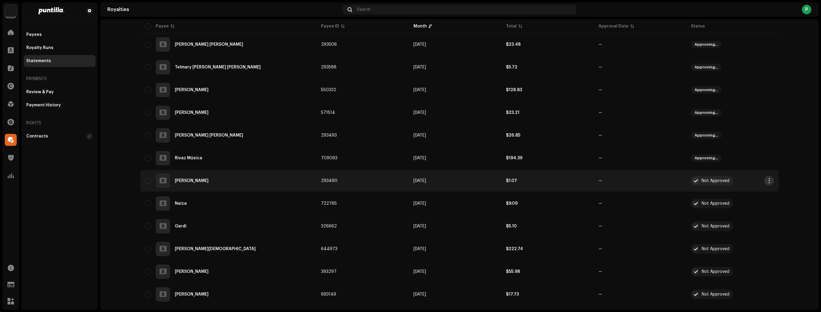
click at [767, 181] on span "button" at bounding box center [769, 180] width 4 height 5
click at [758, 206] on div "Approve" at bounding box center [740, 206] width 56 height 5
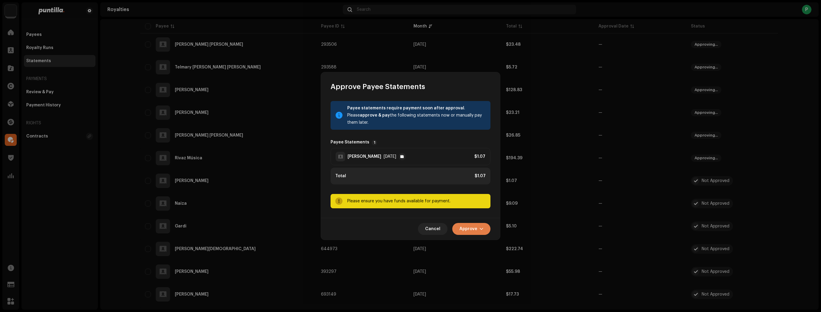
click at [470, 231] on span "Approve" at bounding box center [469, 229] width 18 height 12
click at [474, 242] on span "Approve Only" at bounding box center [473, 243] width 29 height 5
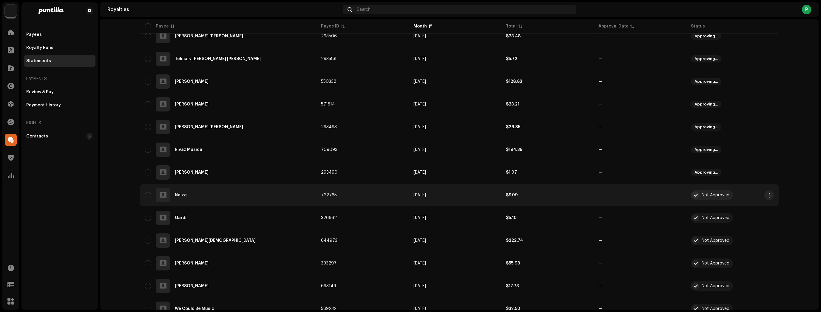
scroll to position [573, 0]
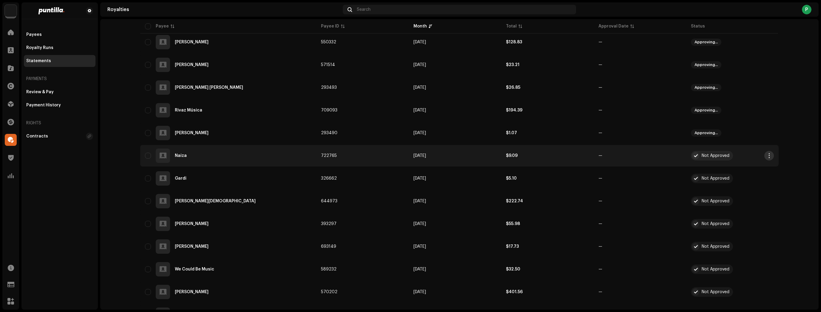
click at [768, 156] on span "button" at bounding box center [769, 155] width 4 height 5
click at [760, 181] on div "Approve" at bounding box center [740, 180] width 56 height 5
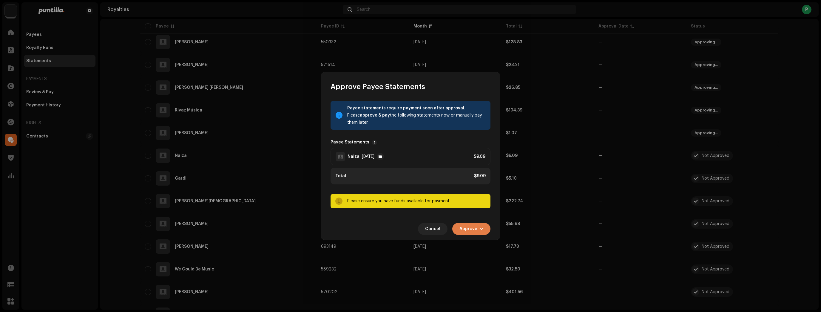
click at [476, 233] on span "Approve" at bounding box center [469, 229] width 18 height 12
click at [480, 243] on span "Approve Only" at bounding box center [473, 243] width 29 height 5
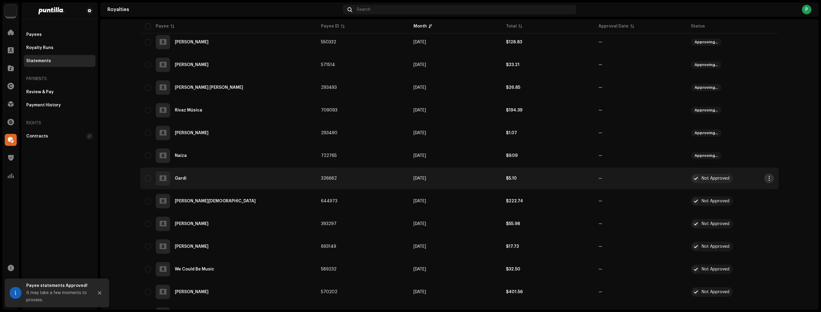
click at [765, 178] on button "button" at bounding box center [770, 178] width 10 height 10
click at [749, 198] on div "Approve" at bounding box center [739, 204] width 60 height 12
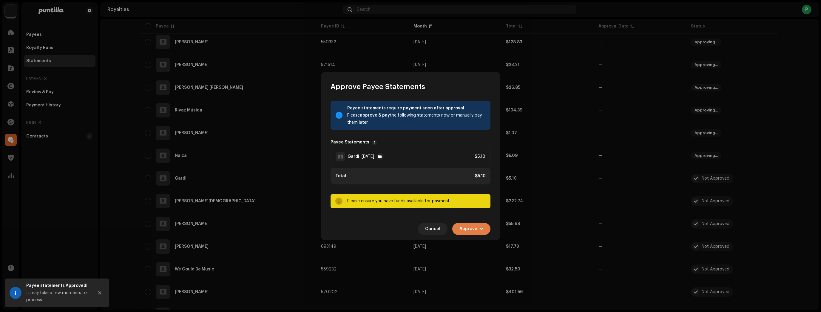
click at [476, 225] on span "Approve" at bounding box center [469, 229] width 18 height 12
click at [478, 241] on span "Approve Only" at bounding box center [473, 243] width 29 height 5
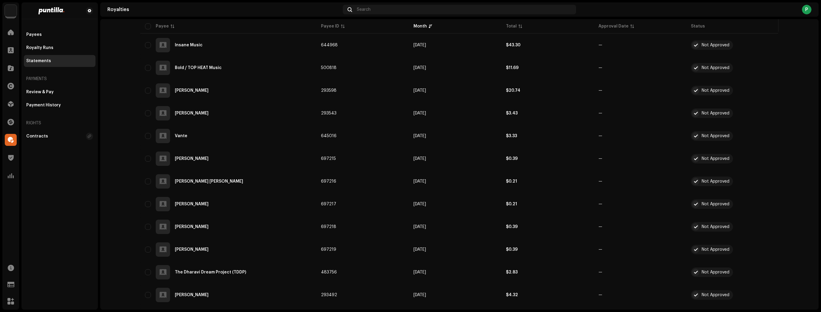
scroll to position [1511, 0]
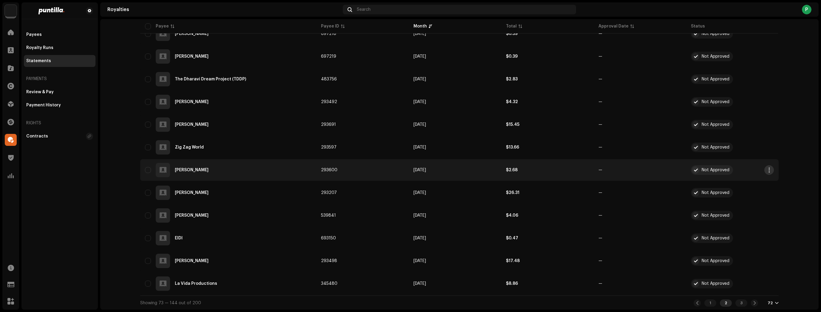
click at [767, 171] on span "button" at bounding box center [769, 169] width 4 height 5
click at [749, 199] on div "Approve" at bounding box center [739, 195] width 60 height 12
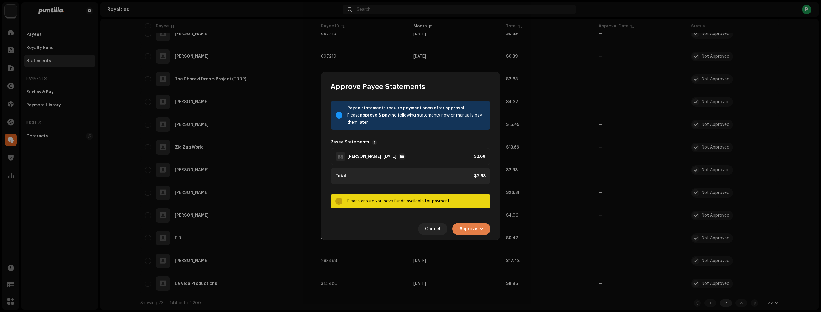
click at [476, 230] on span "Approve" at bounding box center [469, 229] width 18 height 12
click at [484, 244] on span "Approve Only" at bounding box center [473, 243] width 29 height 5
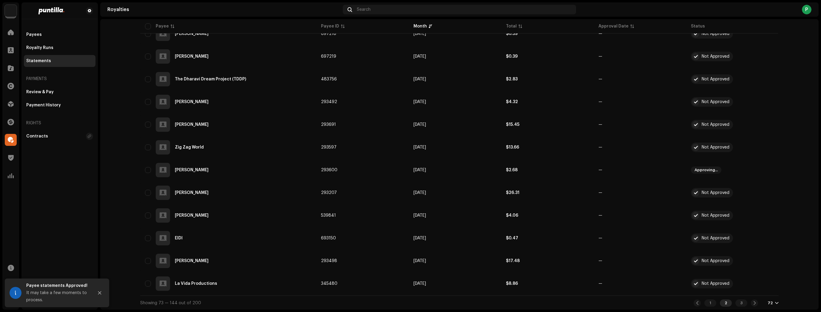
click at [768, 193] on span "button" at bounding box center [769, 192] width 4 height 5
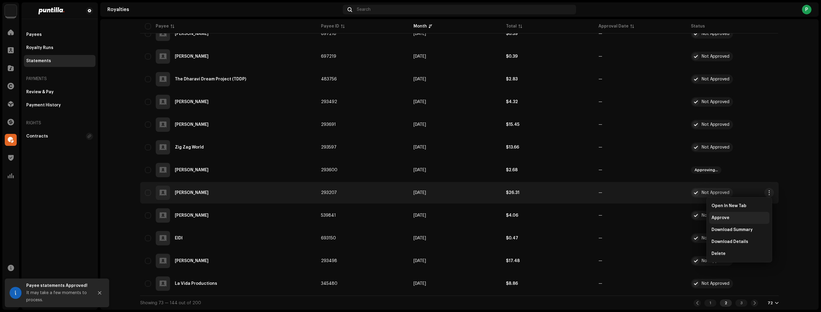
click at [748, 215] on div "Approve" at bounding box center [740, 217] width 56 height 5
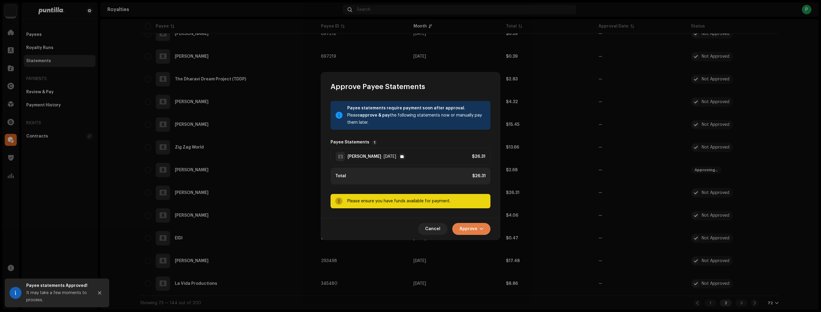
click at [467, 225] on span "Approve" at bounding box center [469, 229] width 18 height 12
click at [474, 241] on span "Approve Only" at bounding box center [473, 243] width 29 height 5
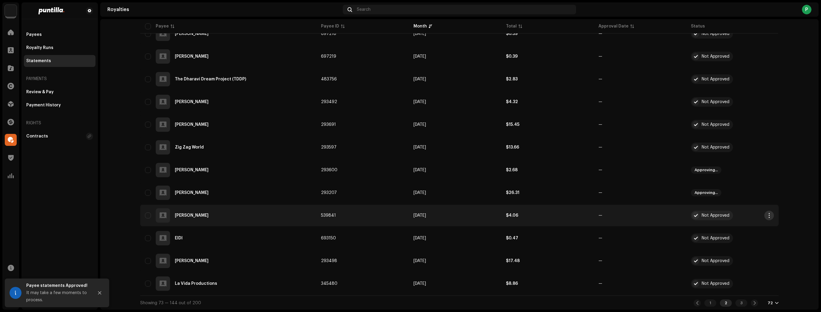
click at [767, 216] on span "button" at bounding box center [769, 215] width 4 height 5
click at [749, 236] on div "Approve" at bounding box center [739, 240] width 60 height 12
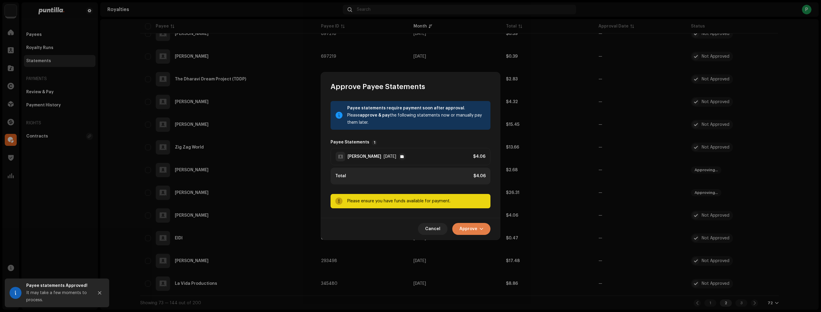
click at [475, 224] on span "Approve" at bounding box center [469, 229] width 18 height 12
click at [481, 241] on span "Approve Only" at bounding box center [473, 243] width 29 height 5
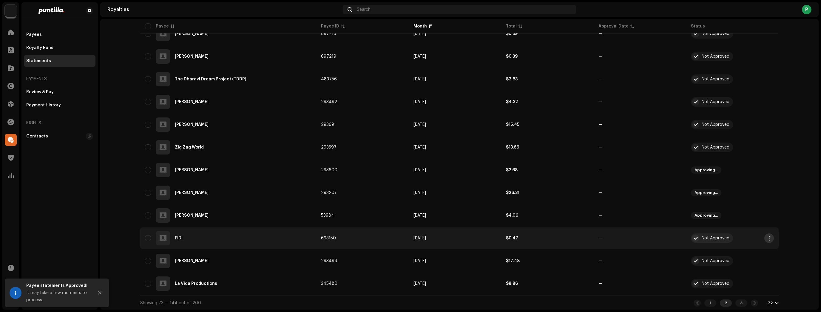
click at [768, 240] on span "button" at bounding box center [769, 237] width 4 height 5
click at [722, 265] on span "Approve" at bounding box center [721, 263] width 18 height 5
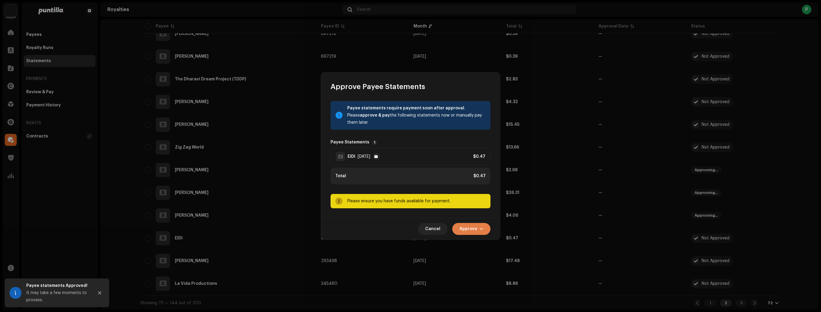
click at [467, 228] on span "Approve" at bounding box center [469, 229] width 18 height 12
click at [470, 243] on span "Approve Only" at bounding box center [473, 243] width 29 height 5
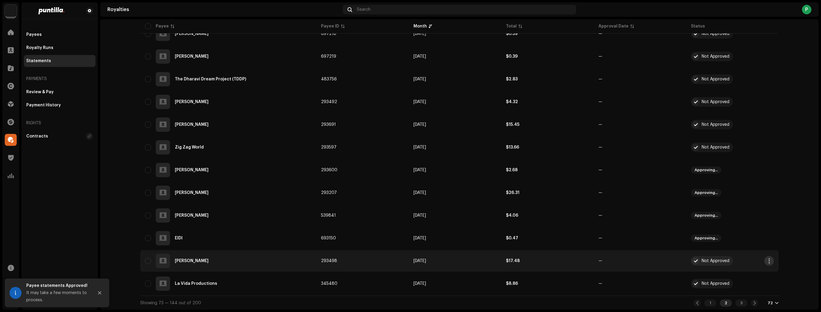
click at [768, 258] on span "button" at bounding box center [769, 260] width 4 height 5
click at [744, 212] on div "Approve" at bounding box center [740, 211] width 56 height 5
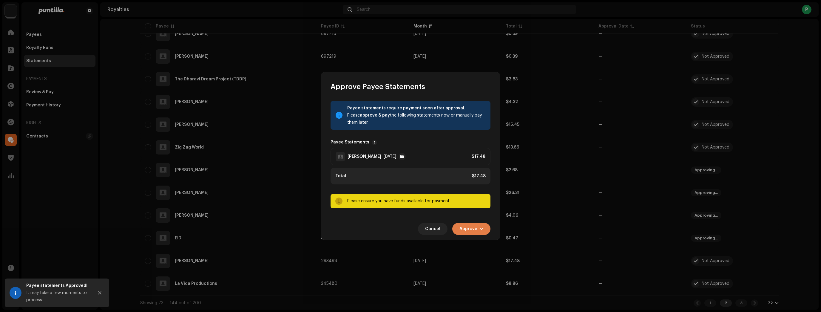
click at [481, 229] on span "button" at bounding box center [482, 228] width 4 height 5
click at [487, 245] on div "Approve Only" at bounding box center [487, 243] width 56 height 5
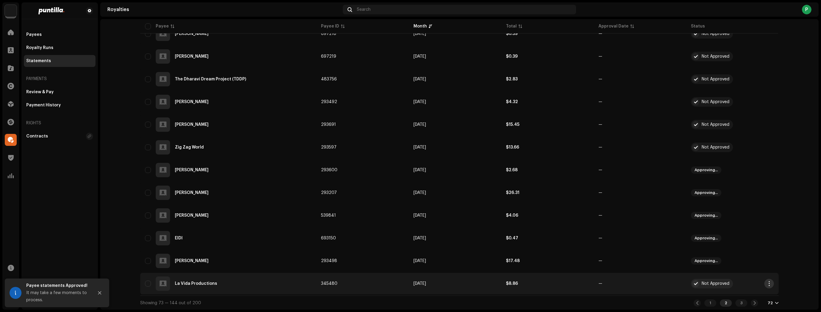
click at [767, 281] on span "button" at bounding box center [769, 283] width 4 height 5
click at [736, 236] on div "Approve" at bounding box center [740, 233] width 56 height 5
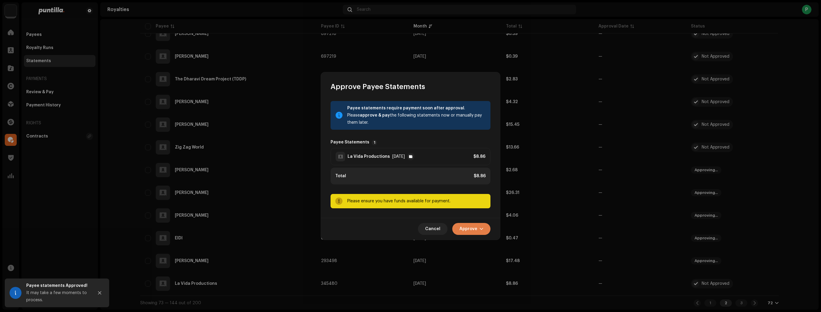
click at [472, 227] on span "Approve" at bounding box center [469, 229] width 18 height 12
click at [472, 244] on span "Approve Only" at bounding box center [473, 243] width 29 height 5
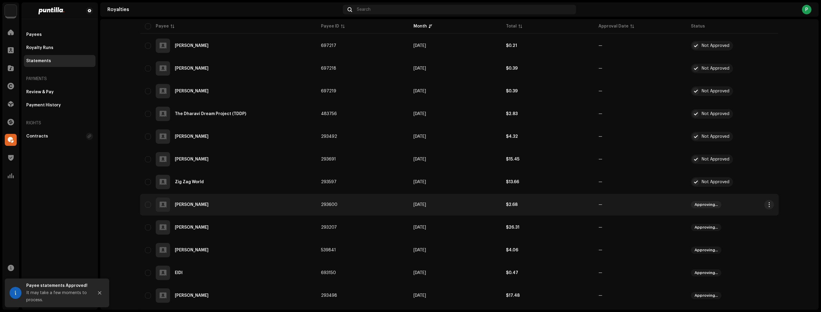
scroll to position [1464, 0]
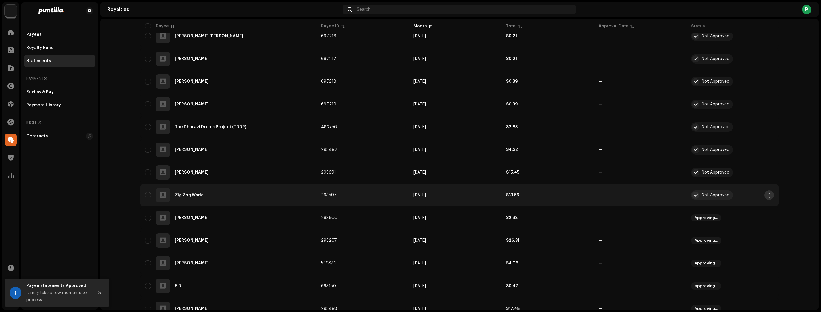
click at [767, 195] on span "button" at bounding box center [769, 195] width 4 height 5
drag, startPoint x: 743, startPoint y: 216, endPoint x: 738, endPoint y: 215, distance: 5.4
click at [743, 216] on div "Approve" at bounding box center [739, 220] width 60 height 12
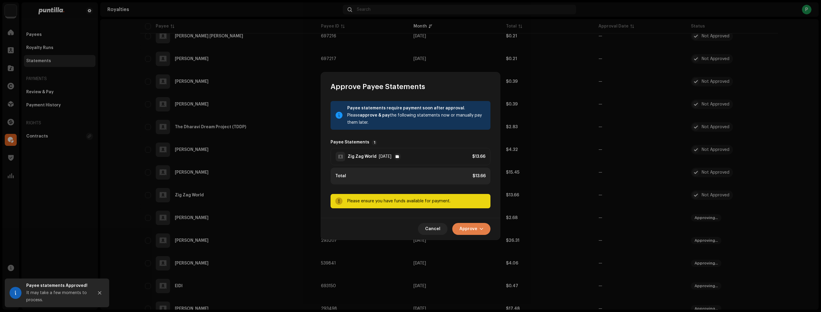
click at [467, 226] on span "Approve" at bounding box center [469, 229] width 18 height 12
click at [473, 244] on span "Approve Only" at bounding box center [473, 243] width 29 height 5
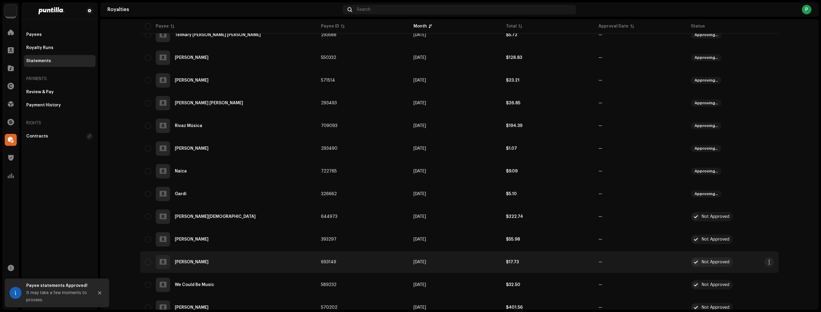
scroll to position [556, 0]
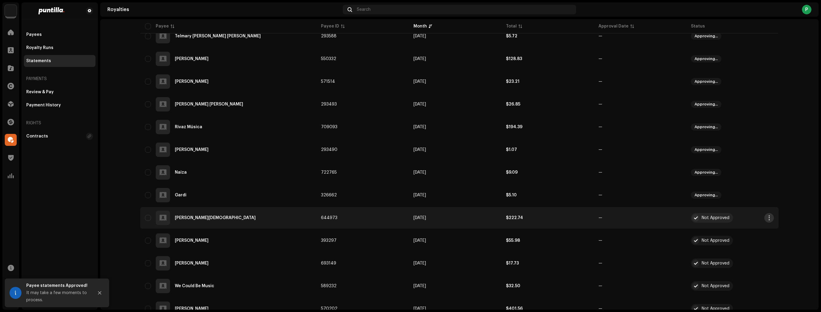
click at [767, 217] on span "button" at bounding box center [769, 217] width 4 height 5
click at [726, 240] on div "Approve" at bounding box center [739, 243] width 60 height 12
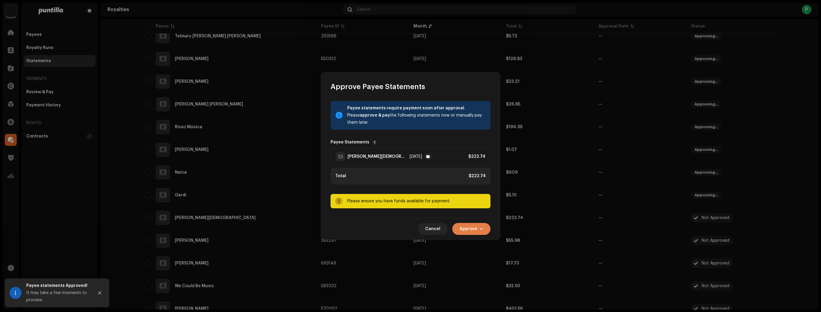
click at [486, 224] on button "Approve" at bounding box center [471, 229] width 38 height 12
click at [488, 245] on div "Approve Only" at bounding box center [487, 243] width 56 height 5
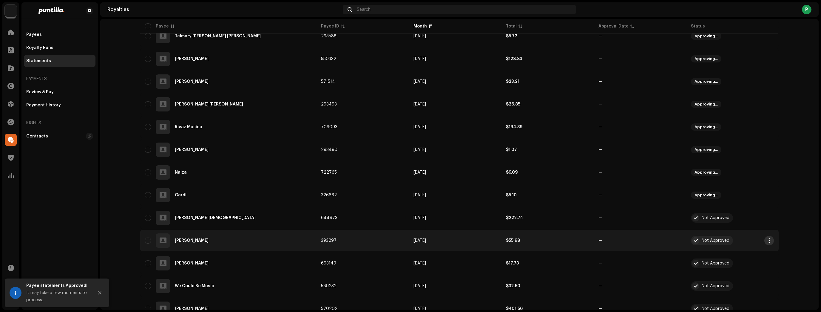
click at [771, 240] on button "button" at bounding box center [770, 240] width 10 height 10
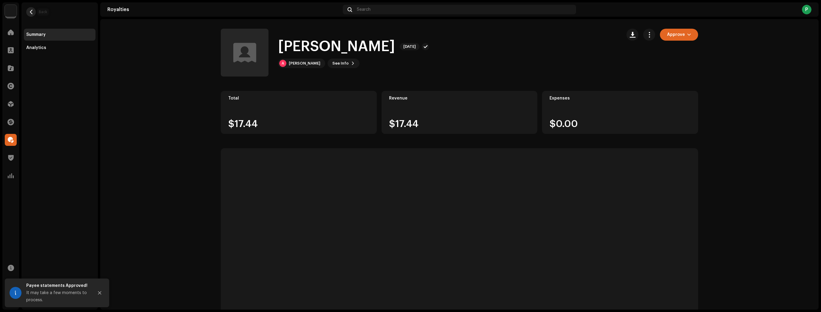
click at [33, 13] on span "button" at bounding box center [31, 12] width 4 height 5
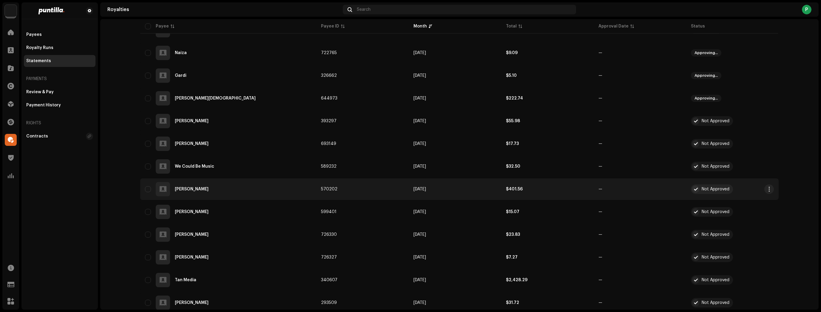
scroll to position [692, 0]
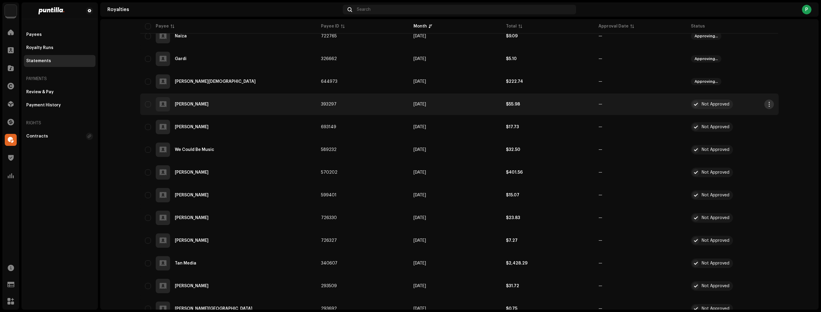
click at [767, 105] on span "button" at bounding box center [769, 104] width 4 height 5
click at [756, 129] on div "Approve" at bounding box center [740, 129] width 56 height 5
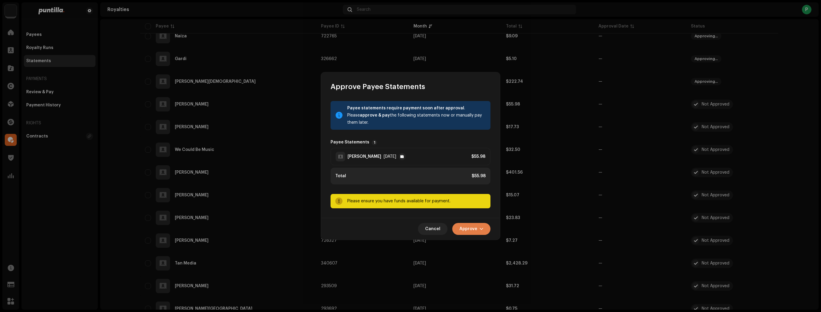
click at [475, 226] on span "Approve" at bounding box center [469, 229] width 18 height 12
click at [482, 240] on div "Approve Only" at bounding box center [486, 243] width 60 height 12
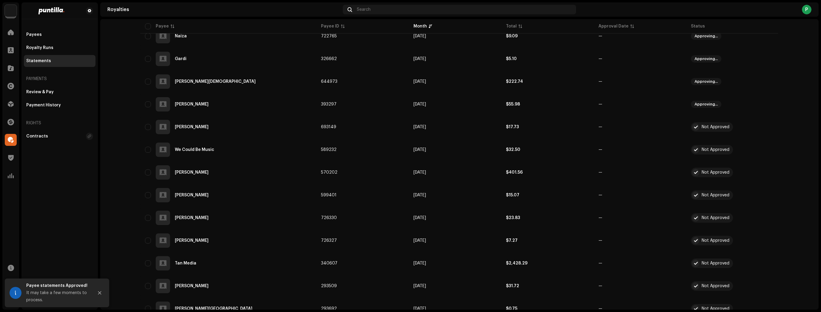
click at [767, 126] on span "button" at bounding box center [769, 126] width 4 height 5
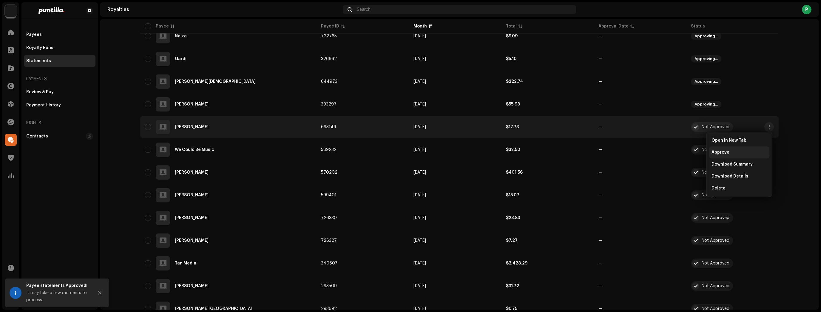
click at [748, 153] on div "Approve" at bounding box center [740, 152] width 56 height 5
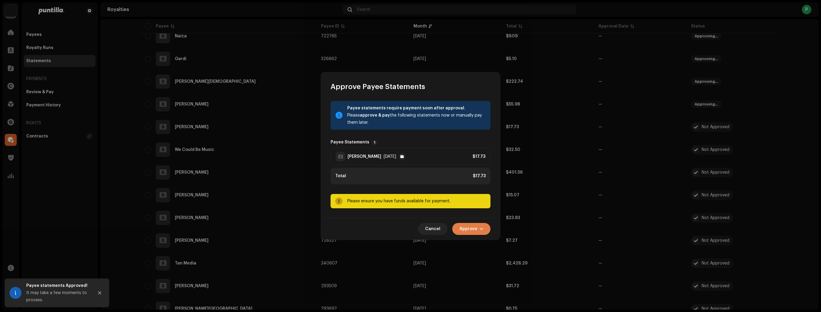
click at [480, 232] on button "Approve" at bounding box center [471, 229] width 38 height 12
click at [481, 242] on span "Approve Only" at bounding box center [473, 243] width 29 height 5
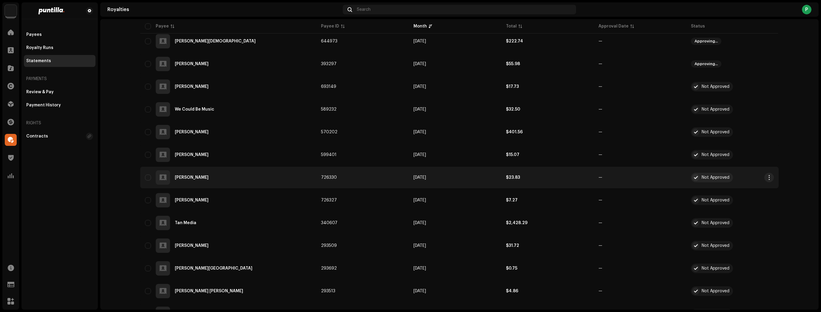
scroll to position [740, 0]
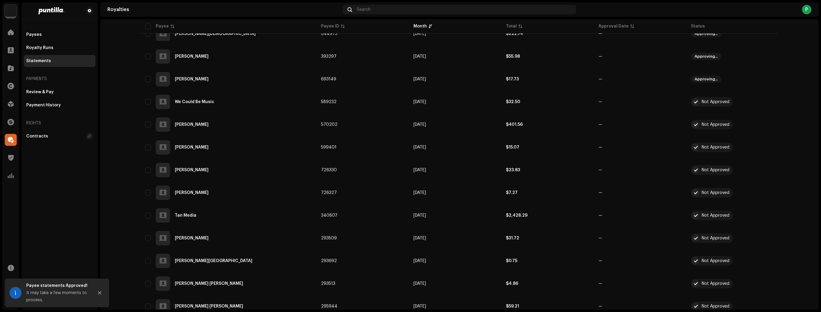
click at [766, 147] on span "Not Approved" at bounding box center [732, 147] width 83 height 10
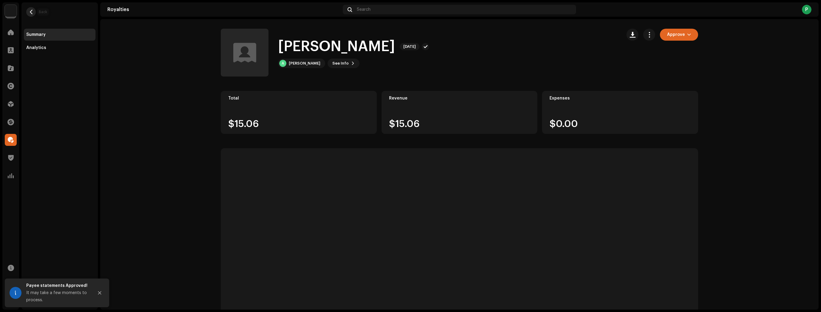
click at [33, 12] on button "button" at bounding box center [31, 12] width 10 height 10
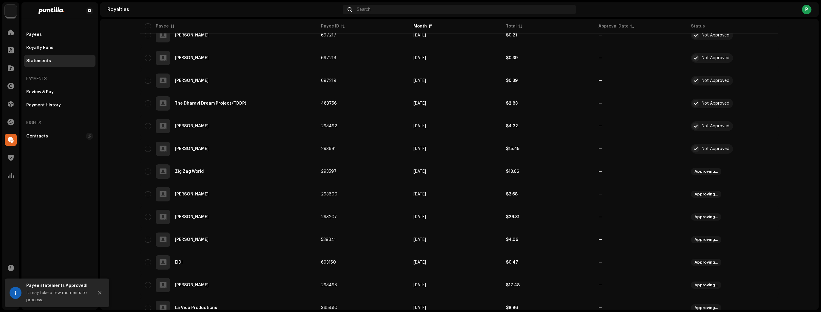
scroll to position [1511, 0]
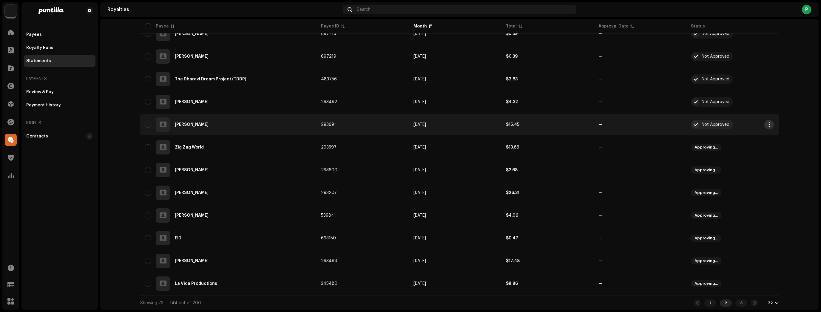
click at [768, 124] on span "button" at bounding box center [769, 124] width 4 height 5
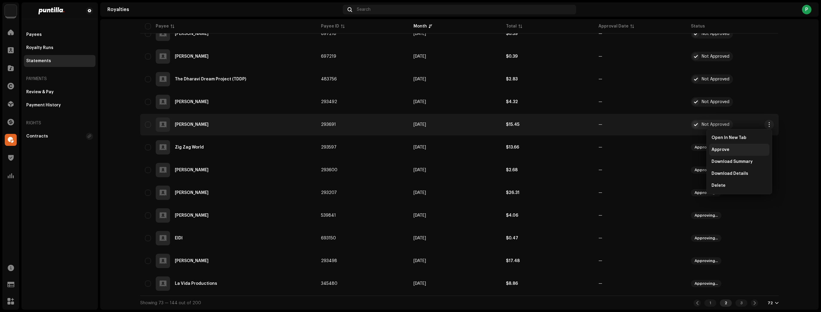
click at [718, 150] on span "Approve" at bounding box center [721, 149] width 18 height 5
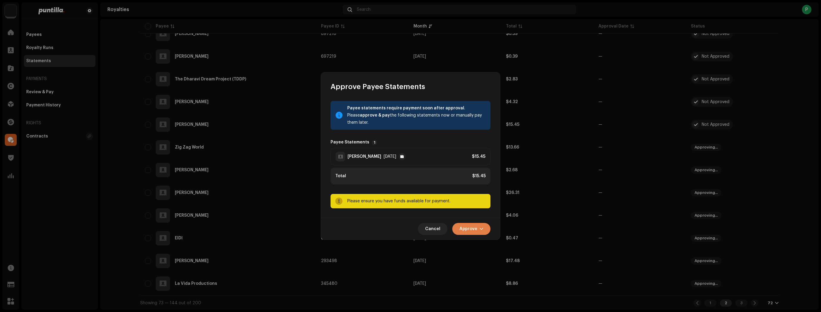
click at [468, 230] on span "Approve" at bounding box center [469, 229] width 18 height 12
click at [470, 246] on div "Approve Only" at bounding box center [486, 243] width 60 height 12
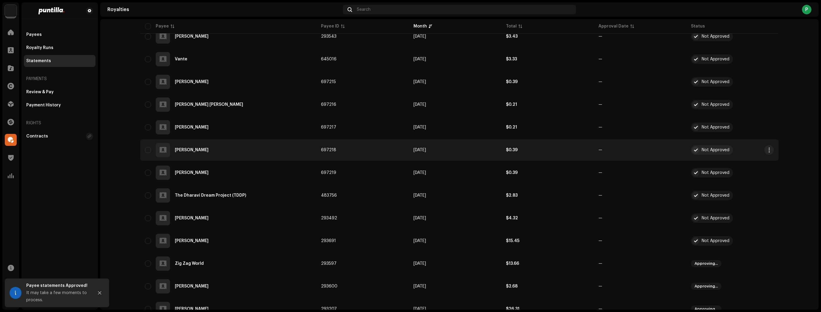
scroll to position [1392, 0]
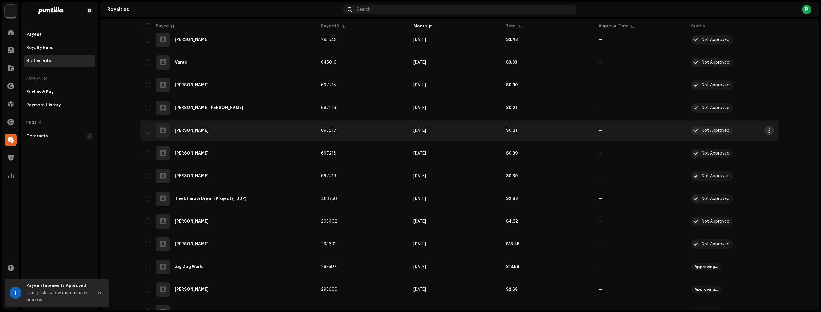
click at [767, 129] on span "button" at bounding box center [769, 130] width 4 height 5
click at [745, 158] on div "Approve" at bounding box center [740, 155] width 56 height 5
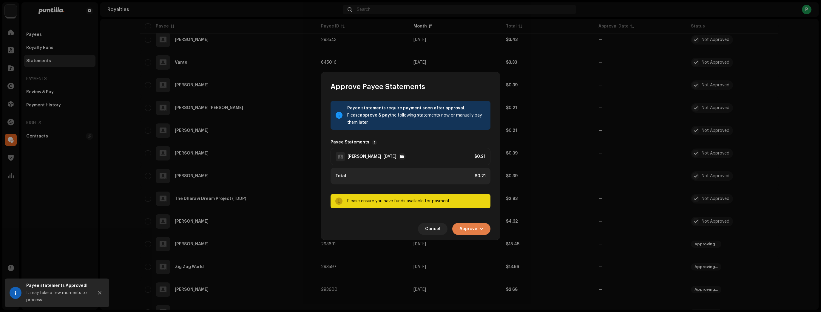
click at [467, 225] on span "Approve" at bounding box center [469, 229] width 18 height 12
click at [475, 241] on span "Approve Only" at bounding box center [473, 243] width 29 height 5
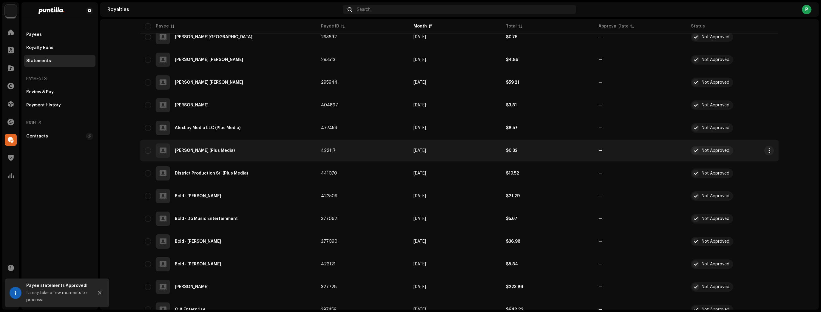
scroll to position [967, 0]
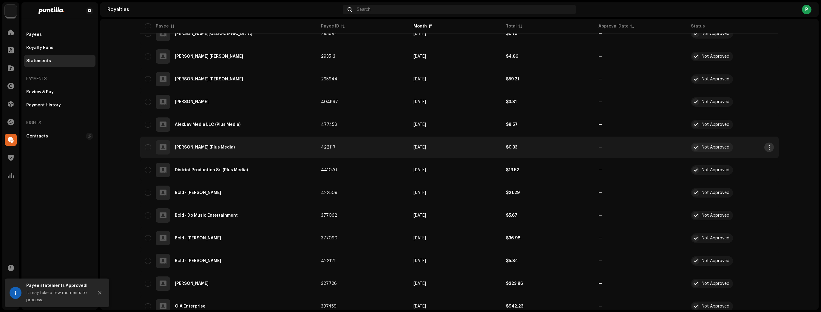
click at [768, 147] on span "button" at bounding box center [769, 147] width 4 height 5
click at [740, 175] on div "Approve" at bounding box center [739, 173] width 60 height 12
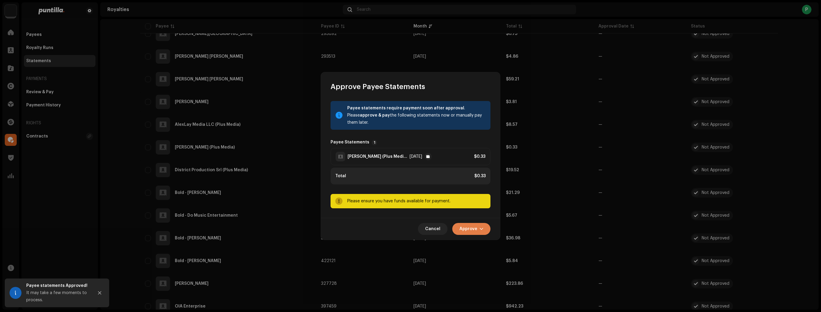
click at [469, 230] on span "Approve" at bounding box center [469, 229] width 18 height 12
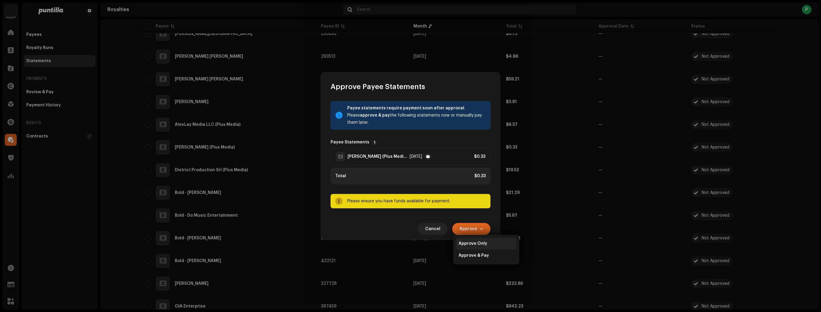
click at [477, 241] on span "Approve Only" at bounding box center [473, 243] width 29 height 5
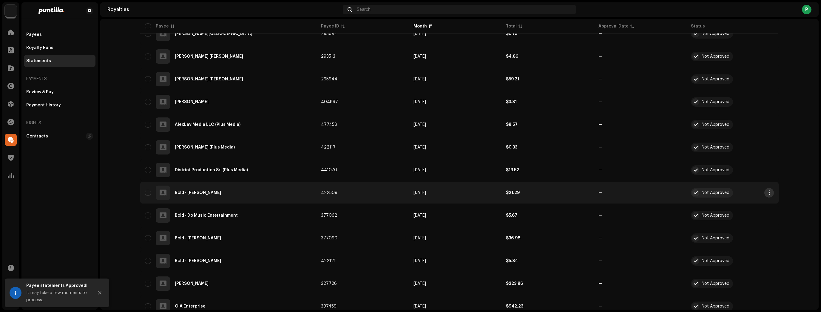
click at [767, 193] on span "button" at bounding box center [769, 192] width 4 height 5
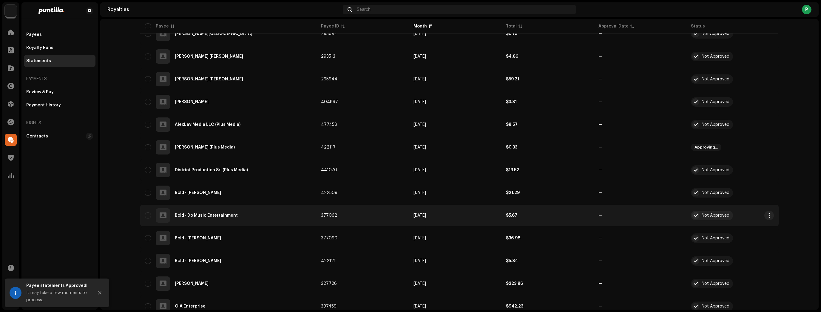
click at [728, 216] on div "Not Approved" at bounding box center [712, 215] width 42 height 10
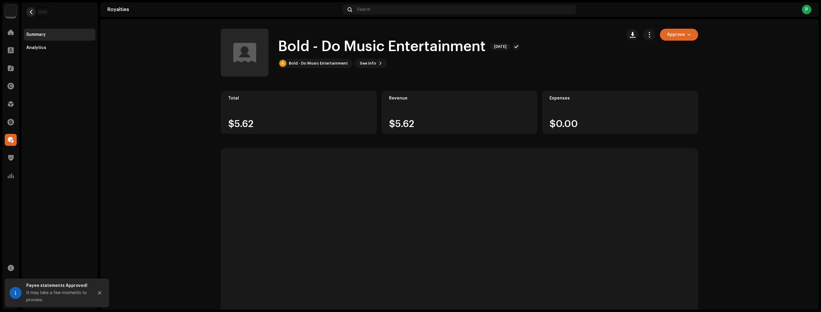
click at [28, 13] on button "button" at bounding box center [31, 12] width 10 height 10
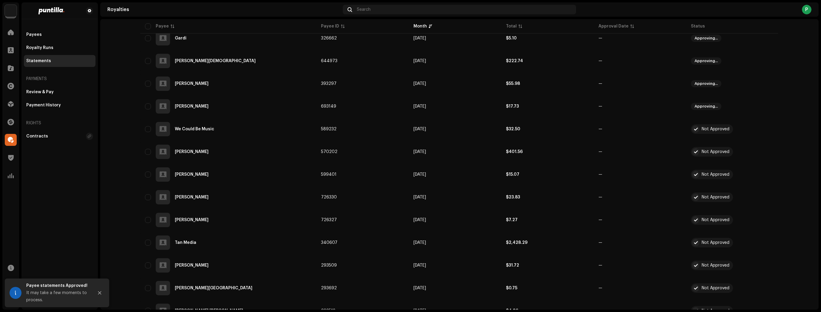
scroll to position [692, 0]
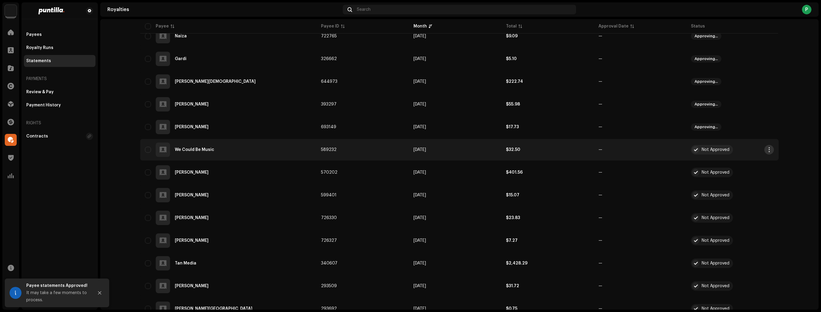
click at [769, 149] on span "button" at bounding box center [769, 149] width 4 height 5
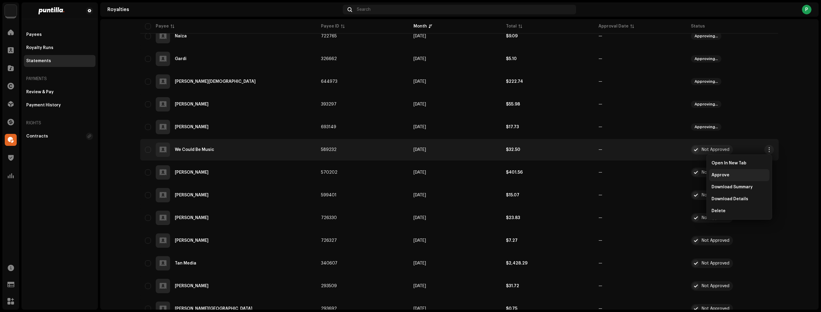
click at [746, 174] on div "Approve" at bounding box center [740, 175] width 56 height 5
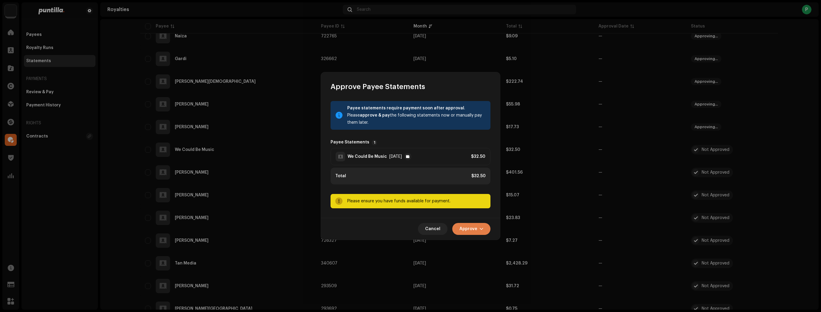
click at [479, 228] on button "Approve" at bounding box center [471, 229] width 38 height 12
click at [477, 241] on span "Approve Only" at bounding box center [473, 243] width 29 height 5
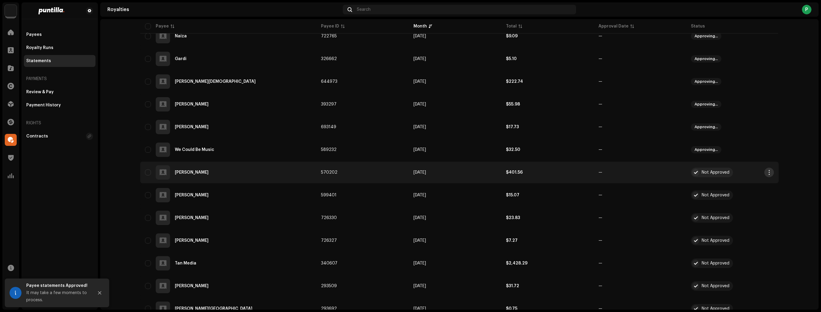
click at [769, 173] on span "button" at bounding box center [769, 172] width 4 height 5
click at [747, 197] on div "Approve" at bounding box center [740, 197] width 56 height 5
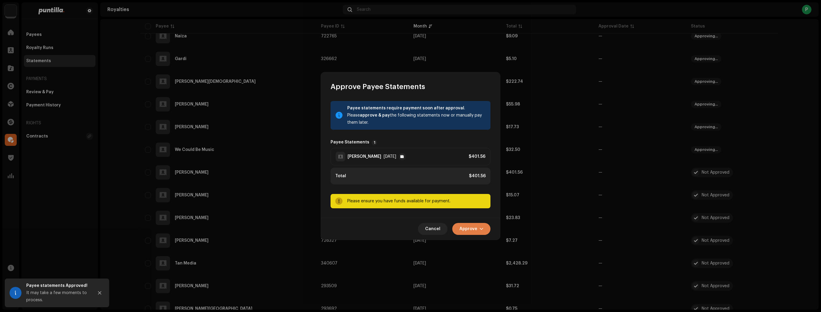
click at [465, 227] on span "Approve" at bounding box center [469, 229] width 18 height 12
click at [475, 240] on div "Approve Only" at bounding box center [486, 243] width 60 height 12
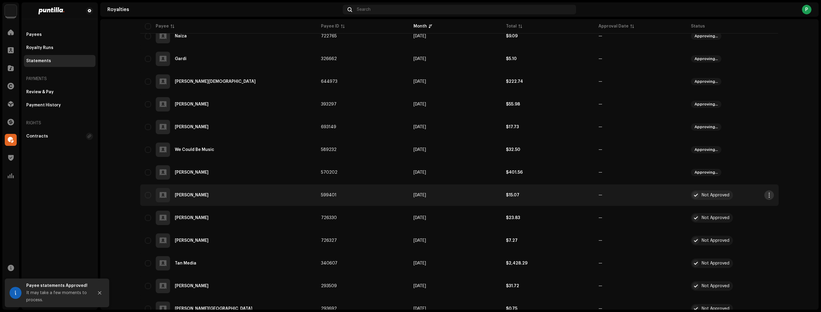
click at [767, 196] on span "button" at bounding box center [769, 195] width 4 height 5
click at [747, 217] on div "Approve" at bounding box center [739, 220] width 60 height 12
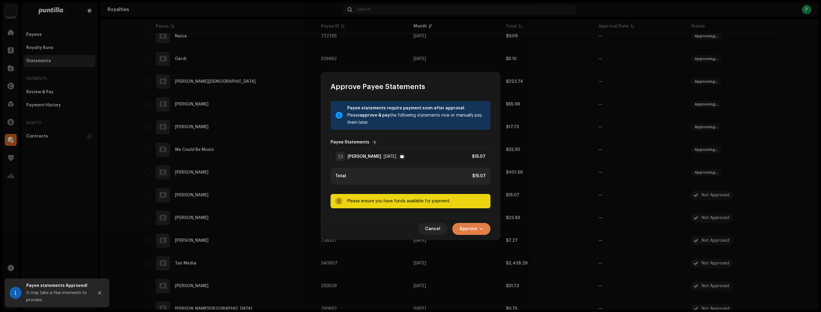
click at [467, 230] on span "Approve" at bounding box center [469, 229] width 18 height 12
click at [478, 245] on span "Approve Only" at bounding box center [473, 243] width 29 height 5
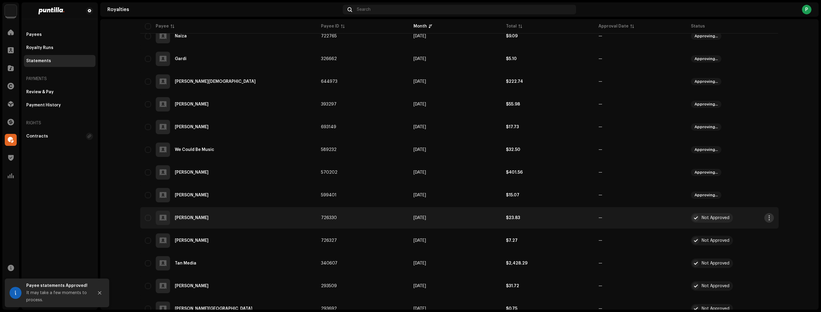
click at [769, 220] on button "button" at bounding box center [770, 218] width 10 height 10
click at [744, 241] on div "Approve" at bounding box center [740, 243] width 56 height 5
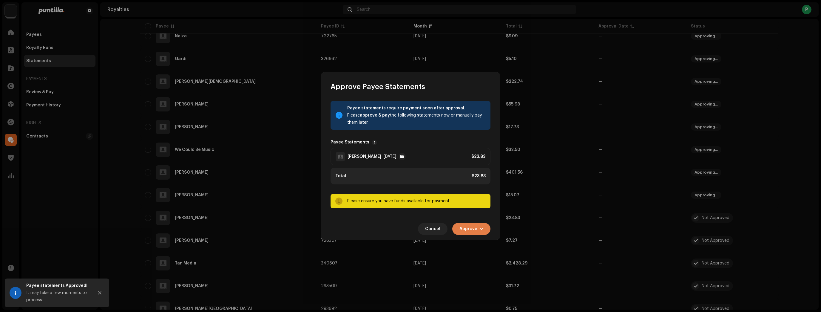
click at [476, 229] on span "Approve" at bounding box center [469, 229] width 18 height 12
click at [482, 246] on div "Approve Only" at bounding box center [486, 243] width 60 height 12
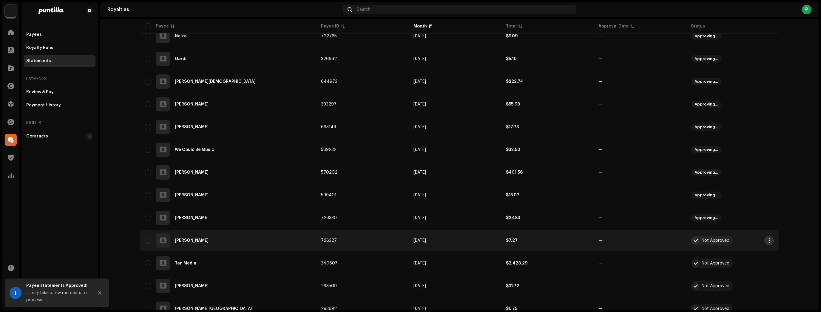
click at [767, 238] on span "button" at bounding box center [769, 240] width 4 height 5
drag, startPoint x: 741, startPoint y: 262, endPoint x: 733, endPoint y: 262, distance: 7.8
click at [741, 263] on div "Approve" at bounding box center [739, 266] width 60 height 12
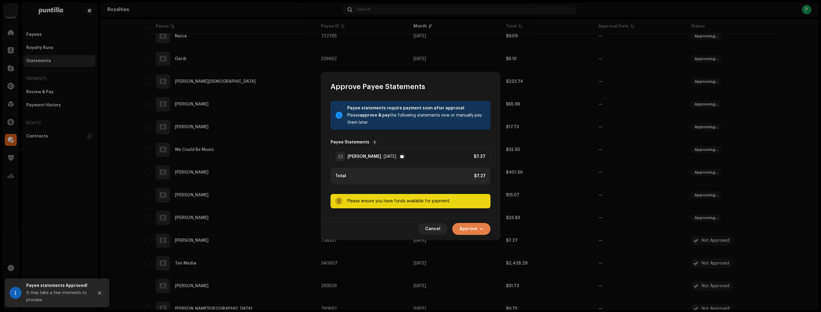
click at [474, 224] on span "Approve" at bounding box center [469, 229] width 18 height 12
click at [478, 243] on span "Approve Only" at bounding box center [473, 243] width 29 height 5
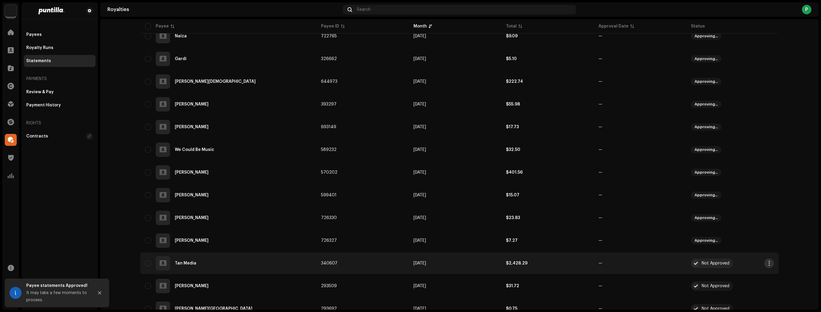
click at [765, 262] on button "button" at bounding box center [770, 263] width 10 height 10
click at [724, 216] on div "Approve" at bounding box center [739, 214] width 60 height 12
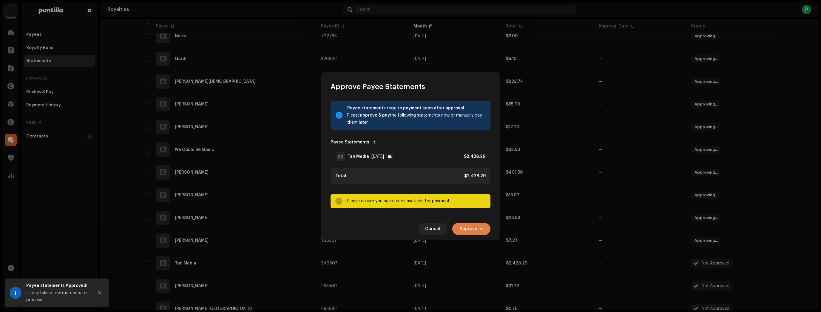
click at [469, 226] on span "Approve" at bounding box center [469, 229] width 18 height 12
click at [477, 246] on div "Approve Only" at bounding box center [486, 243] width 60 height 12
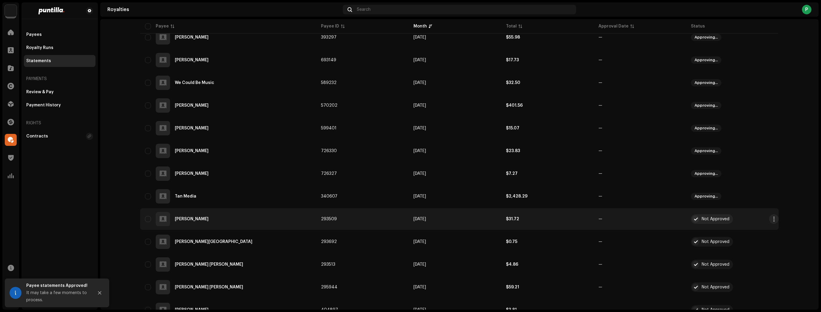
scroll to position [740, 0]
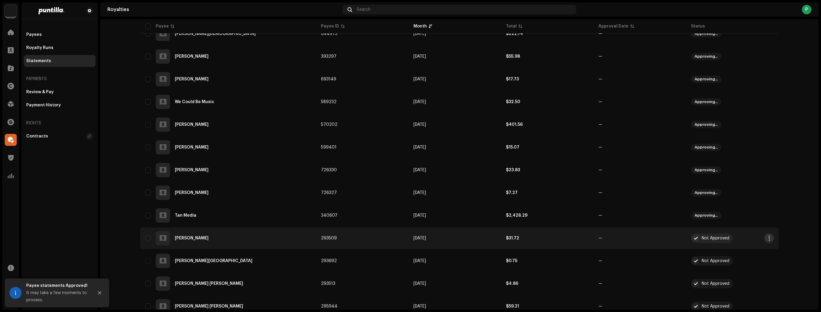
click at [769, 238] on span "button" at bounding box center [769, 237] width 4 height 5
click at [747, 259] on div "Approve" at bounding box center [739, 263] width 60 height 12
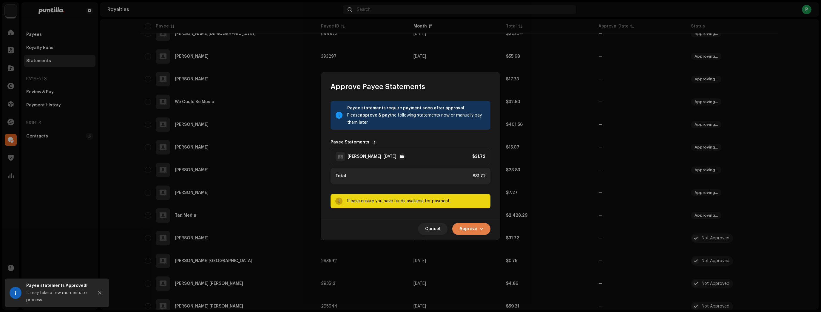
click at [476, 226] on span "Approve" at bounding box center [469, 229] width 18 height 12
click at [479, 243] on span "Approve Only" at bounding box center [473, 243] width 29 height 5
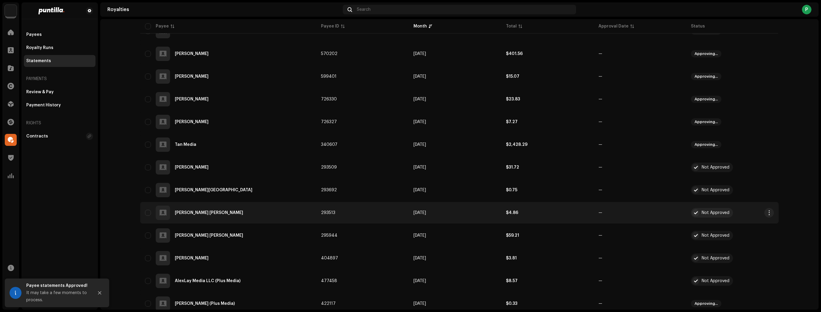
scroll to position [812, 0]
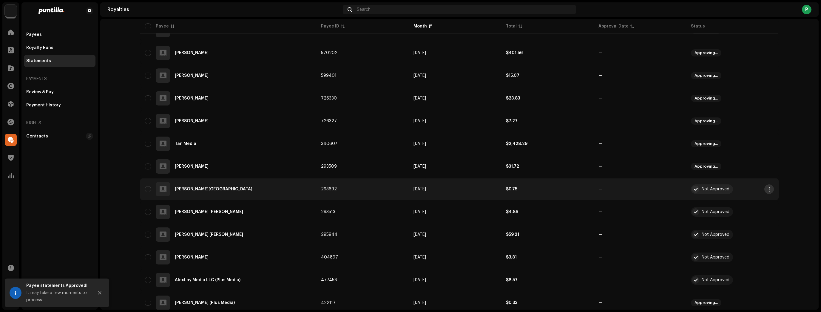
click at [767, 187] on span "button" at bounding box center [769, 189] width 4 height 5
click at [746, 213] on div "Approve" at bounding box center [740, 214] width 56 height 5
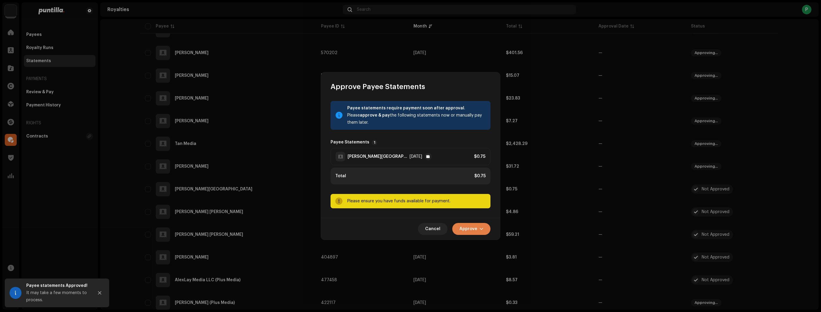
click at [478, 229] on span "Approve" at bounding box center [469, 229] width 18 height 12
click at [480, 241] on span "Approve Only" at bounding box center [473, 243] width 29 height 5
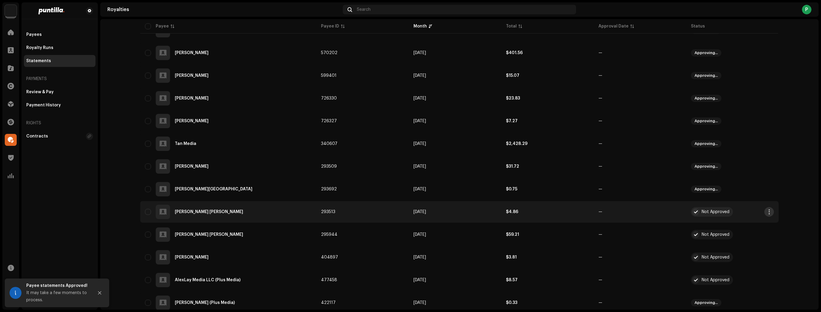
click at [767, 211] on span "button" at bounding box center [769, 211] width 4 height 5
click at [736, 235] on div "Approve" at bounding box center [740, 237] width 56 height 5
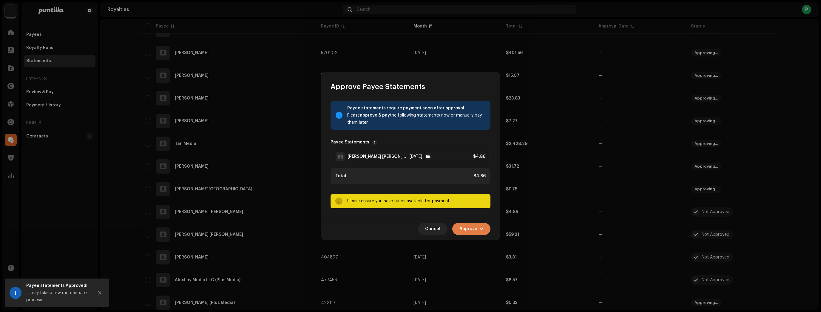
click at [469, 226] on span "Approve" at bounding box center [469, 229] width 18 height 12
click at [477, 241] on span "Approve Only" at bounding box center [473, 243] width 29 height 5
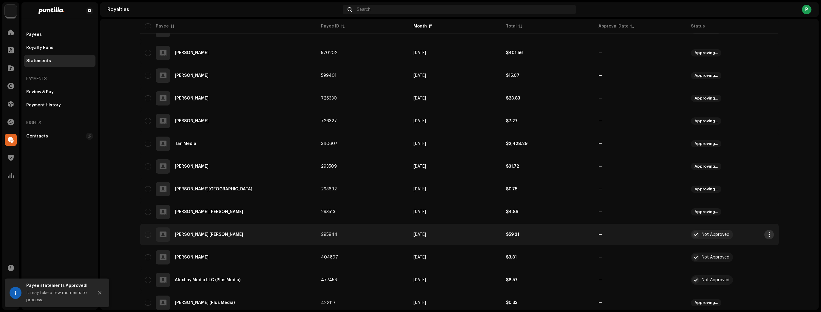
click at [767, 233] on span "button" at bounding box center [769, 234] width 4 height 5
click at [733, 256] on div "Approve" at bounding box center [739, 260] width 60 height 12
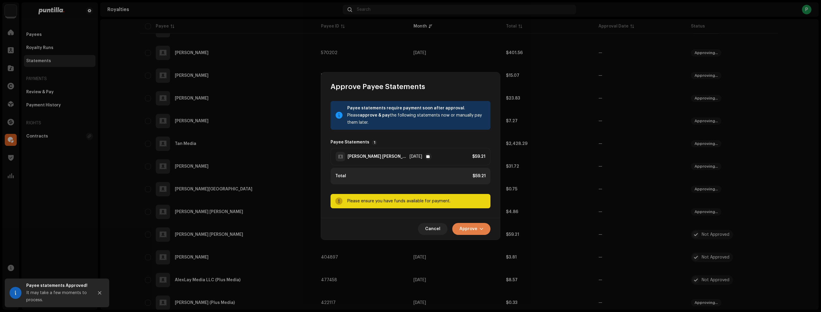
click at [478, 227] on button "Approve" at bounding box center [471, 229] width 38 height 12
click at [484, 244] on span "Approve Only" at bounding box center [473, 243] width 29 height 5
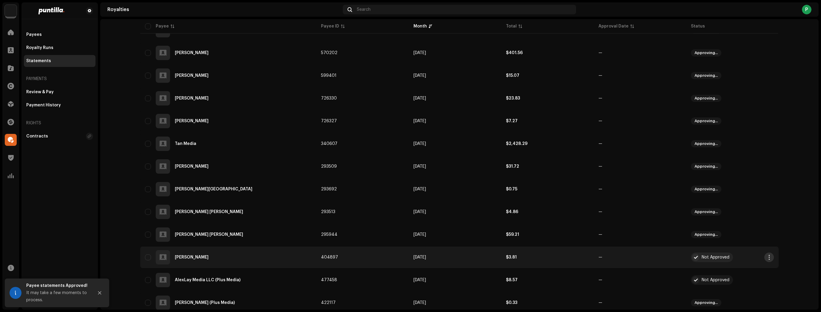
click at [765, 255] on button "button" at bounding box center [770, 257] width 10 height 10
click at [732, 211] on div "Approve" at bounding box center [739, 208] width 60 height 12
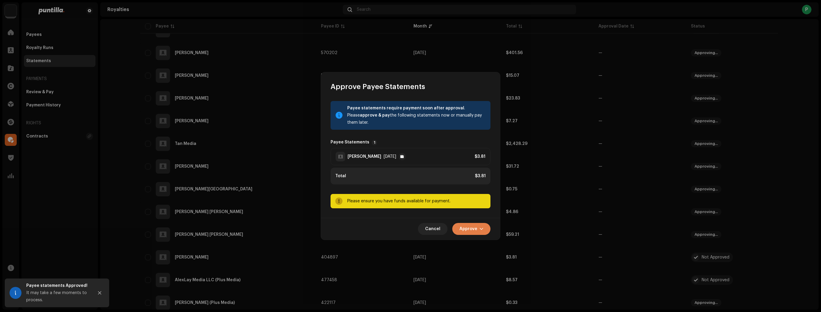
click at [482, 231] on span "button" at bounding box center [482, 228] width 4 height 5
click at [481, 246] on div "Approve Only" at bounding box center [486, 243] width 60 height 12
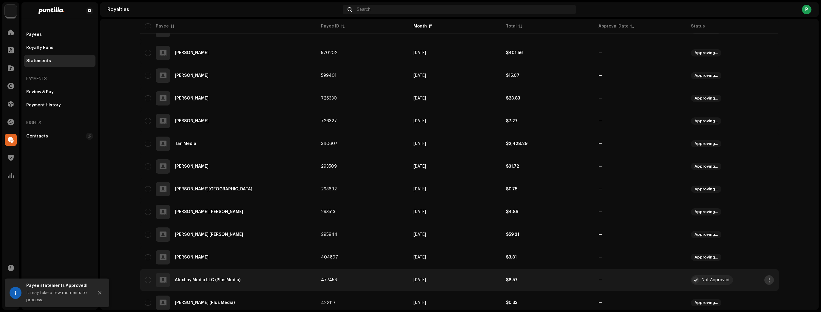
click at [770, 278] on button "button" at bounding box center [770, 280] width 10 height 10
click at [729, 231] on div "Approve" at bounding box center [740, 230] width 56 height 5
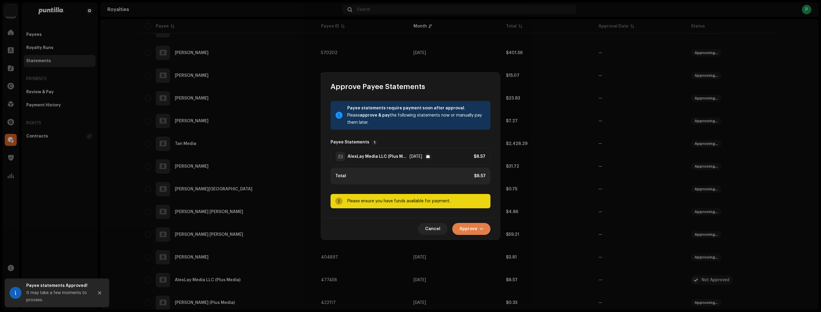
click at [480, 229] on span "button" at bounding box center [482, 228] width 4 height 5
click at [479, 240] on div "Approve Only" at bounding box center [486, 243] width 60 height 12
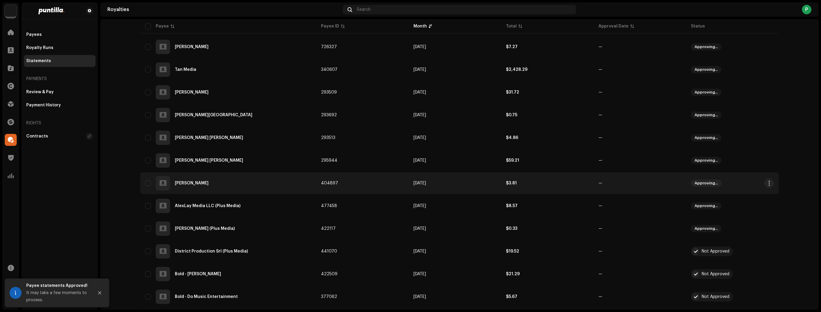
scroll to position [1003, 0]
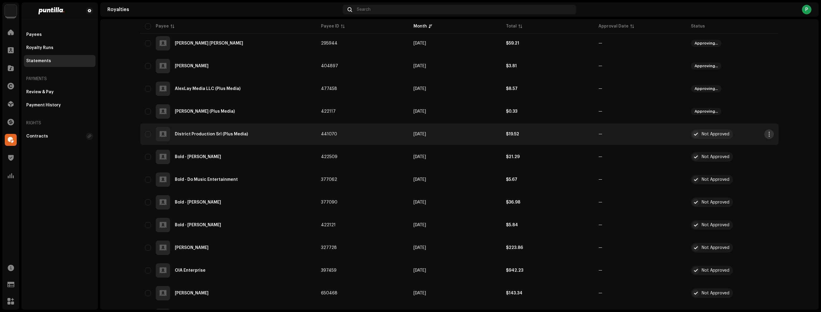
click at [767, 133] on span "button" at bounding box center [769, 134] width 4 height 5
click at [750, 159] on div "Approve" at bounding box center [740, 159] width 56 height 5
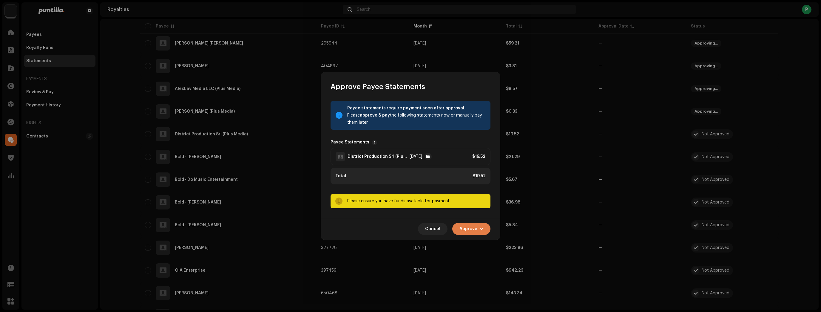
click at [479, 229] on button "Approve" at bounding box center [471, 229] width 38 height 12
click at [478, 241] on span "Approve Only" at bounding box center [473, 243] width 29 height 5
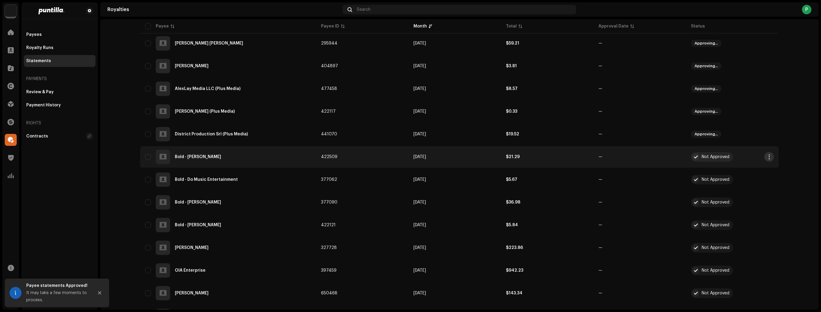
click at [765, 157] on button "button" at bounding box center [770, 157] width 10 height 10
click at [741, 181] on div "Approve" at bounding box center [740, 182] width 56 height 5
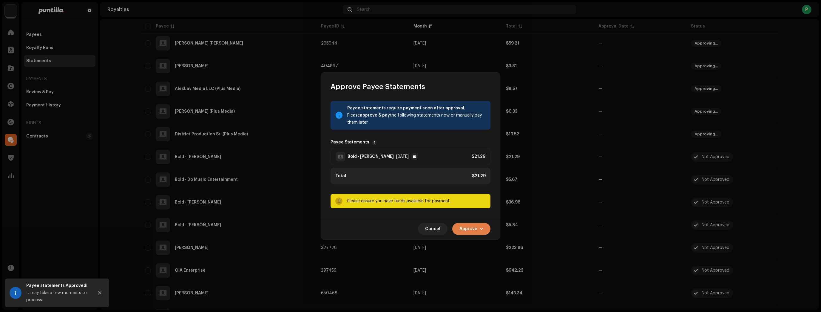
click at [465, 230] on span "Approve" at bounding box center [469, 229] width 18 height 12
click at [472, 241] on span "Approve Only" at bounding box center [473, 243] width 29 height 5
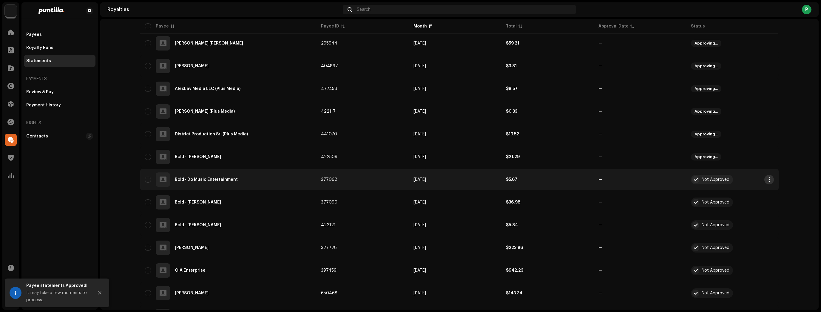
click at [767, 181] on span "button" at bounding box center [769, 179] width 4 height 5
click at [746, 209] on div "Approve" at bounding box center [739, 205] width 60 height 12
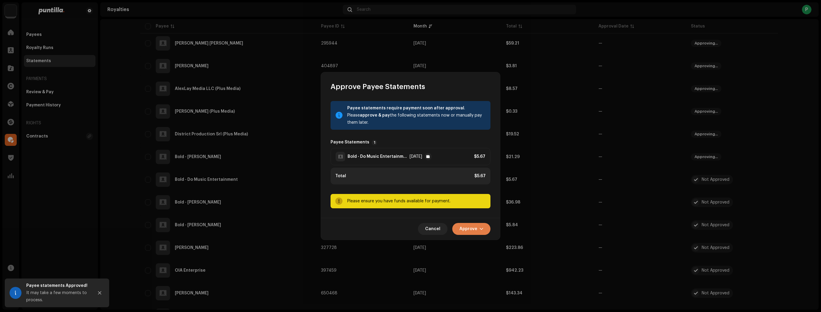
click at [481, 229] on span "button" at bounding box center [482, 228] width 4 height 5
click at [479, 245] on span "Approve Only" at bounding box center [473, 243] width 29 height 5
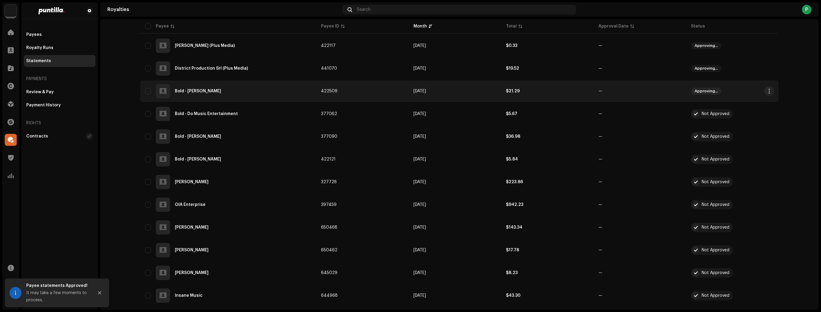
scroll to position [1075, 0]
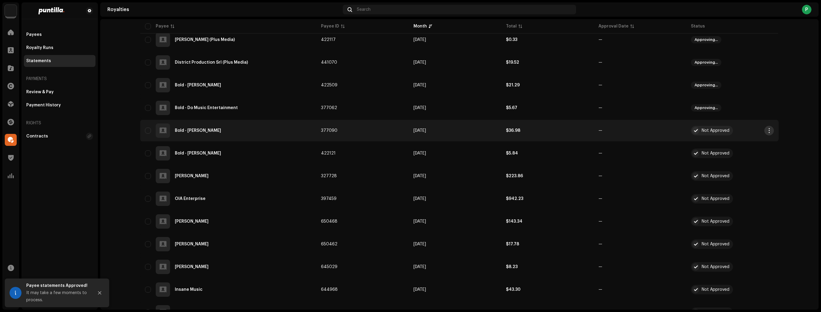
click at [769, 130] on span "button" at bounding box center [769, 130] width 4 height 5
click at [737, 156] on div "Approve" at bounding box center [740, 155] width 56 height 5
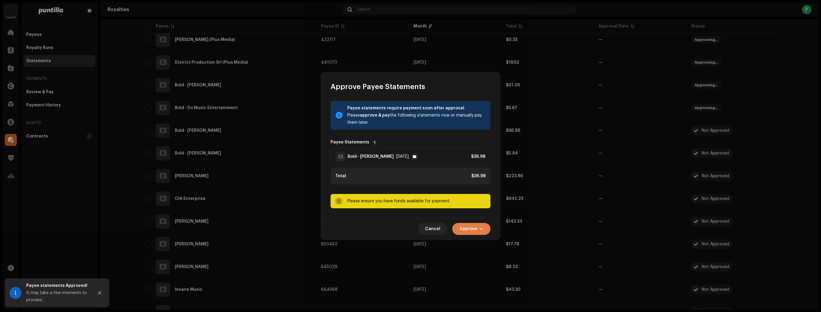
click at [465, 227] on span "Approve" at bounding box center [469, 229] width 18 height 12
click at [472, 241] on span "Approve Only" at bounding box center [473, 243] width 29 height 5
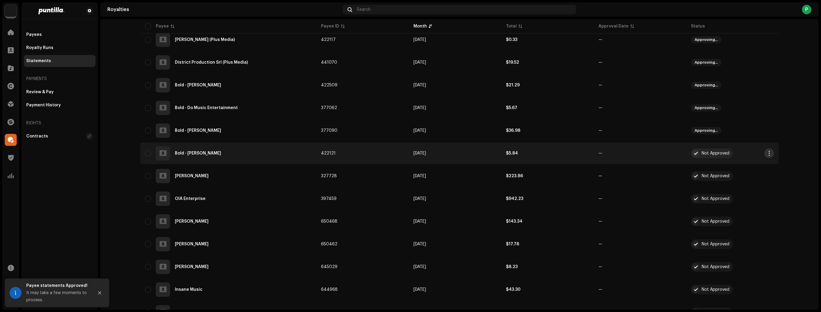
click at [769, 151] on span "button" at bounding box center [769, 153] width 4 height 5
click at [726, 180] on span "Approve" at bounding box center [721, 178] width 18 height 5
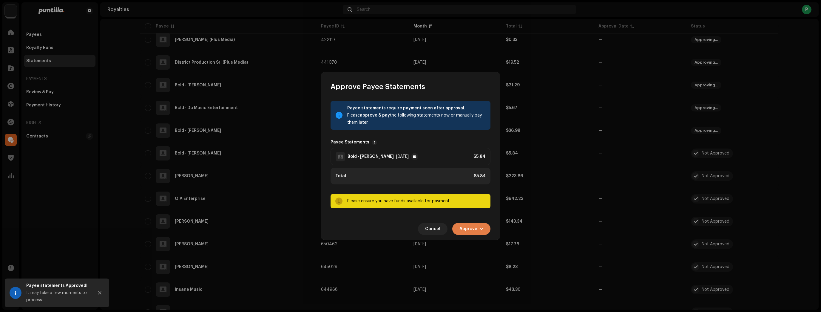
click at [481, 231] on span "button" at bounding box center [482, 228] width 4 height 5
click at [480, 242] on span "Approve Only" at bounding box center [473, 243] width 29 height 5
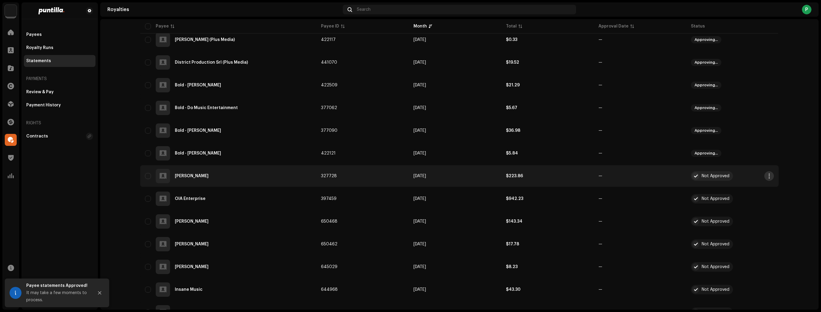
click at [768, 176] on span "button" at bounding box center [769, 175] width 4 height 5
click at [743, 199] on div "Approve" at bounding box center [740, 201] width 56 height 5
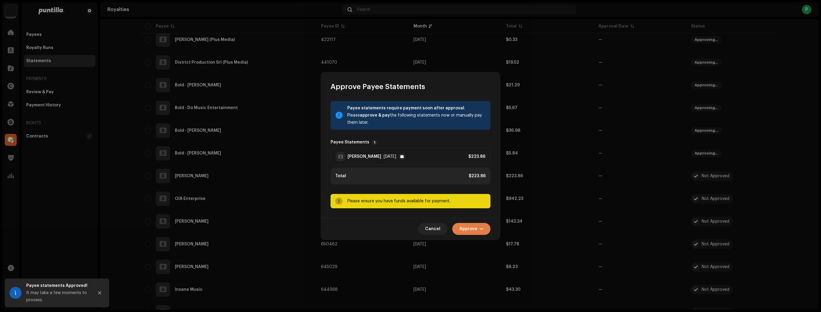
click at [468, 232] on span "Approve" at bounding box center [469, 229] width 18 height 12
click at [477, 240] on div "Approve Only" at bounding box center [486, 243] width 60 height 12
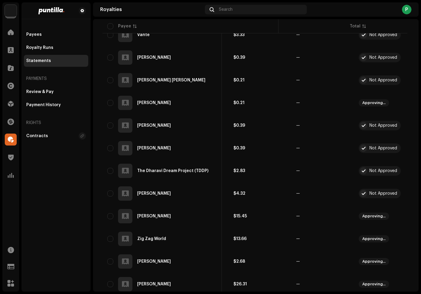
scroll to position [1404, 0]
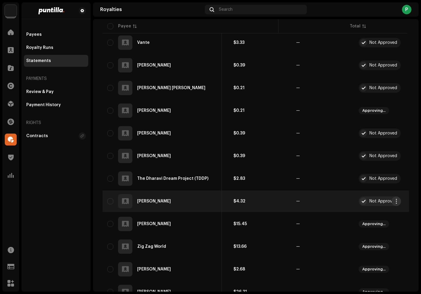
click at [397, 201] on span "button" at bounding box center [396, 201] width 4 height 5
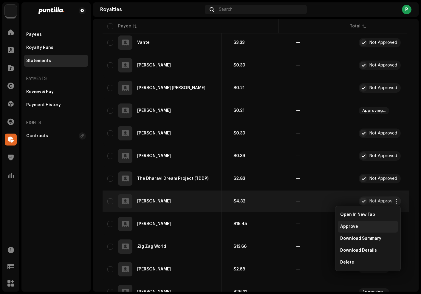
click at [380, 226] on div "Approve" at bounding box center [369, 226] width 56 height 5
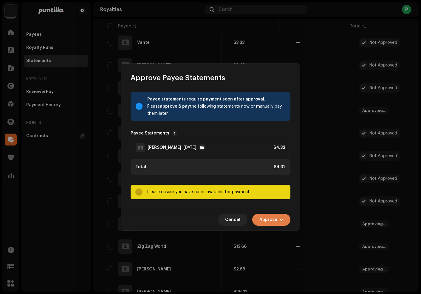
click at [258, 218] on button "Approve" at bounding box center [272, 220] width 38 height 12
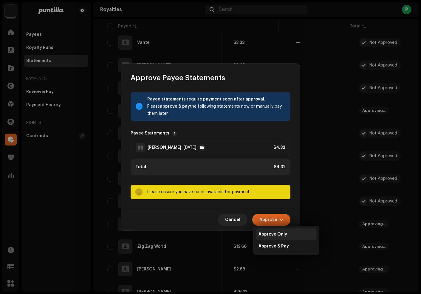
click at [264, 232] on span "Approve Only" at bounding box center [273, 234] width 29 height 5
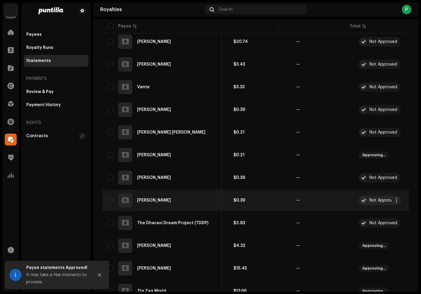
scroll to position [1356, 0]
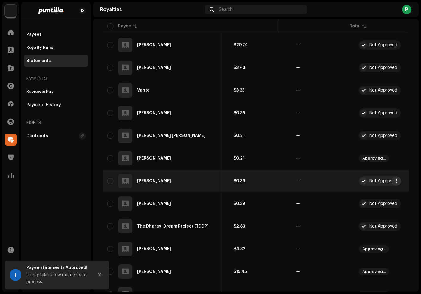
click at [396, 180] on span "button" at bounding box center [396, 181] width 4 height 5
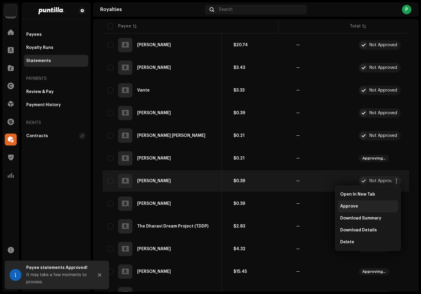
click at [372, 210] on div "Approve" at bounding box center [368, 207] width 60 height 12
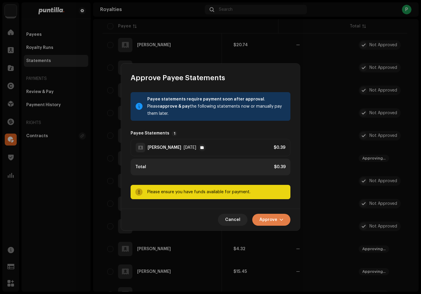
click at [264, 217] on span "Approve" at bounding box center [269, 220] width 18 height 12
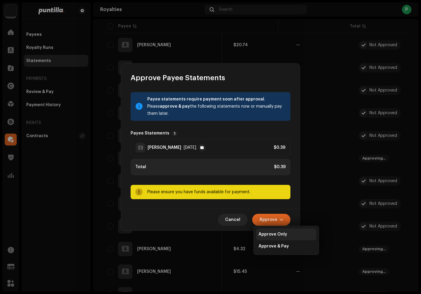
click at [266, 234] on span "Approve Only" at bounding box center [273, 234] width 29 height 5
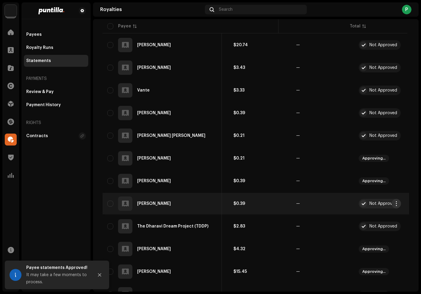
click at [394, 205] on span "button" at bounding box center [396, 203] width 4 height 5
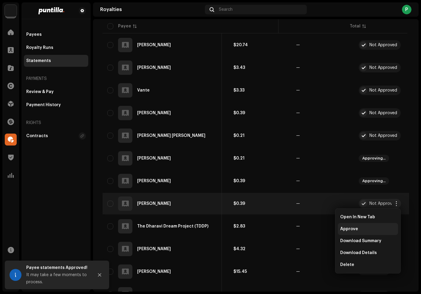
click at [377, 227] on div "Approve" at bounding box center [369, 229] width 56 height 5
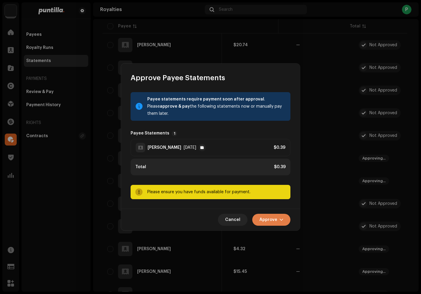
click at [271, 223] on span "Approve" at bounding box center [269, 220] width 18 height 12
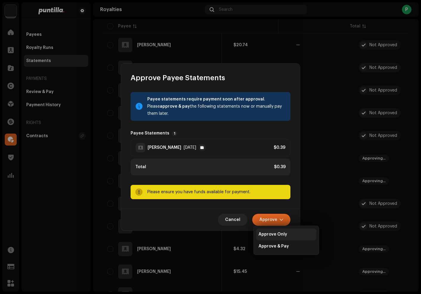
click at [274, 233] on span "Approve Only" at bounding box center [273, 234] width 29 height 5
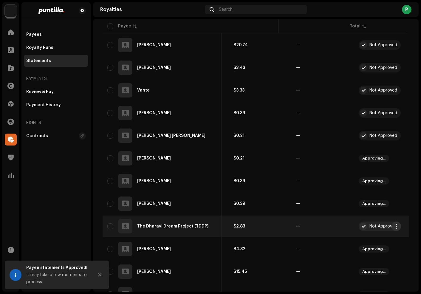
click at [398, 226] on span "button" at bounding box center [396, 226] width 4 height 5
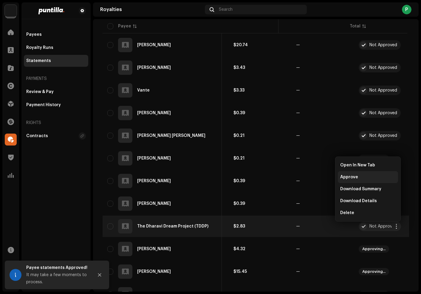
click at [357, 177] on span "Approve" at bounding box center [350, 177] width 18 height 5
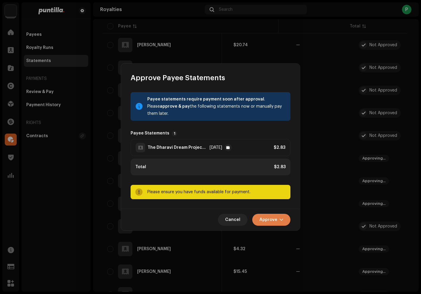
click at [282, 222] on span "button" at bounding box center [282, 220] width 4 height 5
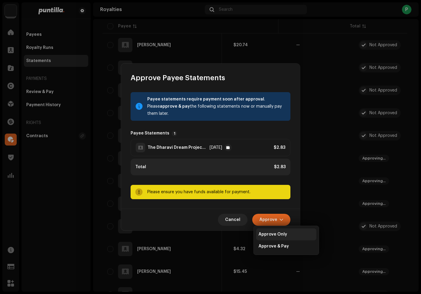
click at [281, 232] on span "Approve Only" at bounding box center [273, 234] width 29 height 5
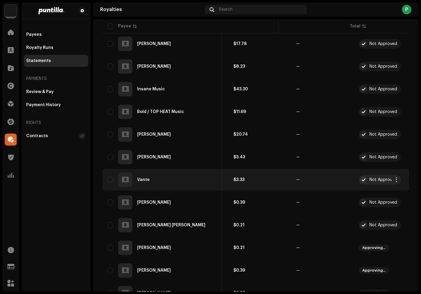
scroll to position [1261, 0]
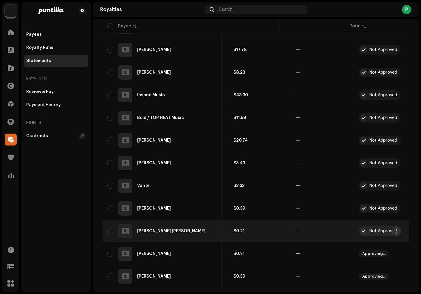
click at [394, 233] on span "button" at bounding box center [396, 231] width 4 height 5
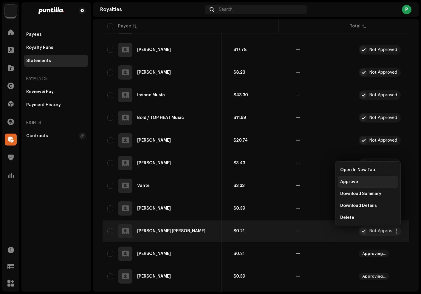
click at [348, 182] on span "Approve" at bounding box center [350, 182] width 18 height 5
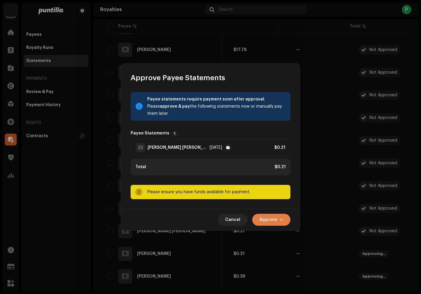
click at [284, 220] on button "Approve" at bounding box center [272, 220] width 38 height 12
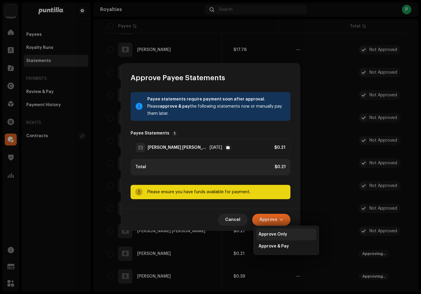
click at [282, 233] on span "Approve Only" at bounding box center [273, 234] width 29 height 5
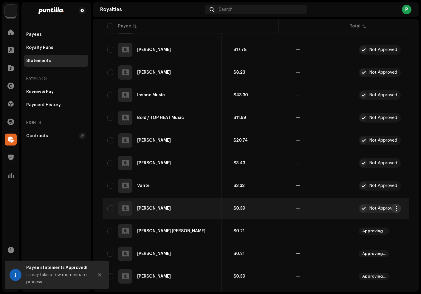
click at [399, 207] on button "button" at bounding box center [397, 209] width 10 height 10
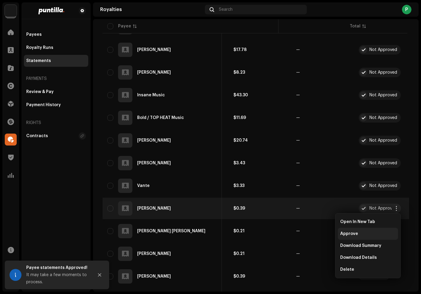
click at [377, 232] on div "Approve" at bounding box center [369, 234] width 56 height 5
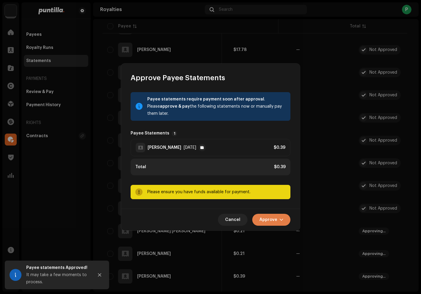
click at [261, 222] on span "Approve" at bounding box center [269, 220] width 18 height 12
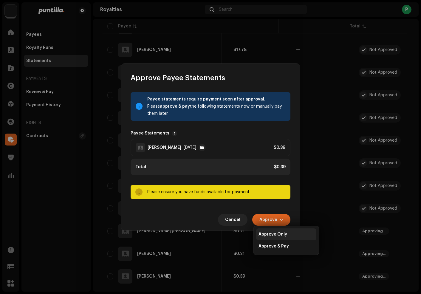
click at [265, 233] on span "Approve Only" at bounding box center [273, 234] width 29 height 5
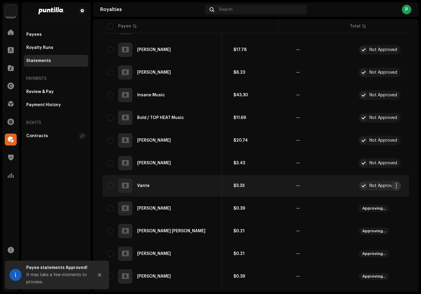
click at [396, 187] on span "button" at bounding box center [396, 186] width 4 height 5
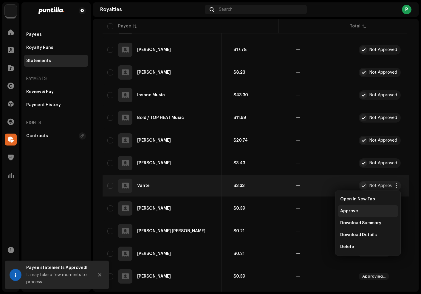
click at [376, 210] on div "Approve" at bounding box center [369, 211] width 56 height 5
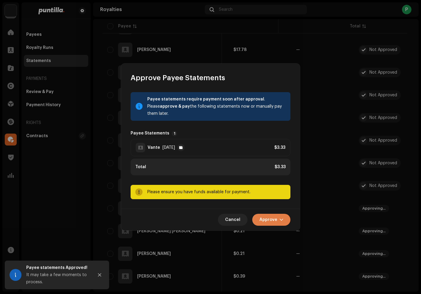
click at [284, 222] on button "Approve" at bounding box center [272, 220] width 38 height 12
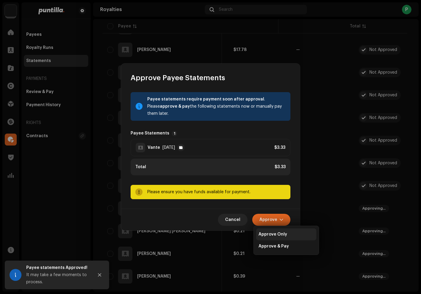
click at [284, 233] on span "Approve Only" at bounding box center [273, 234] width 29 height 5
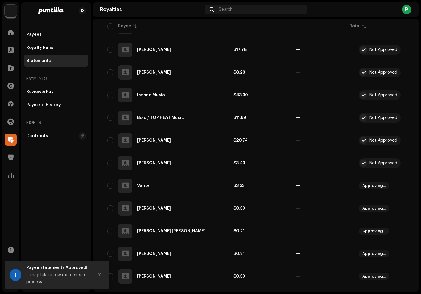
click at [395, 161] on span "button" at bounding box center [396, 163] width 4 height 5
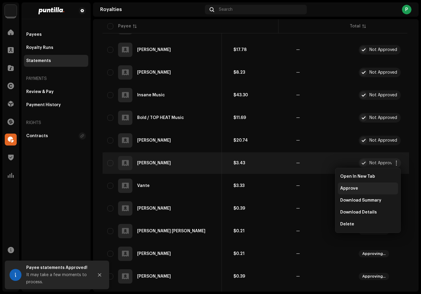
click at [362, 192] on div "Approve" at bounding box center [368, 189] width 60 height 12
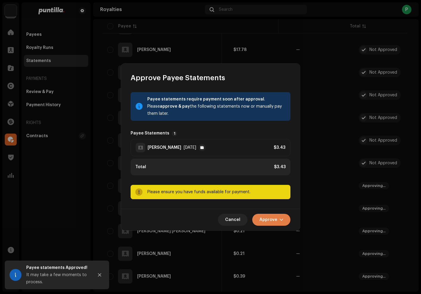
click at [264, 221] on span "Approve" at bounding box center [269, 220] width 18 height 12
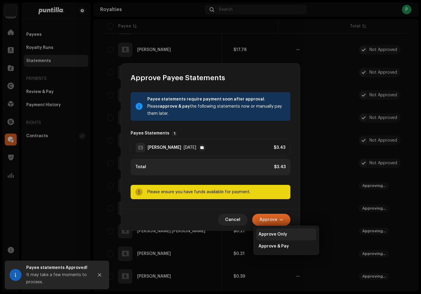
click at [268, 230] on div "Approve Only" at bounding box center [286, 235] width 60 height 12
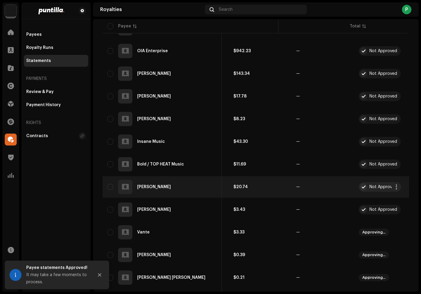
scroll to position [1213, 0]
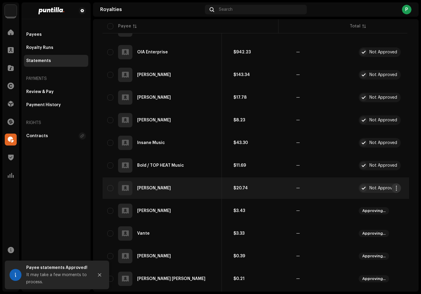
click at [396, 187] on span "button" at bounding box center [396, 188] width 4 height 5
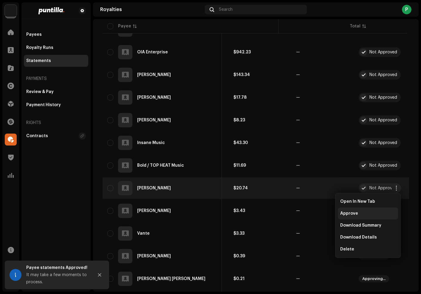
click at [375, 210] on div "Approve" at bounding box center [368, 214] width 60 height 12
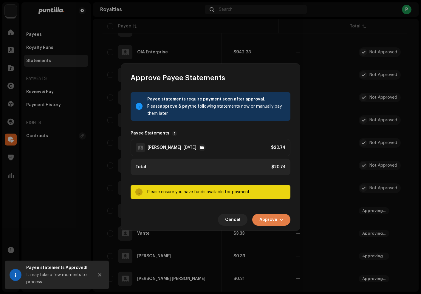
click at [279, 216] on button "Approve" at bounding box center [272, 220] width 38 height 12
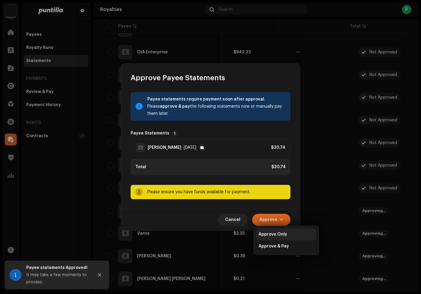
click at [282, 233] on span "Approve Only" at bounding box center [273, 234] width 29 height 5
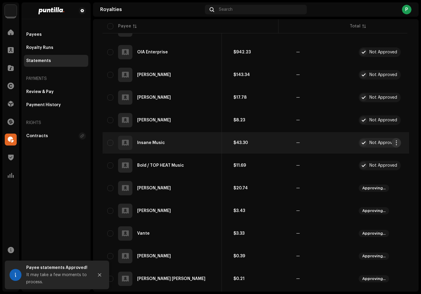
click at [395, 143] on span "button" at bounding box center [396, 143] width 4 height 5
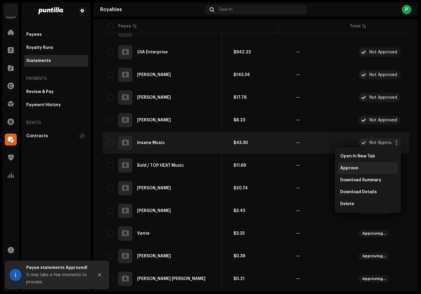
click at [382, 164] on div "Approve" at bounding box center [368, 168] width 60 height 12
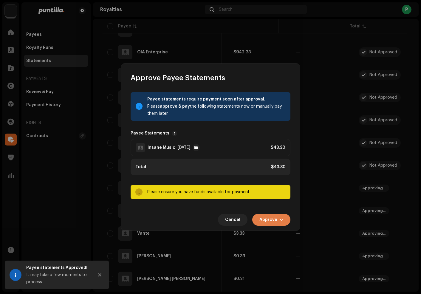
click at [271, 219] on span "Approve" at bounding box center [269, 220] width 18 height 12
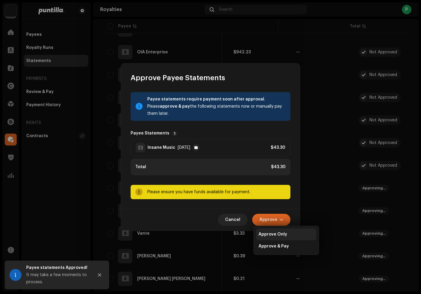
click at [281, 232] on div "Approve Only" at bounding box center [286, 235] width 60 height 12
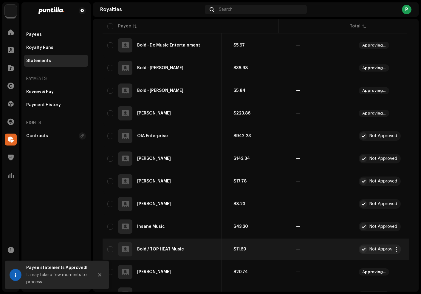
scroll to position [1117, 0]
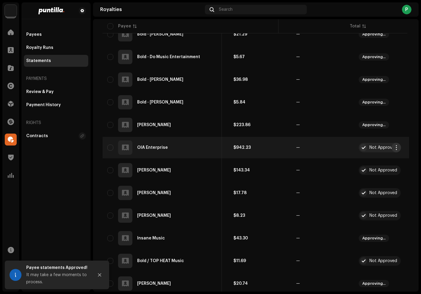
click at [394, 150] on button "button" at bounding box center [397, 148] width 10 height 10
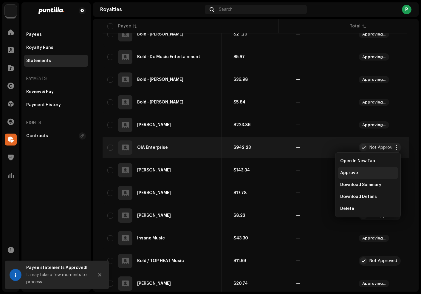
click at [387, 170] on div "Approve" at bounding box center [368, 173] width 60 height 12
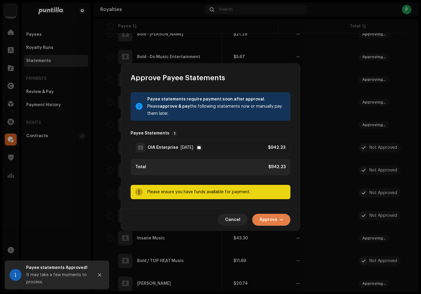
click at [270, 225] on span "Approve" at bounding box center [269, 220] width 18 height 12
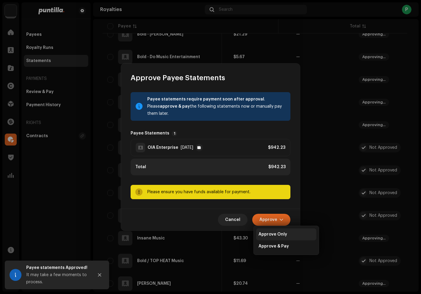
click at [277, 235] on span "Approve Only" at bounding box center [273, 234] width 29 height 5
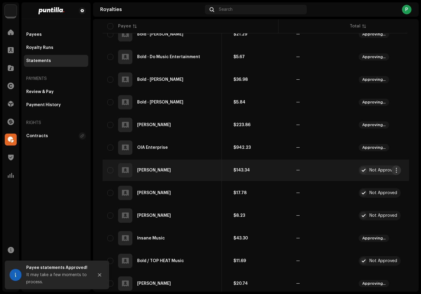
click at [397, 170] on span "button" at bounding box center [396, 170] width 4 height 5
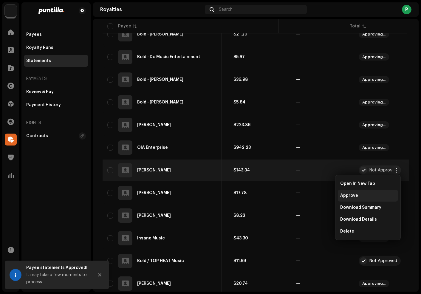
click at [381, 195] on div "Approve" at bounding box center [369, 195] width 56 height 5
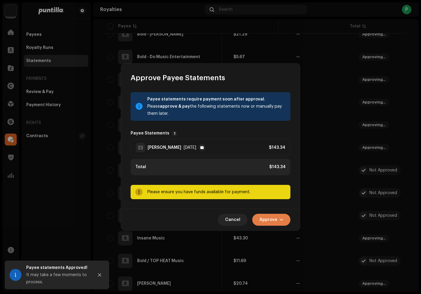
click at [274, 223] on span "Approve" at bounding box center [269, 220] width 18 height 12
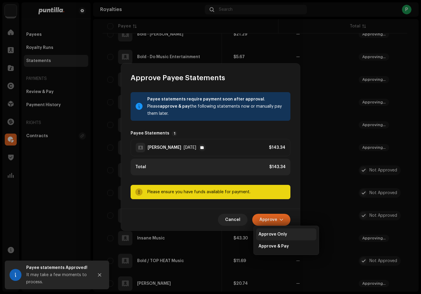
click at [280, 235] on span "Approve Only" at bounding box center [273, 234] width 29 height 5
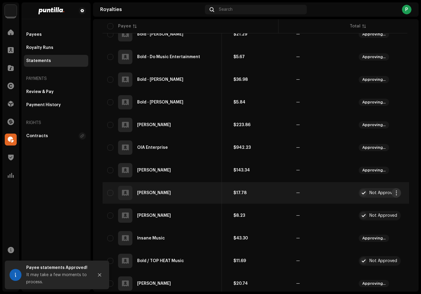
click at [396, 194] on span "button" at bounding box center [396, 193] width 4 height 5
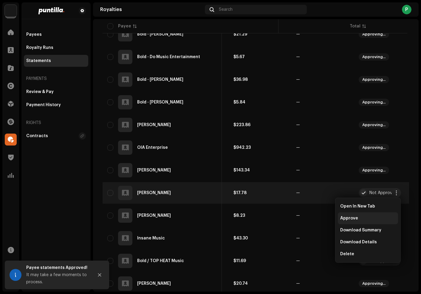
click at [371, 218] on div "Approve" at bounding box center [369, 218] width 56 height 5
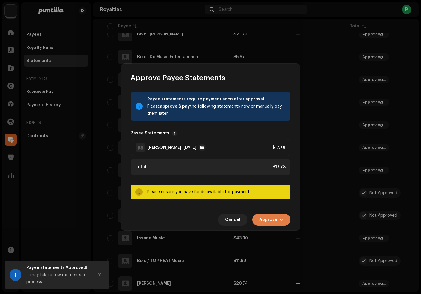
click at [264, 221] on span "Approve" at bounding box center [269, 220] width 18 height 12
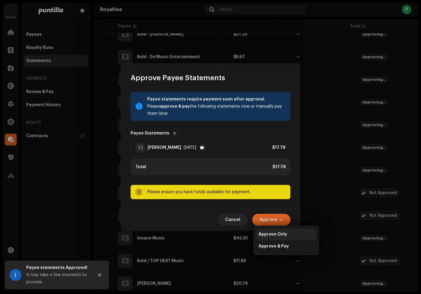
click at [273, 232] on span "Approve Only" at bounding box center [273, 234] width 29 height 5
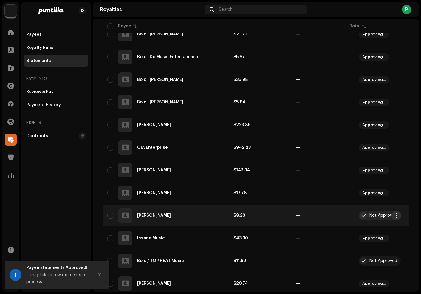
click at [397, 215] on span "button" at bounding box center [396, 215] width 4 height 5
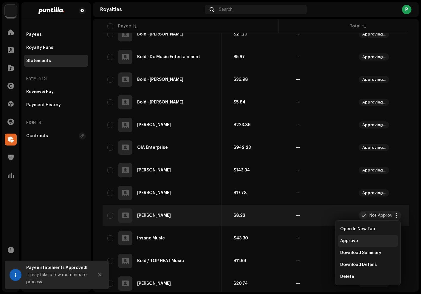
click at [375, 239] on div "Approve" at bounding box center [369, 241] width 56 height 5
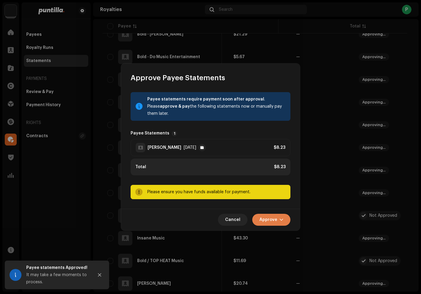
click at [275, 219] on span "Approve" at bounding box center [269, 220] width 18 height 12
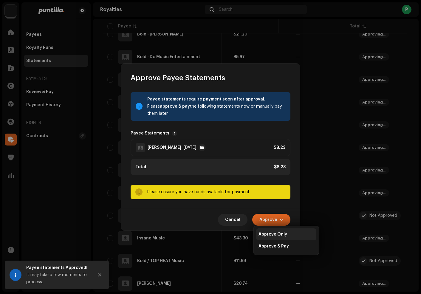
click at [277, 233] on span "Approve Only" at bounding box center [273, 234] width 29 height 5
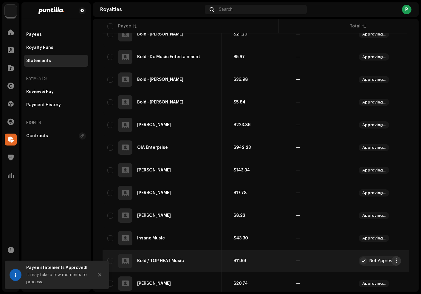
click at [396, 261] on span "button" at bounding box center [396, 261] width 4 height 5
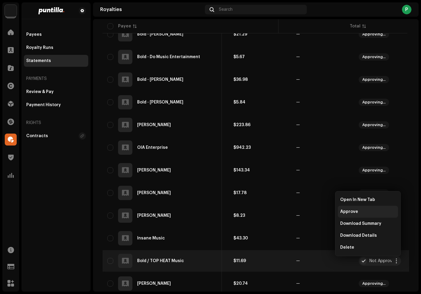
click at [356, 212] on span "Approve" at bounding box center [350, 212] width 18 height 5
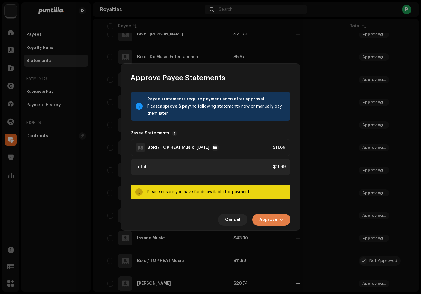
click at [280, 219] on button "Approve" at bounding box center [272, 220] width 38 height 12
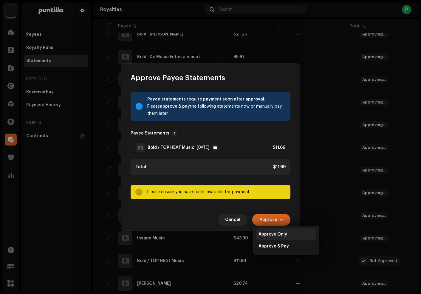
click at [282, 235] on span "Approve Only" at bounding box center [273, 234] width 29 height 5
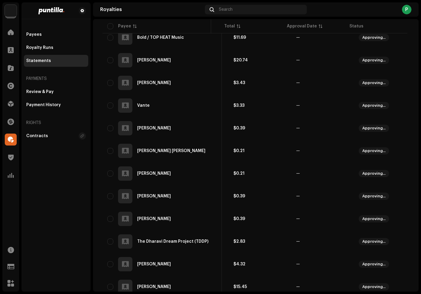
scroll to position [1523, 0]
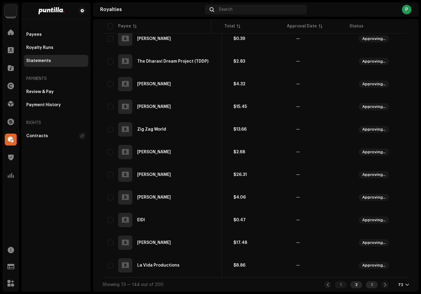
click at [368, 286] on div "3" at bounding box center [372, 284] width 12 height 7
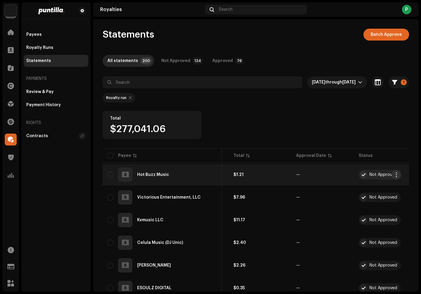
click at [396, 175] on span "button" at bounding box center [396, 175] width 4 height 5
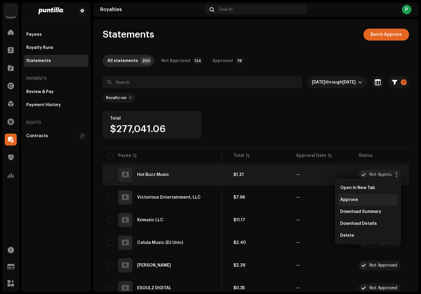
click at [382, 196] on div "Approve" at bounding box center [368, 200] width 60 height 12
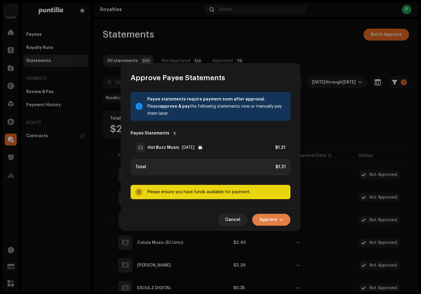
click at [284, 218] on button "Approve" at bounding box center [272, 220] width 38 height 12
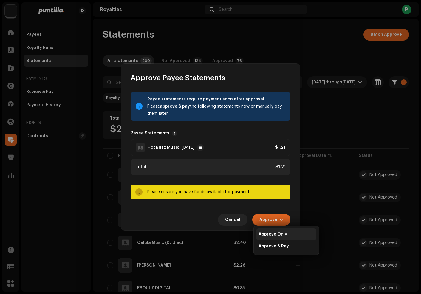
click at [281, 233] on span "Approve Only" at bounding box center [273, 234] width 29 height 5
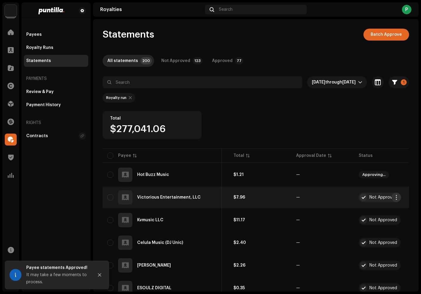
click at [395, 198] on span "button" at bounding box center [396, 197] width 4 height 5
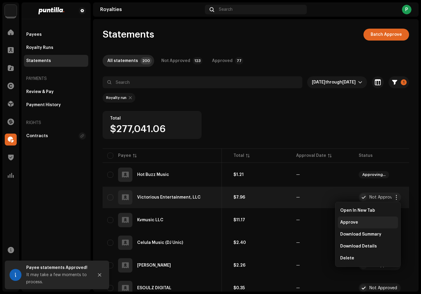
click at [376, 220] on div "Approve" at bounding box center [368, 223] width 60 height 12
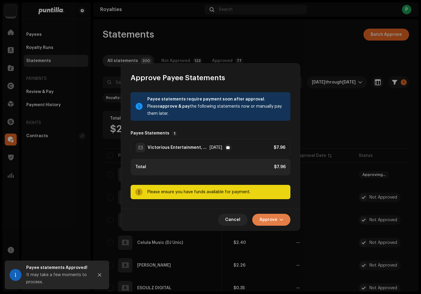
click at [284, 217] on button "Approve" at bounding box center [272, 220] width 38 height 12
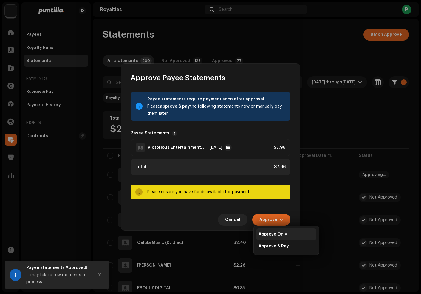
click at [281, 233] on span "Approve Only" at bounding box center [273, 234] width 29 height 5
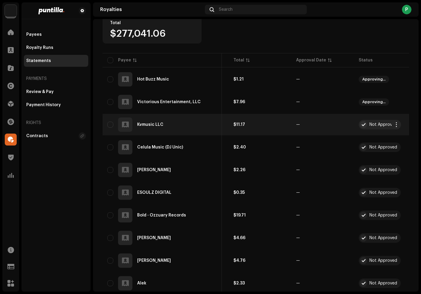
scroll to position [72, 0]
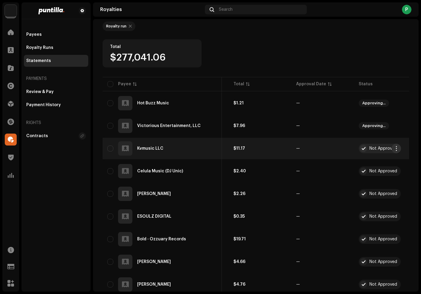
click at [398, 147] on span "button" at bounding box center [396, 148] width 4 height 5
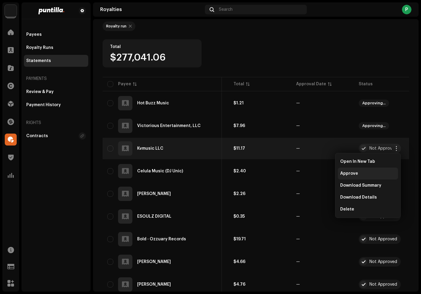
click at [385, 172] on div "Approve" at bounding box center [369, 173] width 56 height 5
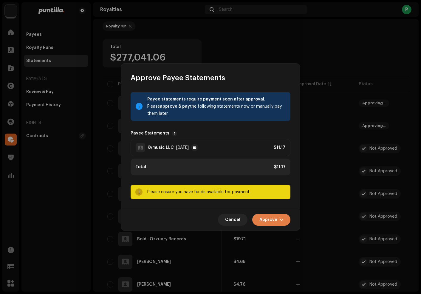
click at [278, 216] on button "Approve" at bounding box center [272, 220] width 38 height 12
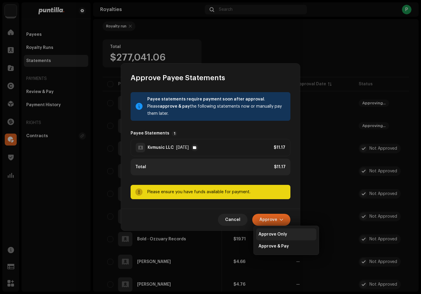
click at [280, 234] on span "Approve Only" at bounding box center [273, 234] width 29 height 5
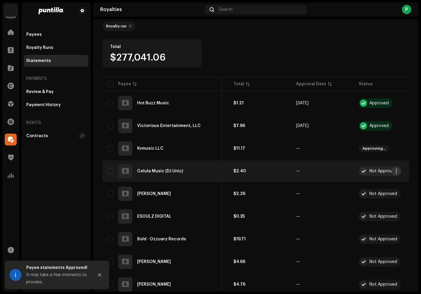
click at [397, 172] on span "button" at bounding box center [396, 171] width 4 height 5
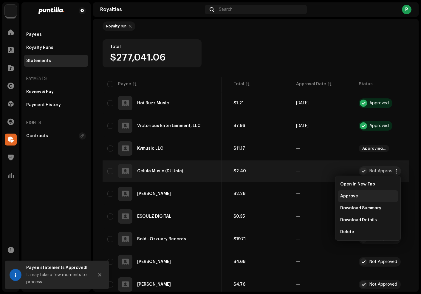
click at [376, 195] on div "Approve" at bounding box center [369, 196] width 56 height 5
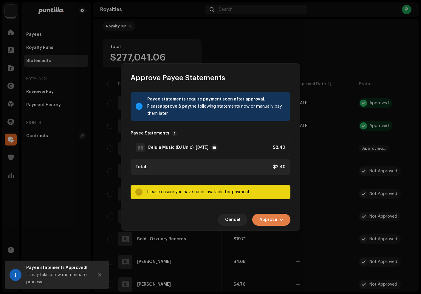
click at [263, 224] on span "Approve" at bounding box center [269, 220] width 18 height 12
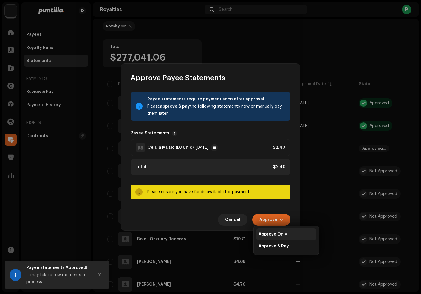
click at [267, 237] on div "Approve Only" at bounding box center [286, 235] width 60 height 12
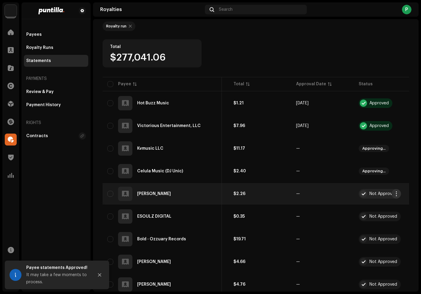
click at [398, 193] on span "button" at bounding box center [396, 194] width 4 height 5
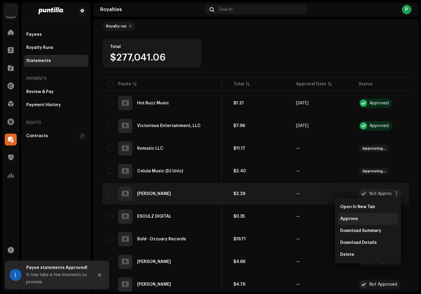
click at [380, 215] on div "Approve" at bounding box center [368, 219] width 60 height 12
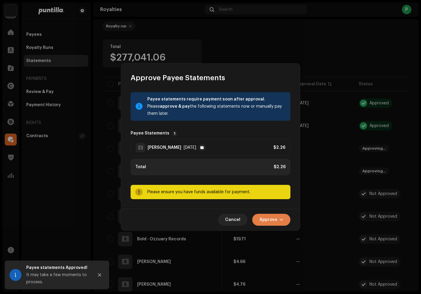
click at [278, 218] on button "Approve" at bounding box center [272, 220] width 38 height 12
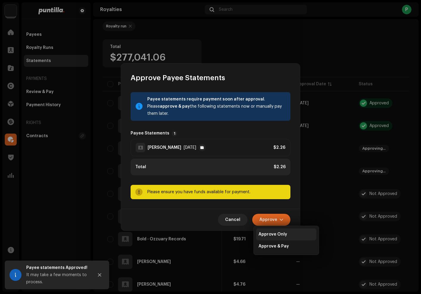
click at [286, 236] on span "Approve Only" at bounding box center [273, 234] width 29 height 5
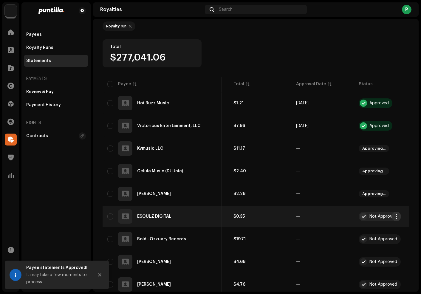
click at [397, 215] on span "button" at bounding box center [396, 216] width 4 height 5
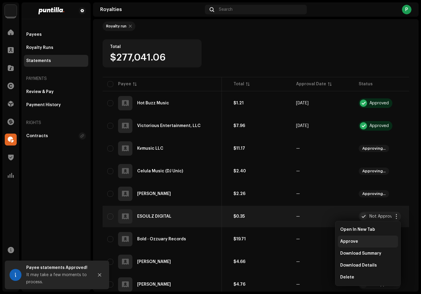
click at [378, 240] on div "Approve" at bounding box center [369, 241] width 56 height 5
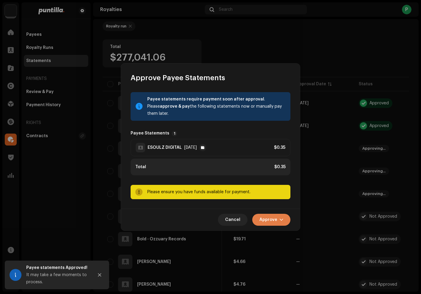
click at [267, 223] on span "Approve" at bounding box center [269, 220] width 18 height 12
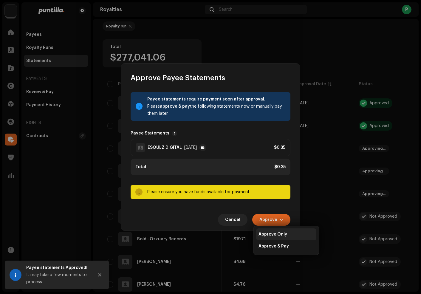
click at [274, 234] on span "Approve Only" at bounding box center [273, 234] width 29 height 5
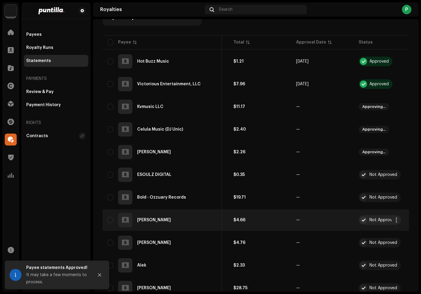
scroll to position [119, 0]
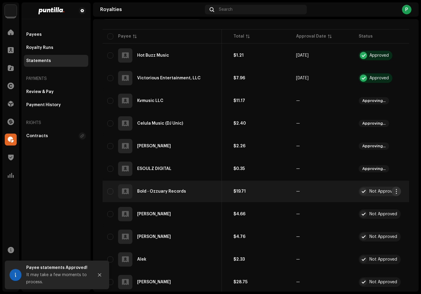
click at [397, 191] on span "button" at bounding box center [396, 191] width 4 height 5
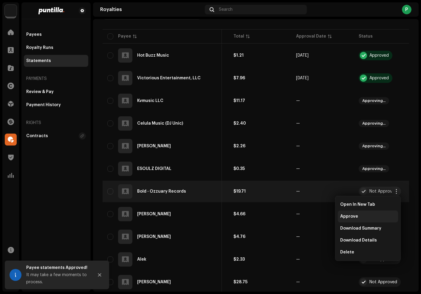
click at [369, 215] on div "Approve" at bounding box center [369, 216] width 56 height 5
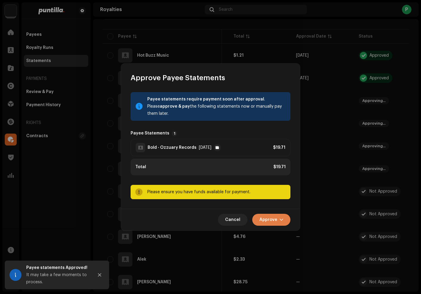
click at [280, 221] on button "Approve" at bounding box center [272, 220] width 38 height 12
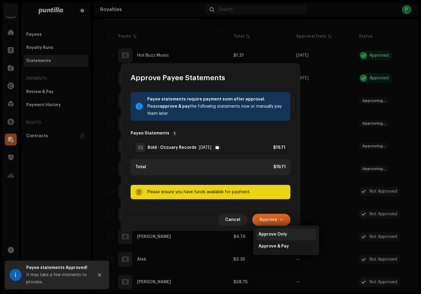
click at [281, 234] on span "Approve Only" at bounding box center [273, 234] width 29 height 5
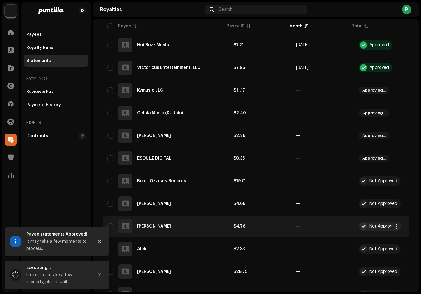
scroll to position [143, 0]
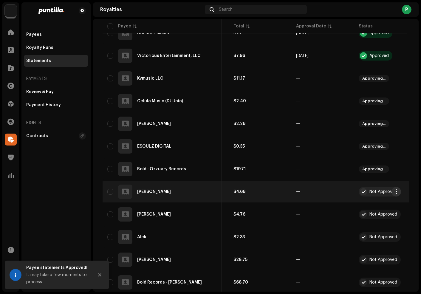
click at [397, 193] on span "button" at bounding box center [396, 192] width 4 height 5
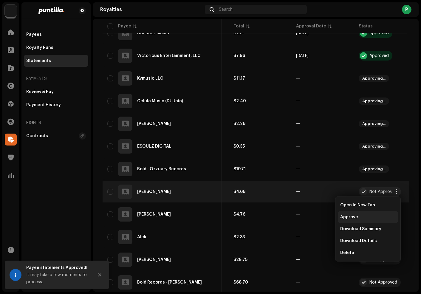
click at [368, 215] on div "Approve" at bounding box center [369, 217] width 56 height 5
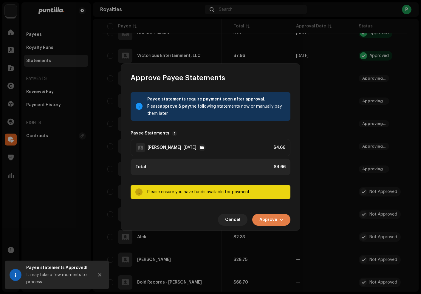
click at [273, 218] on span "Approve" at bounding box center [269, 220] width 18 height 12
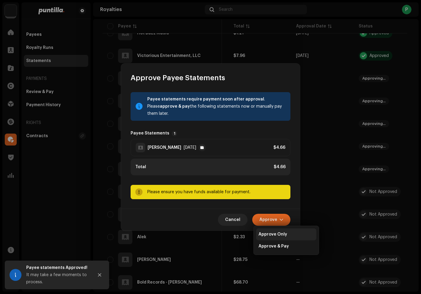
click at [278, 232] on div "Approve Only" at bounding box center [286, 235] width 60 height 12
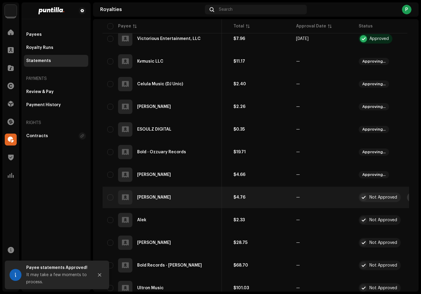
scroll to position [191, 0]
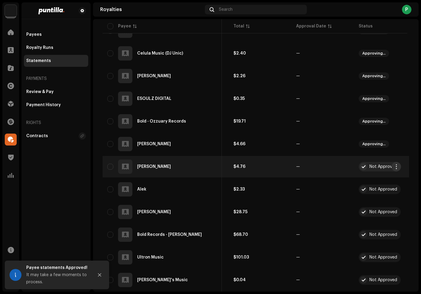
click at [396, 167] on span "button" at bounding box center [396, 166] width 4 height 5
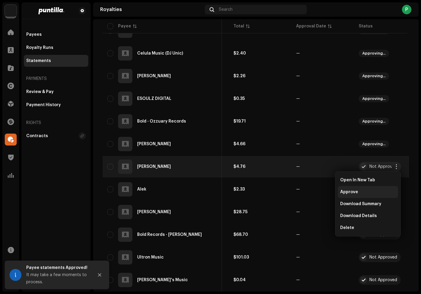
click at [378, 192] on div "Approve" at bounding box center [369, 192] width 56 height 5
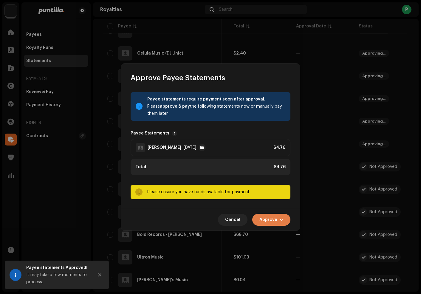
click at [263, 217] on span "Approve" at bounding box center [269, 220] width 18 height 12
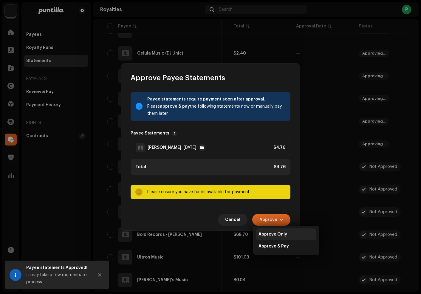
click at [273, 230] on div "Approve Only" at bounding box center [286, 235] width 60 height 12
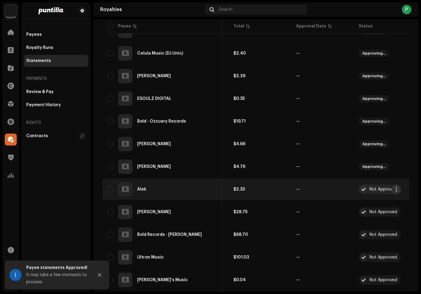
click at [396, 190] on span "button" at bounding box center [396, 189] width 4 height 5
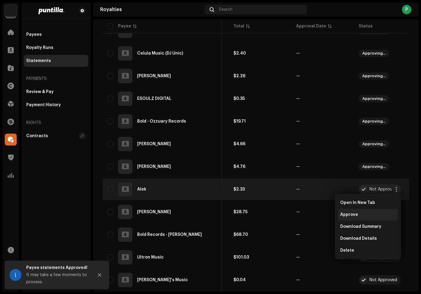
click at [379, 210] on div "Approve" at bounding box center [368, 215] width 60 height 12
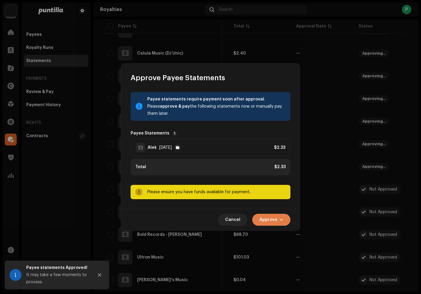
click at [279, 216] on button "Approve" at bounding box center [272, 220] width 38 height 12
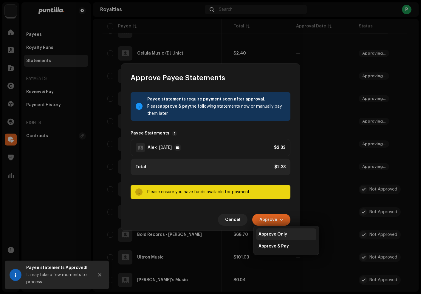
click at [278, 231] on div "Approve Only" at bounding box center [286, 235] width 60 height 12
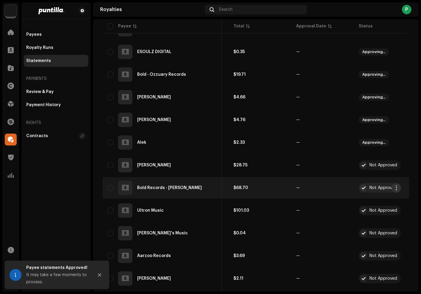
scroll to position [239, 0]
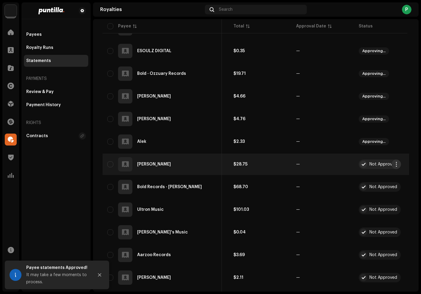
click at [395, 163] on span "button" at bounding box center [396, 164] width 4 height 5
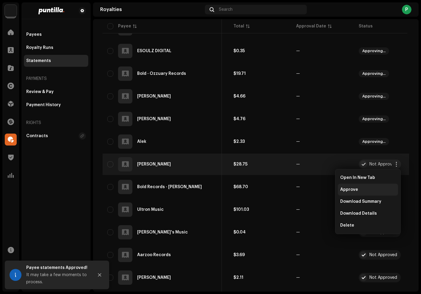
click at [362, 192] on div "Approve" at bounding box center [368, 190] width 60 height 12
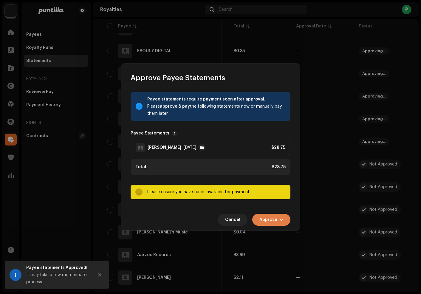
click at [269, 217] on span "Approve" at bounding box center [269, 220] width 18 height 12
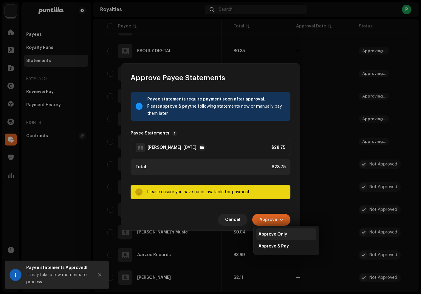
click at [277, 231] on div "Approve Only" at bounding box center [286, 235] width 60 height 12
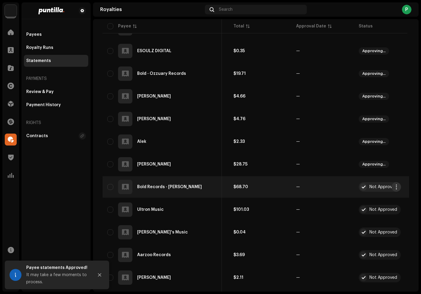
click at [395, 186] on span "button" at bounding box center [396, 187] width 4 height 5
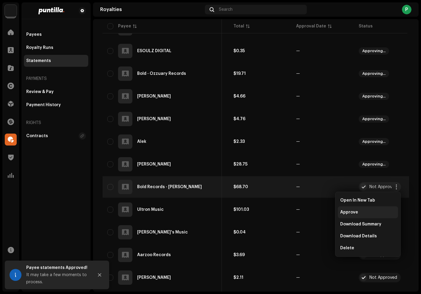
click at [380, 208] on div "Approve" at bounding box center [368, 213] width 60 height 12
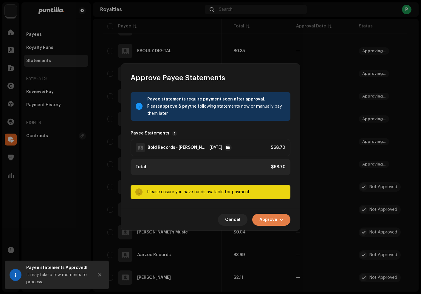
click at [274, 220] on span "Approve" at bounding box center [269, 220] width 18 height 12
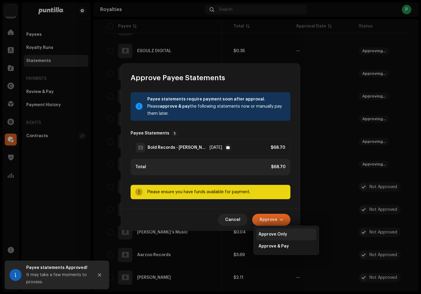
click at [283, 234] on span "Approve Only" at bounding box center [273, 234] width 29 height 5
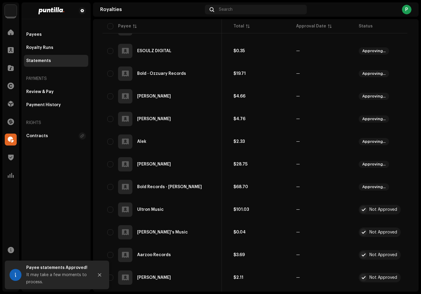
scroll to position [263, 0]
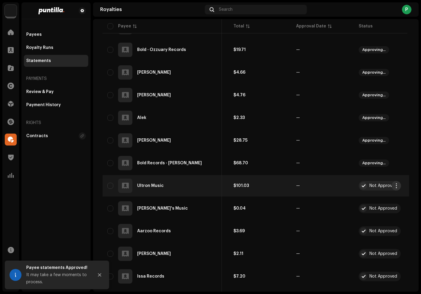
click at [395, 185] on span "button" at bounding box center [396, 186] width 4 height 5
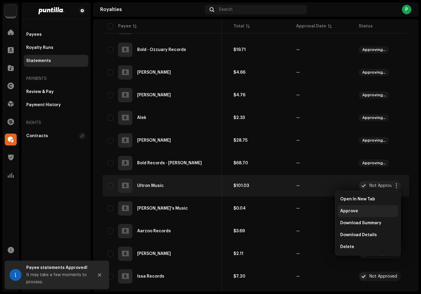
click at [374, 209] on div "Approve" at bounding box center [369, 211] width 56 height 5
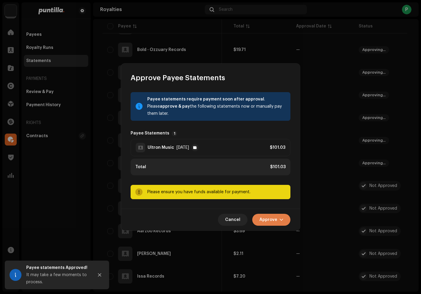
click at [278, 221] on button "Approve" at bounding box center [272, 220] width 38 height 12
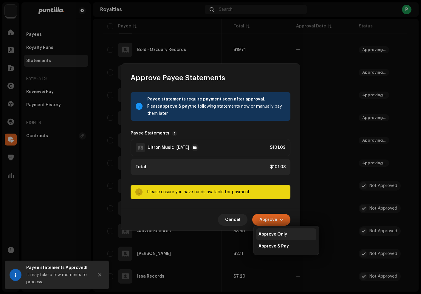
click at [278, 235] on span "Approve Only" at bounding box center [273, 234] width 29 height 5
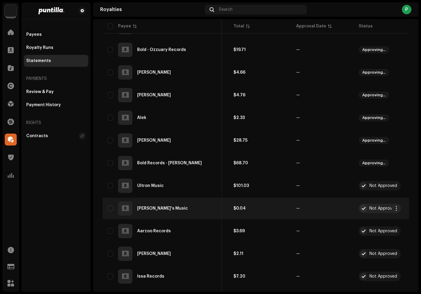
scroll to position [287, 0]
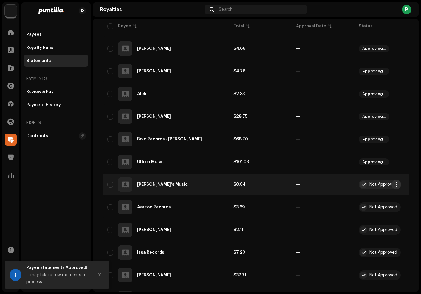
click at [396, 185] on span "button" at bounding box center [396, 184] width 4 height 5
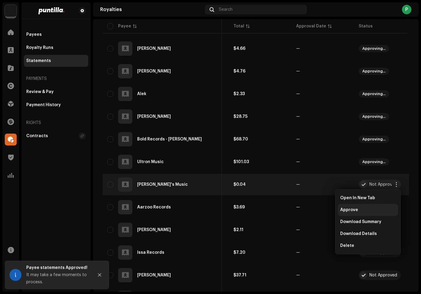
click at [370, 211] on div "Approve" at bounding box center [369, 210] width 56 height 5
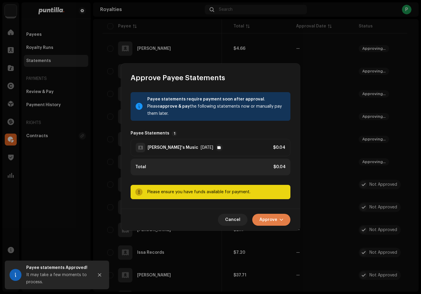
click at [277, 218] on span "Approve" at bounding box center [269, 220] width 18 height 12
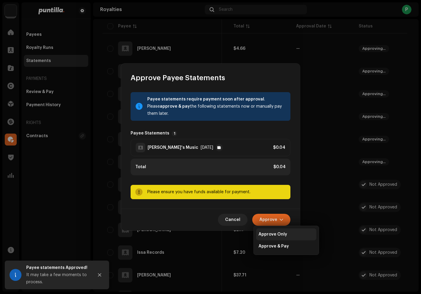
click at [276, 235] on span "Approve Only" at bounding box center [273, 234] width 29 height 5
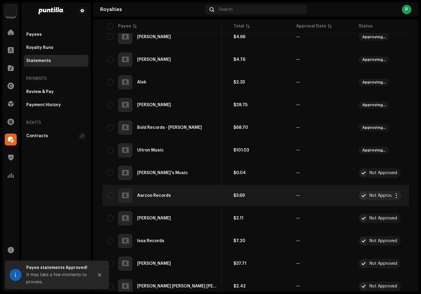
scroll to position [310, 0]
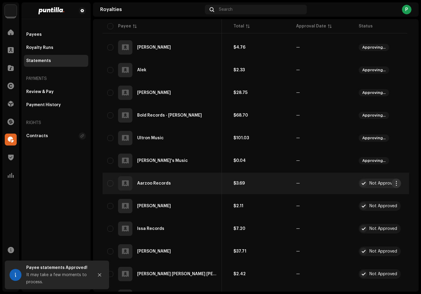
click at [395, 180] on button "button" at bounding box center [397, 184] width 10 height 10
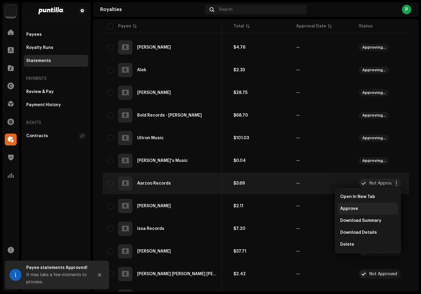
click at [381, 204] on div "Approve" at bounding box center [368, 209] width 60 height 12
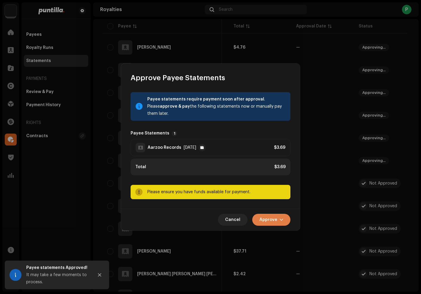
click at [283, 218] on span "button" at bounding box center [282, 220] width 4 height 5
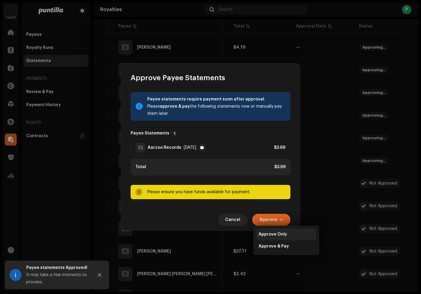
click at [284, 232] on div "Approve Only" at bounding box center [286, 235] width 60 height 12
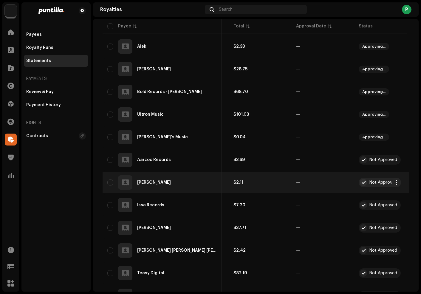
scroll to position [334, 0]
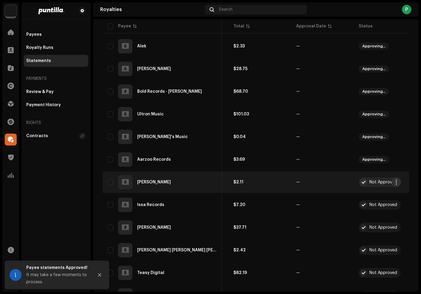
click at [395, 180] on span "button" at bounding box center [396, 182] width 4 height 5
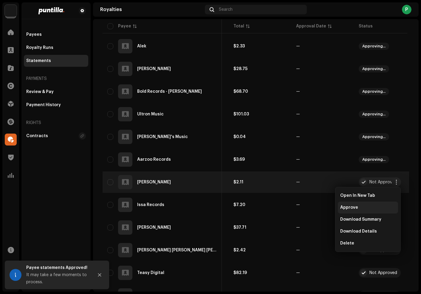
click at [382, 205] on div "Approve" at bounding box center [369, 207] width 56 height 5
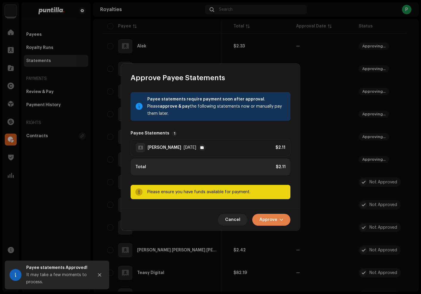
click at [282, 217] on button "Approve" at bounding box center [272, 220] width 38 height 12
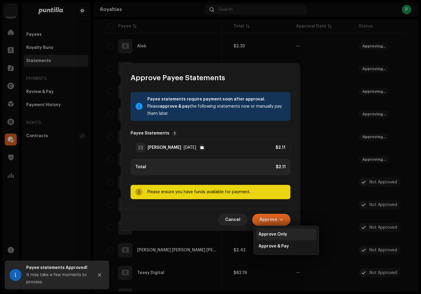
click at [274, 230] on div "Approve Only" at bounding box center [286, 235] width 60 height 12
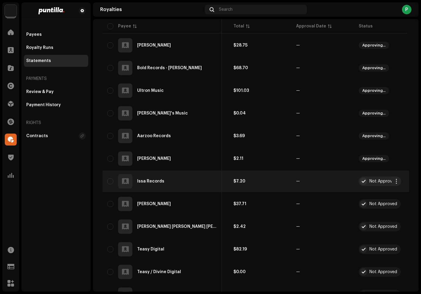
scroll to position [358, 0]
click at [394, 180] on span "button" at bounding box center [396, 181] width 4 height 5
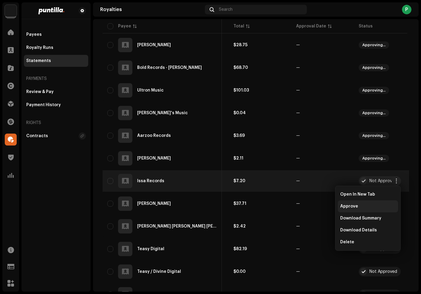
click at [372, 209] on div "Approve" at bounding box center [368, 207] width 60 height 12
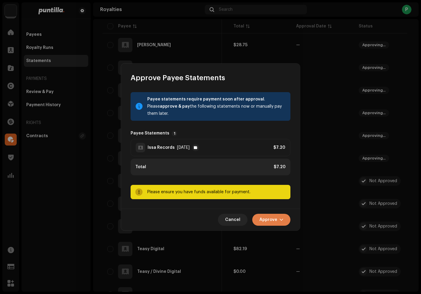
click at [273, 217] on span "Approve" at bounding box center [269, 220] width 18 height 12
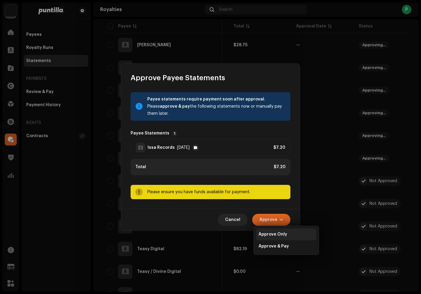
click at [275, 235] on span "Approve Only" at bounding box center [273, 234] width 29 height 5
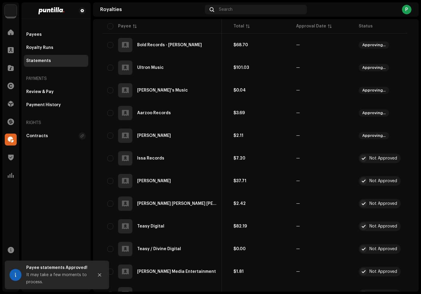
scroll to position [382, 0]
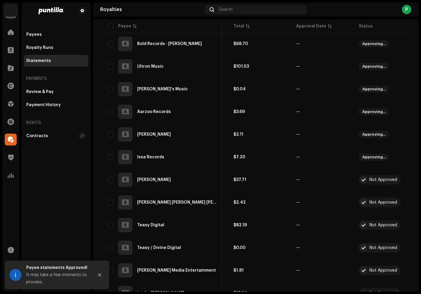
click at [396, 181] on span "button" at bounding box center [396, 180] width 4 height 5
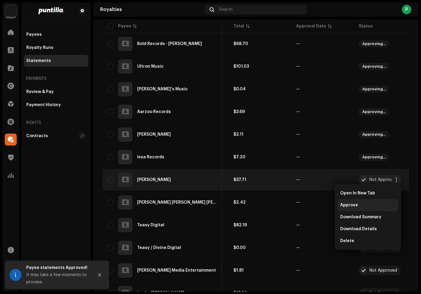
click at [375, 203] on div "Approve" at bounding box center [369, 205] width 56 height 5
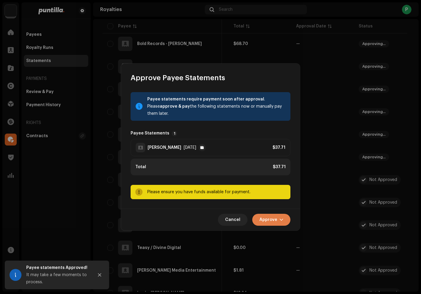
click at [281, 220] on span "button" at bounding box center [282, 220] width 4 height 5
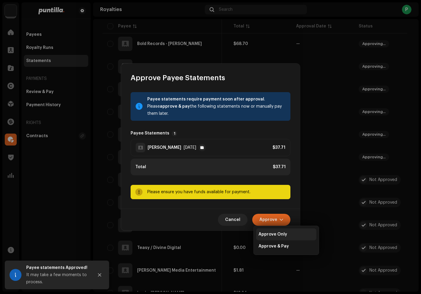
click at [273, 236] on span "Approve Only" at bounding box center [273, 234] width 29 height 5
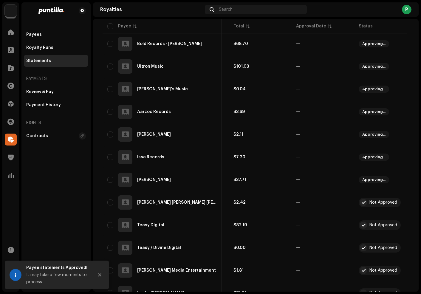
click at [395, 204] on span "button" at bounding box center [396, 202] width 4 height 5
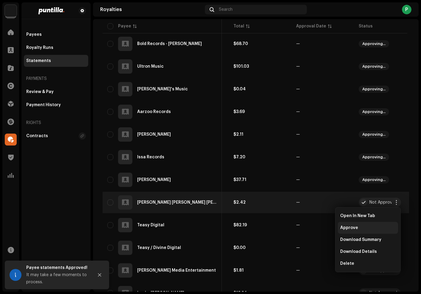
click at [375, 223] on div "Approve" at bounding box center [368, 228] width 60 height 12
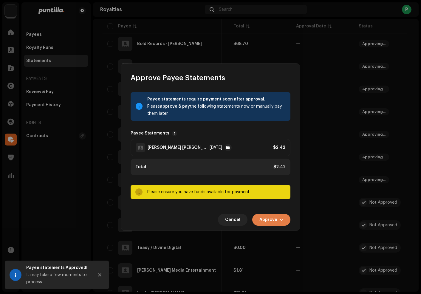
click at [278, 220] on button "Approve" at bounding box center [272, 220] width 38 height 12
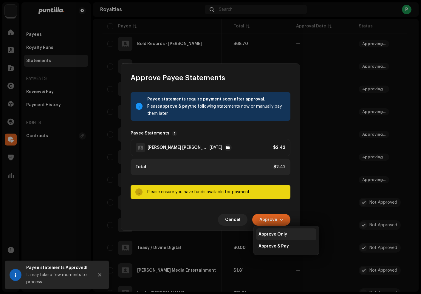
click at [276, 232] on span "Approve Only" at bounding box center [273, 234] width 29 height 5
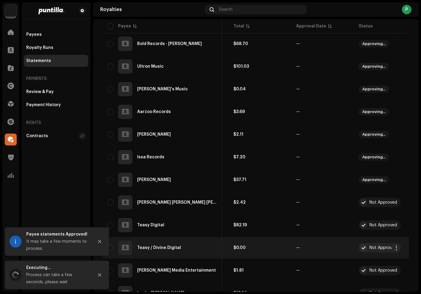
scroll to position [406, 0]
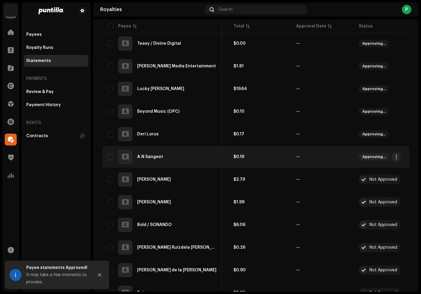
scroll to position [597, 0]
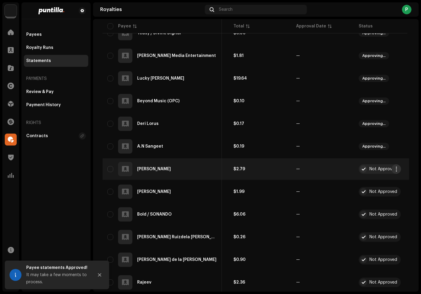
click at [398, 167] on span "button" at bounding box center [396, 169] width 4 height 5
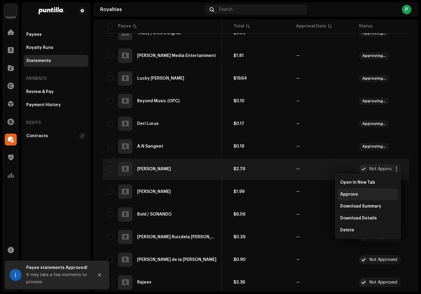
click at [383, 196] on div "Approve" at bounding box center [369, 194] width 56 height 5
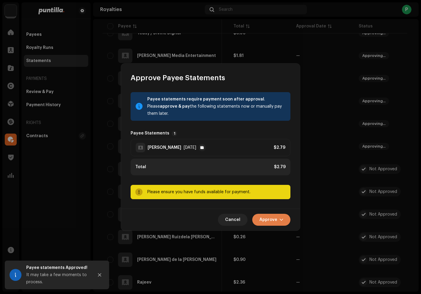
click at [279, 215] on button "Approve" at bounding box center [272, 220] width 38 height 12
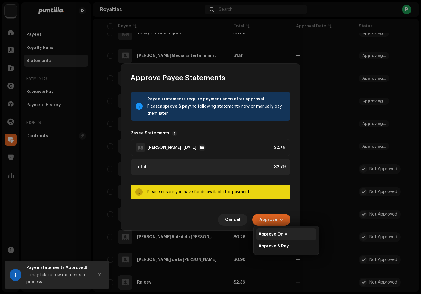
click at [264, 236] on span "Approve Only" at bounding box center [273, 234] width 29 height 5
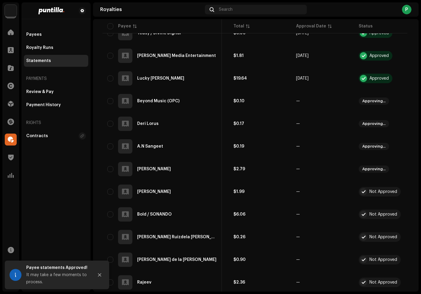
click at [396, 193] on span "button" at bounding box center [396, 192] width 4 height 5
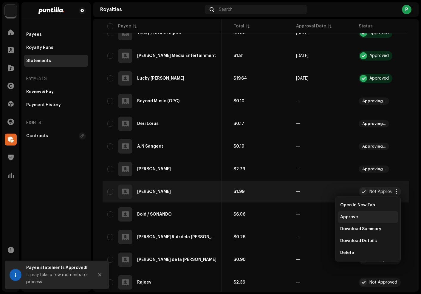
click at [372, 215] on div "Approve" at bounding box center [369, 217] width 56 height 5
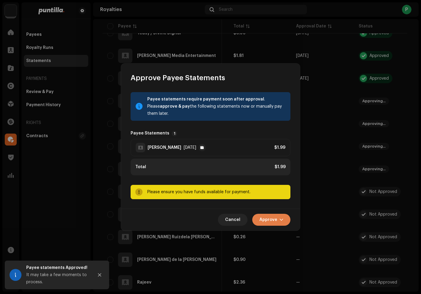
click at [280, 221] on span "button" at bounding box center [282, 220] width 4 height 5
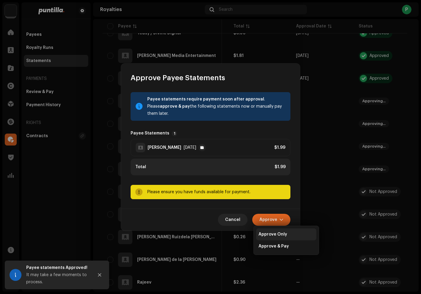
click at [280, 231] on div "Approve Only" at bounding box center [286, 235] width 60 height 12
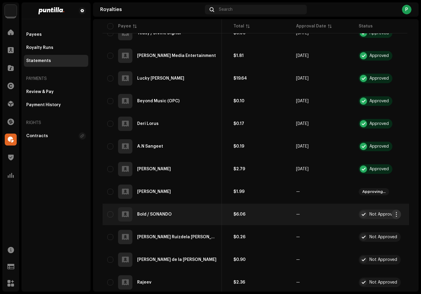
click at [396, 214] on span "button" at bounding box center [396, 214] width 4 height 5
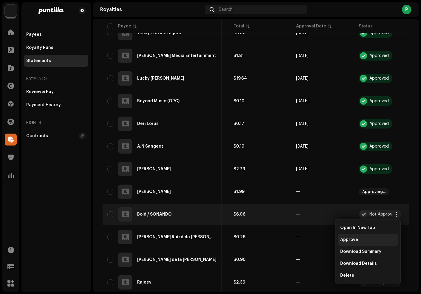
click at [378, 236] on div "Approve" at bounding box center [368, 240] width 60 height 12
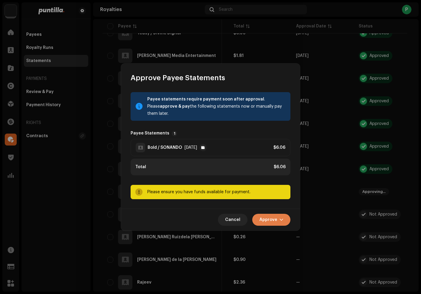
click at [262, 220] on span "Approve" at bounding box center [269, 220] width 18 height 12
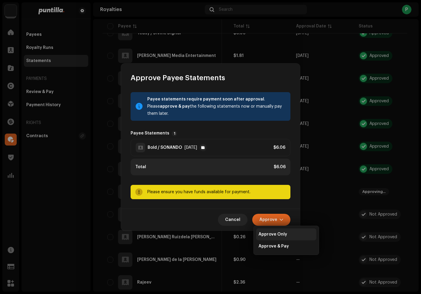
click at [273, 232] on div "Approve Only" at bounding box center [286, 235] width 60 height 12
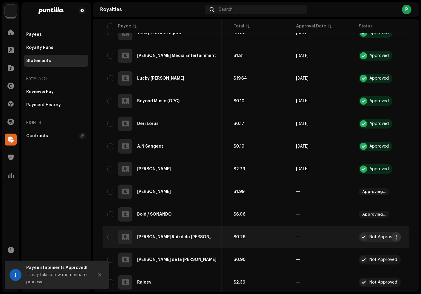
click at [398, 236] on span "button" at bounding box center [396, 237] width 4 height 5
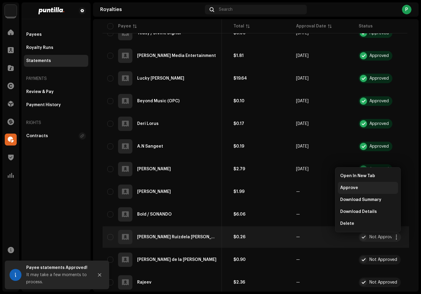
click at [368, 186] on div "Approve" at bounding box center [369, 188] width 56 height 5
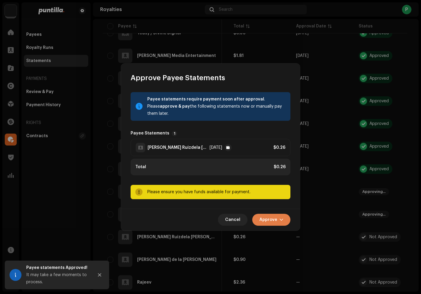
click at [277, 218] on span "Approve" at bounding box center [269, 220] width 18 height 12
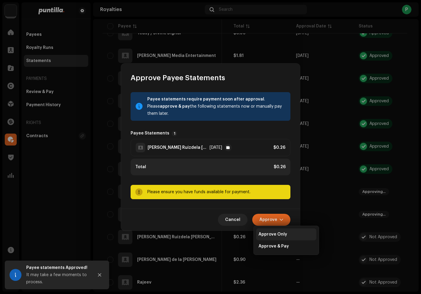
click at [275, 236] on span "Approve Only" at bounding box center [273, 234] width 29 height 5
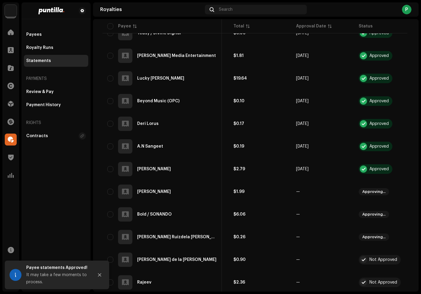
scroll to position [621, 0]
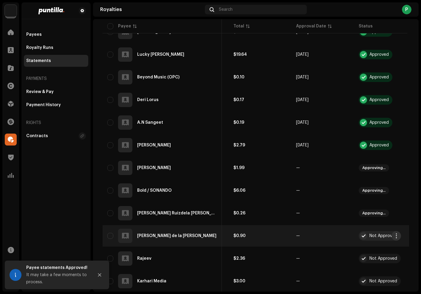
click at [395, 236] on span "button" at bounding box center [396, 236] width 4 height 5
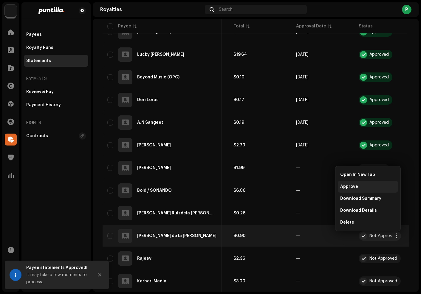
click at [363, 187] on div "Approve" at bounding box center [369, 186] width 56 height 5
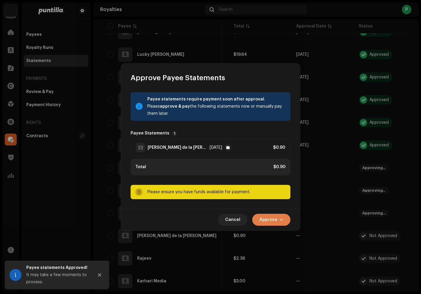
click at [287, 218] on button "Approve" at bounding box center [272, 220] width 38 height 12
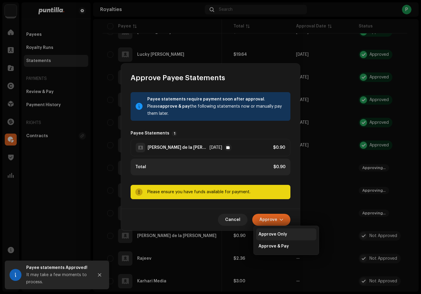
click at [274, 237] on div "Approve Only" at bounding box center [286, 235] width 60 height 12
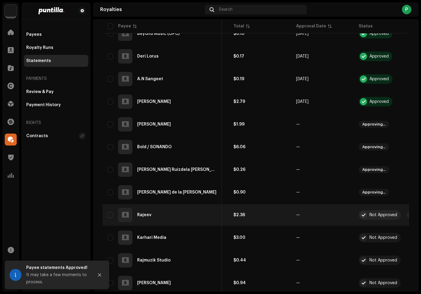
scroll to position [669, 0]
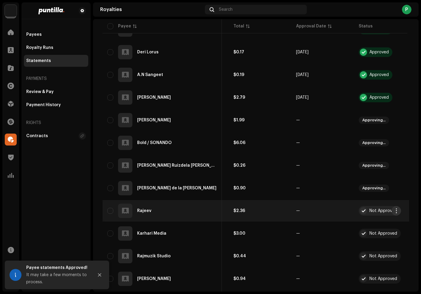
click at [397, 210] on span "button" at bounding box center [396, 211] width 4 height 5
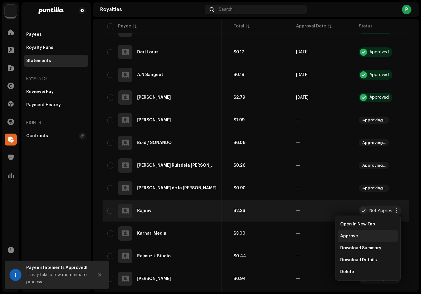
click at [372, 235] on div "Approve" at bounding box center [369, 236] width 56 height 5
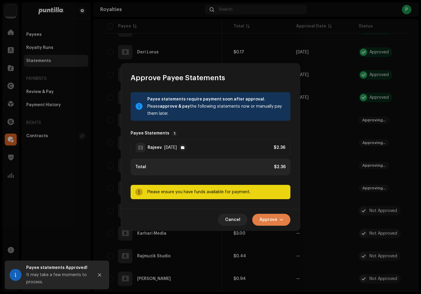
click at [279, 219] on button "Approve" at bounding box center [272, 220] width 38 height 12
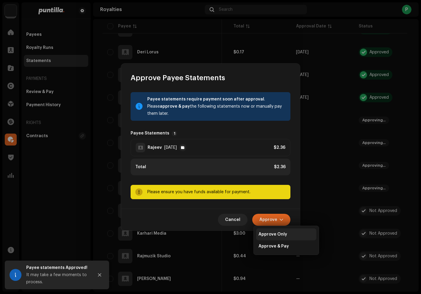
click at [278, 233] on span "Approve Only" at bounding box center [273, 234] width 29 height 5
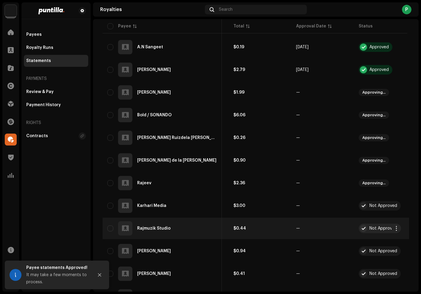
scroll to position [716, 0]
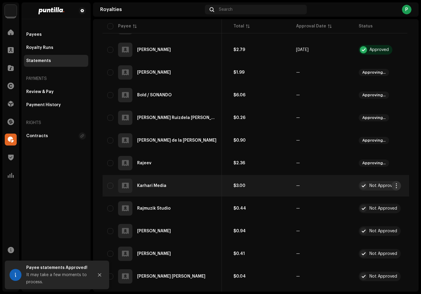
click at [396, 186] on span "button" at bounding box center [396, 186] width 4 height 5
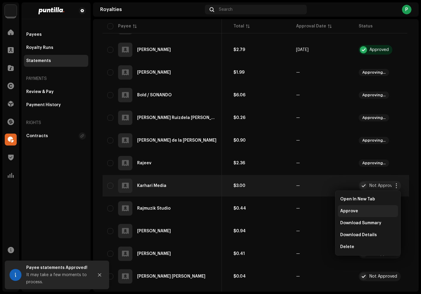
click at [378, 210] on div "Approve" at bounding box center [369, 211] width 56 height 5
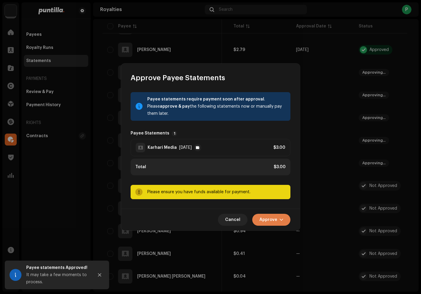
click at [281, 221] on span "button" at bounding box center [282, 220] width 4 height 5
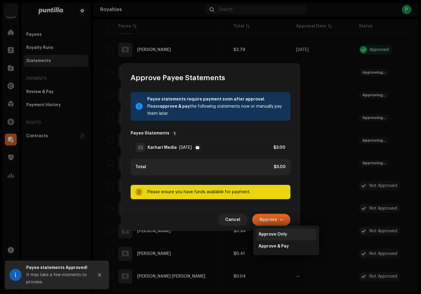
click at [278, 233] on span "Approve Only" at bounding box center [273, 234] width 29 height 5
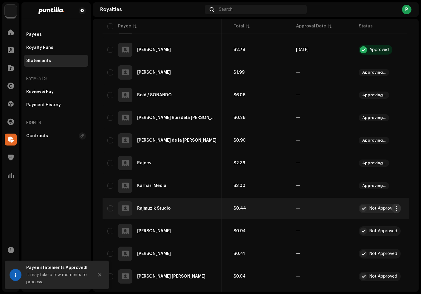
click at [398, 209] on span "button" at bounding box center [396, 208] width 4 height 5
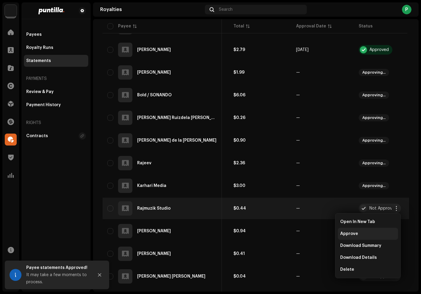
click at [376, 230] on div "Approve" at bounding box center [368, 234] width 60 height 12
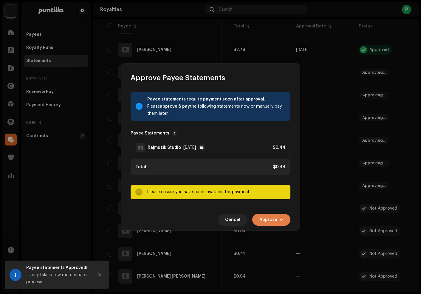
click at [285, 221] on button "Approve" at bounding box center [272, 220] width 38 height 12
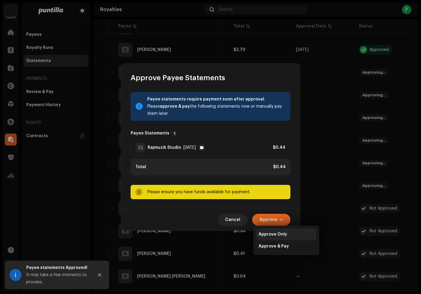
click at [281, 237] on span "Approve Only" at bounding box center [273, 234] width 29 height 5
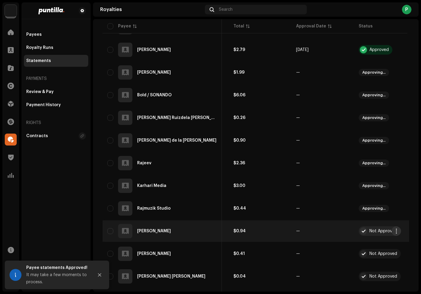
click at [397, 228] on button "button" at bounding box center [397, 232] width 10 height 10
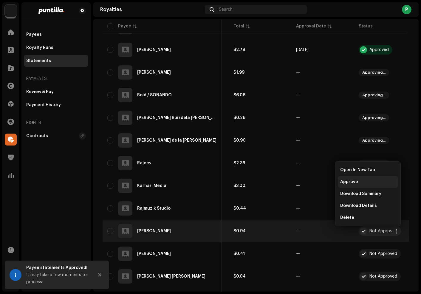
click at [364, 181] on div "Approve" at bounding box center [369, 182] width 56 height 5
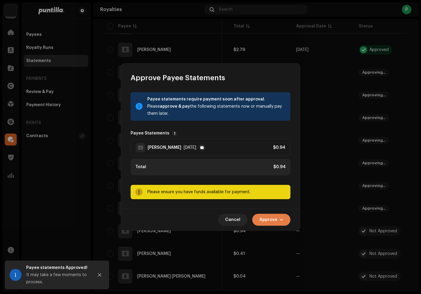
click at [273, 218] on span "Approve" at bounding box center [269, 220] width 18 height 12
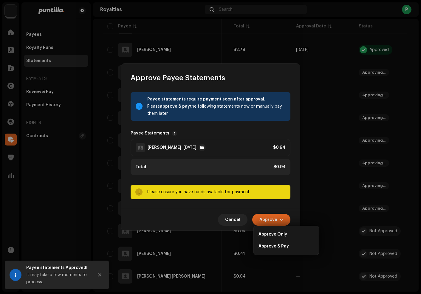
click at [267, 233] on span "Approve Only" at bounding box center [273, 234] width 29 height 5
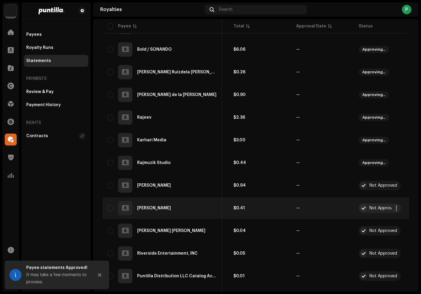
scroll to position [764, 0]
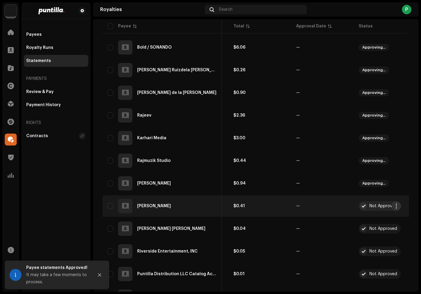
click at [394, 206] on span "button" at bounding box center [396, 206] width 4 height 5
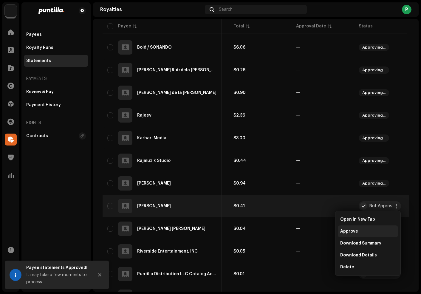
click at [367, 230] on div "Approve" at bounding box center [369, 231] width 56 height 5
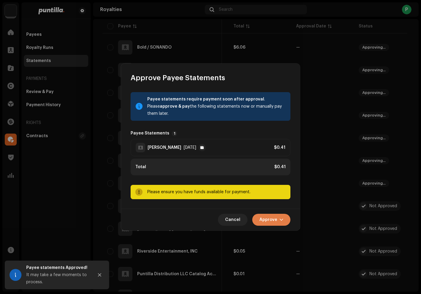
click at [270, 221] on span "Approve" at bounding box center [269, 220] width 18 height 12
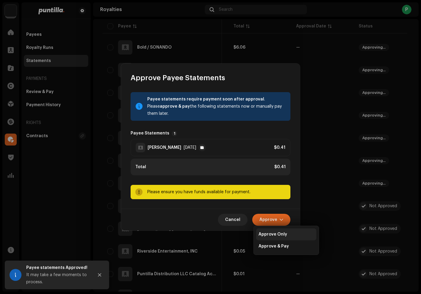
click at [274, 232] on div "Approve Only" at bounding box center [286, 235] width 60 height 12
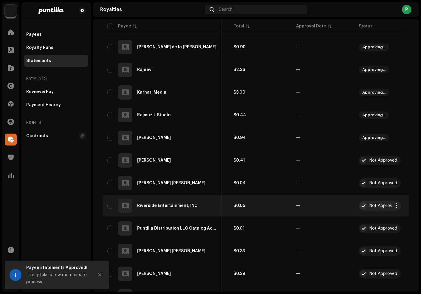
scroll to position [812, 0]
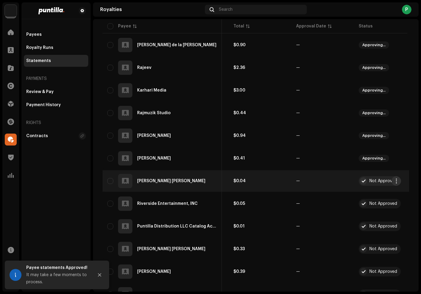
click at [397, 179] on span "button" at bounding box center [396, 181] width 4 height 5
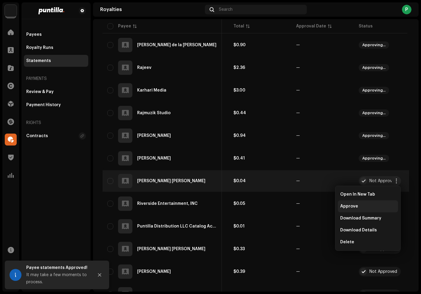
click at [377, 209] on div "Approve" at bounding box center [369, 206] width 56 height 5
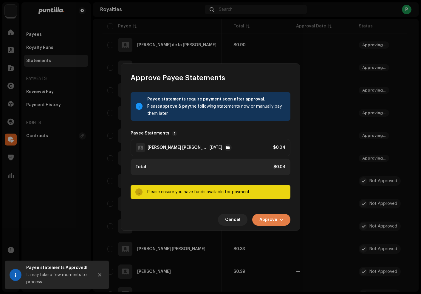
click at [267, 220] on span "Approve" at bounding box center [269, 220] width 18 height 12
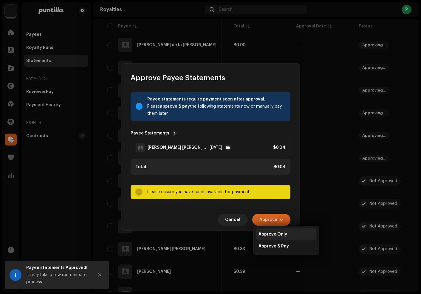
click at [270, 232] on div "Approve Only" at bounding box center [286, 235] width 60 height 12
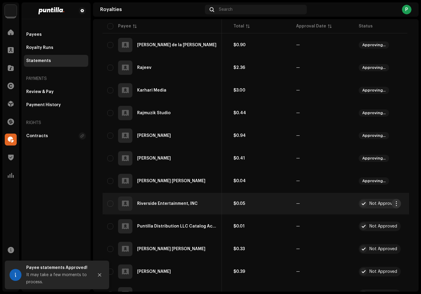
click at [398, 202] on span "button" at bounding box center [396, 203] width 4 height 5
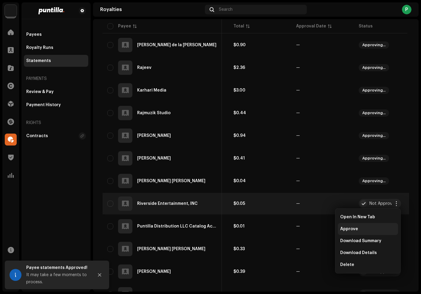
click at [376, 227] on div "Approve" at bounding box center [369, 229] width 56 height 5
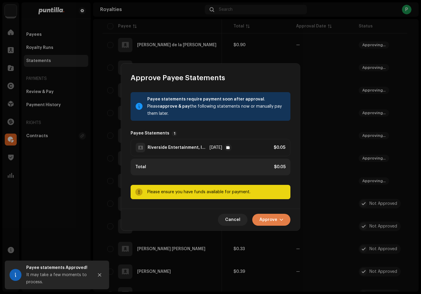
click at [265, 217] on span "Approve" at bounding box center [269, 220] width 18 height 12
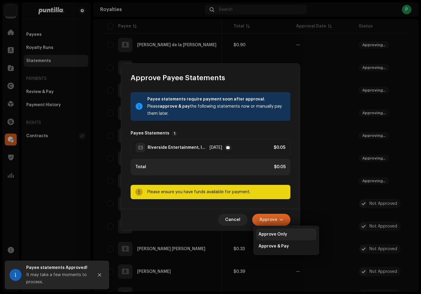
click at [273, 232] on div "Approve Only" at bounding box center [286, 235] width 60 height 12
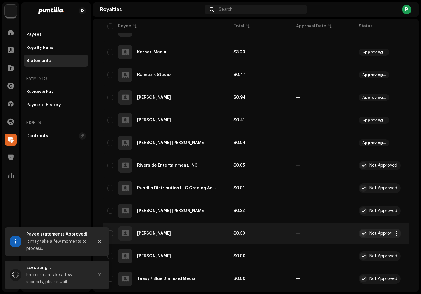
scroll to position [860, 0]
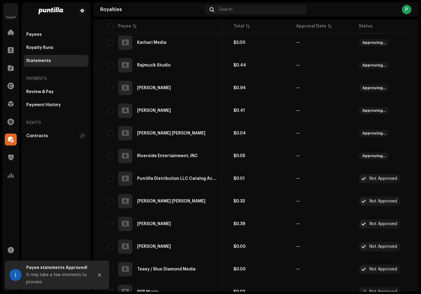
click at [397, 179] on span "button" at bounding box center [396, 178] width 4 height 5
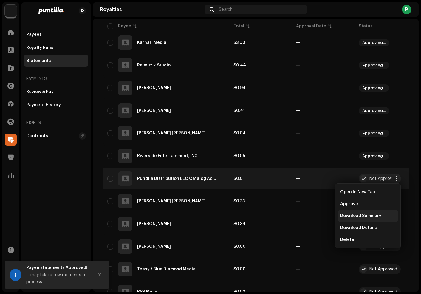
click at [366, 210] on div "Download Summary" at bounding box center [368, 216] width 60 height 12
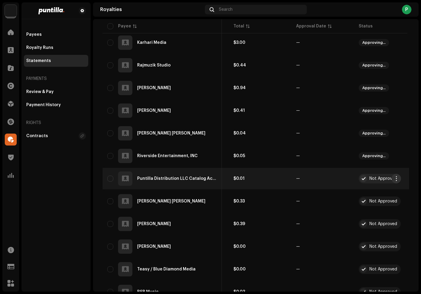
click at [396, 178] on span "button" at bounding box center [396, 178] width 4 height 5
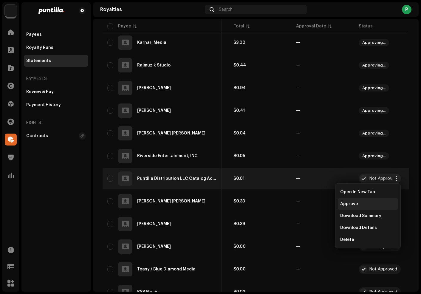
click at [376, 199] on div "Approve" at bounding box center [368, 204] width 60 height 12
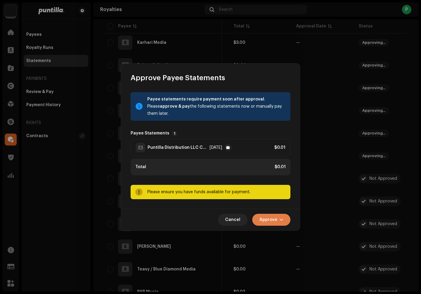
click at [273, 221] on span "Approve" at bounding box center [269, 220] width 18 height 12
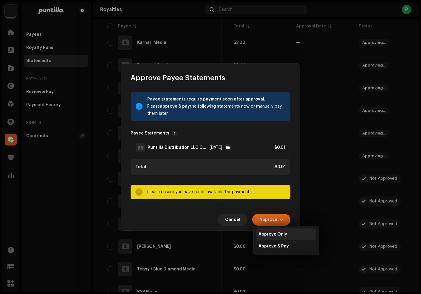
click at [274, 231] on div "Approve Only" at bounding box center [286, 235] width 60 height 12
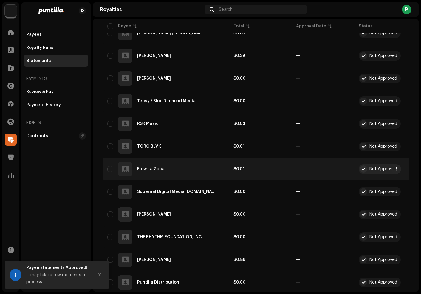
scroll to position [1160, 0]
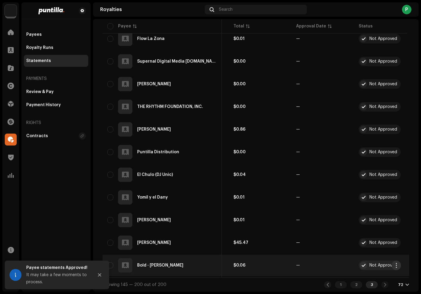
click at [395, 263] on span "button" at bounding box center [396, 265] width 4 height 5
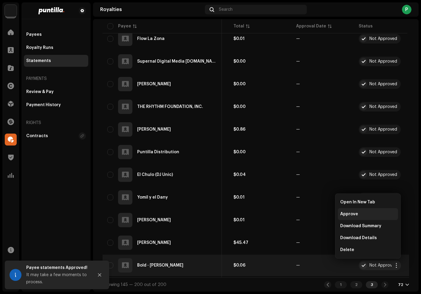
click at [356, 218] on div "Approve" at bounding box center [368, 214] width 60 height 12
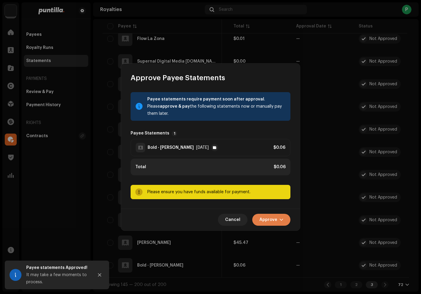
click at [281, 218] on span "button" at bounding box center [282, 220] width 4 height 5
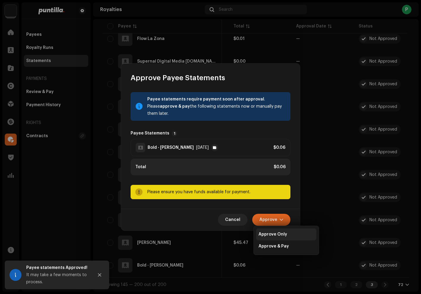
click at [278, 238] on div "Approve Only" at bounding box center [286, 235] width 60 height 12
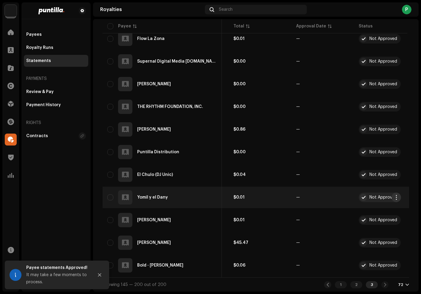
click at [398, 195] on span "button" at bounding box center [396, 197] width 4 height 5
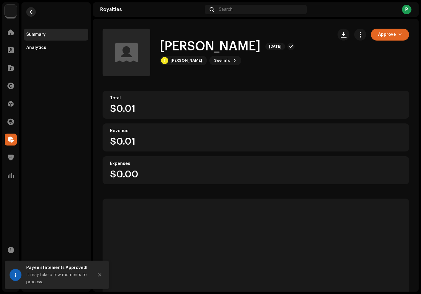
click at [31, 12] on span "button" at bounding box center [31, 12] width 4 height 5
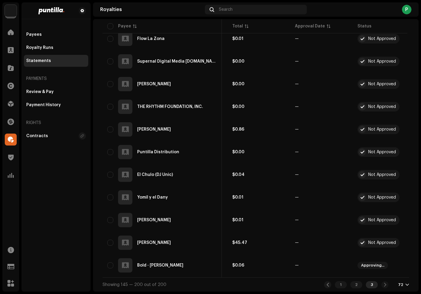
scroll to position [0, 128]
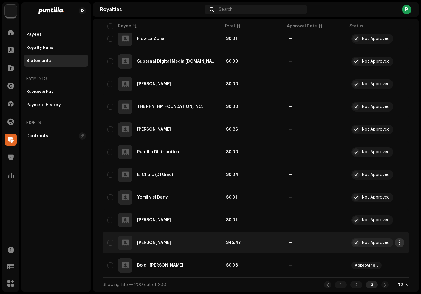
click at [398, 241] on span "button" at bounding box center [400, 243] width 4 height 5
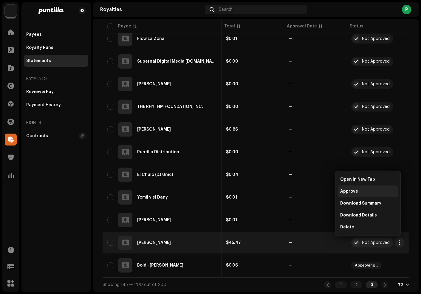
click at [351, 193] on span "Approve" at bounding box center [350, 191] width 18 height 5
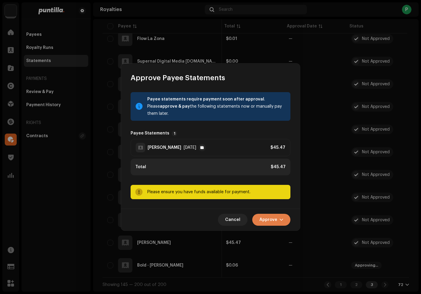
click at [277, 217] on span "Approve" at bounding box center [269, 220] width 18 height 12
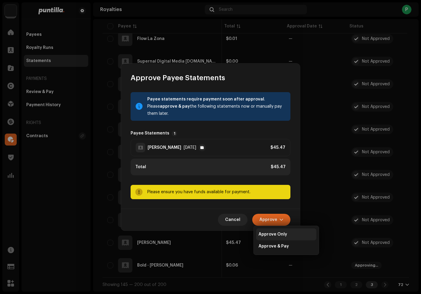
click at [271, 234] on span "Approve Only" at bounding box center [273, 234] width 29 height 5
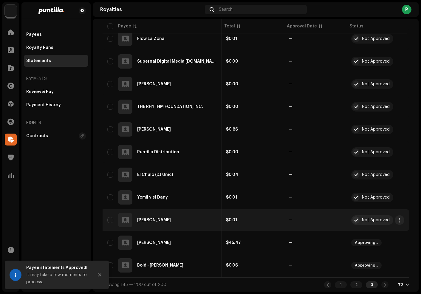
click at [398, 218] on span "button" at bounding box center [400, 220] width 4 height 5
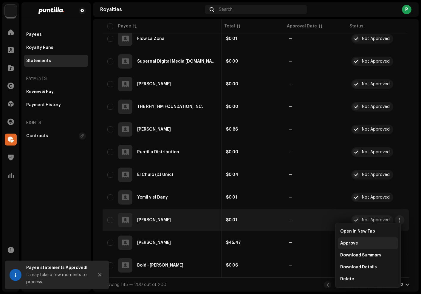
click at [369, 241] on div "Approve" at bounding box center [369, 243] width 56 height 5
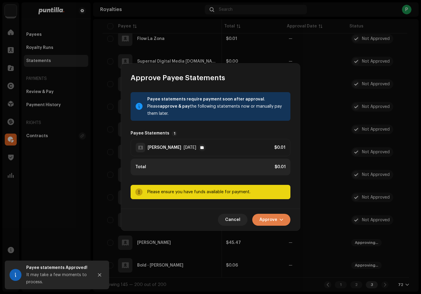
click at [278, 222] on button "Approve" at bounding box center [272, 220] width 38 height 12
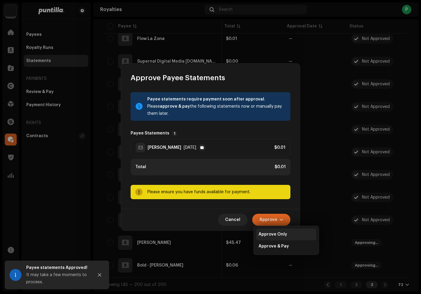
click at [279, 234] on span "Approve Only" at bounding box center [273, 234] width 29 height 5
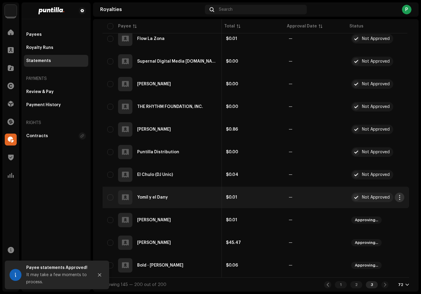
click at [395, 194] on button "button" at bounding box center [400, 198] width 10 height 10
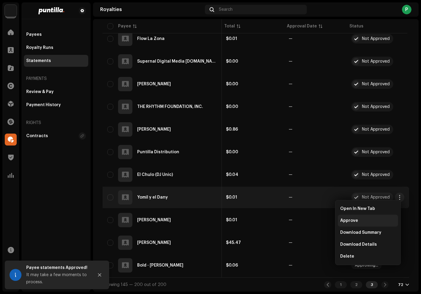
click at [378, 217] on div "Approve" at bounding box center [368, 221] width 60 height 12
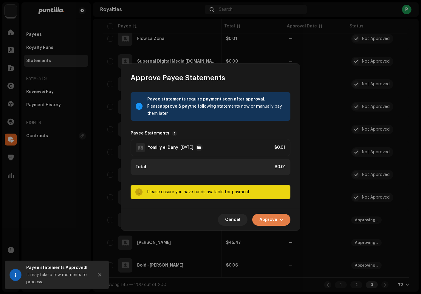
click at [280, 221] on span "button" at bounding box center [282, 220] width 4 height 5
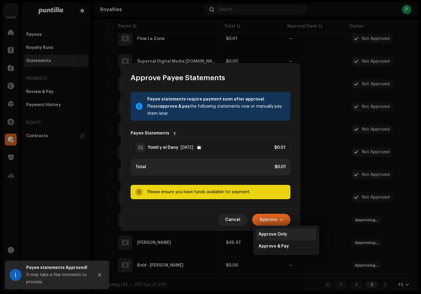
click at [280, 231] on div "Approve Only" at bounding box center [286, 235] width 60 height 12
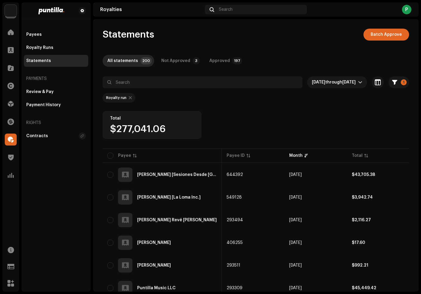
scroll to position [0, 118]
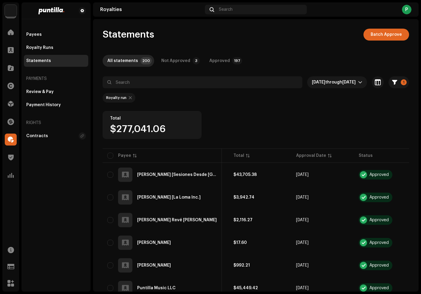
click at [250, 24] on div "Statements Batch Approve All statements 200 Not Approved 3 Approved 197 [DATE] …" at bounding box center [256, 155] width 326 height 273
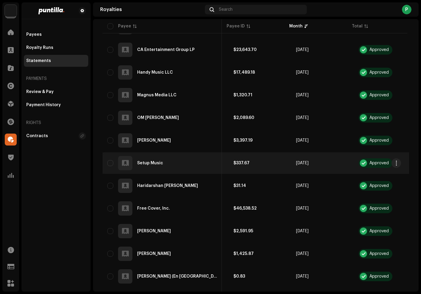
scroll to position [1476, 0]
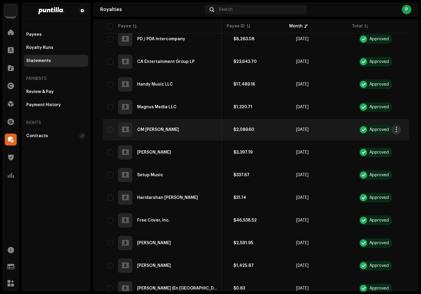
click at [394, 132] on button "button" at bounding box center [397, 130] width 10 height 10
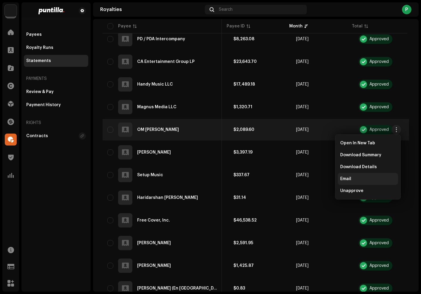
click at [377, 179] on div "Email" at bounding box center [369, 179] width 56 height 5
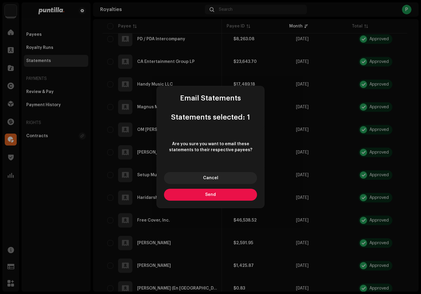
click at [248, 195] on button "Send" at bounding box center [210, 195] width 93 height 12
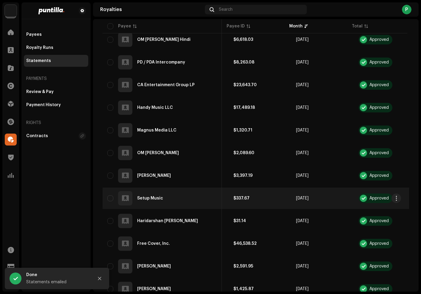
scroll to position [1452, 0]
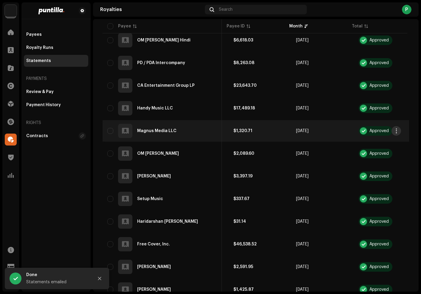
click at [396, 131] on span "button" at bounding box center [396, 131] width 4 height 5
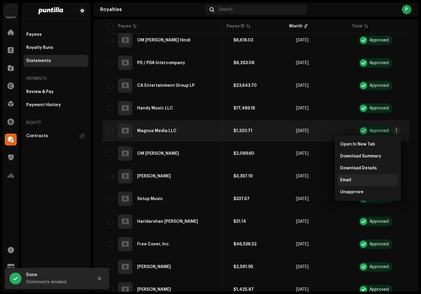
click at [352, 179] on div "Email" at bounding box center [369, 180] width 56 height 5
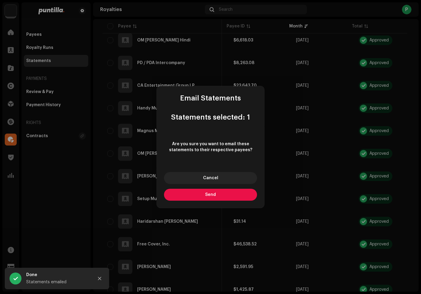
click at [230, 196] on button "Send" at bounding box center [210, 195] width 93 height 12
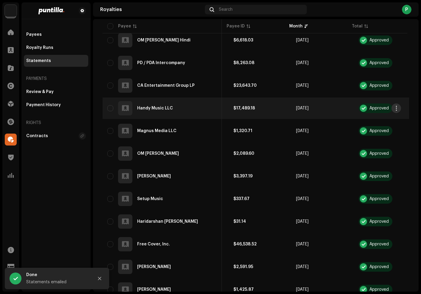
click at [395, 108] on span "button" at bounding box center [396, 108] width 4 height 5
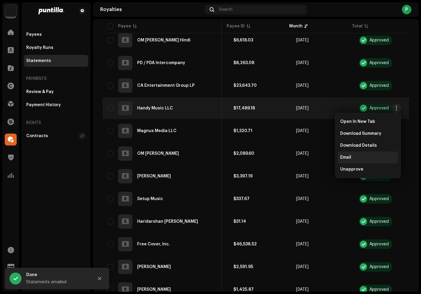
click at [370, 157] on div "Email" at bounding box center [369, 157] width 56 height 5
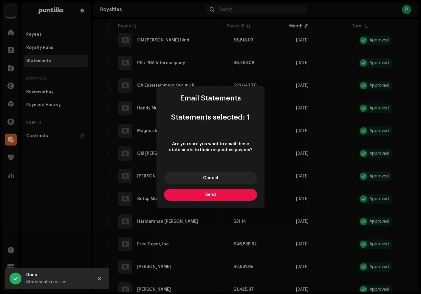
click at [224, 197] on button "Send" at bounding box center [210, 195] width 93 height 12
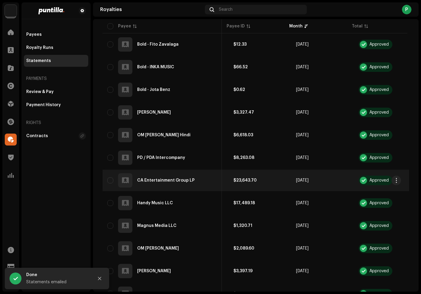
scroll to position [1356, 0]
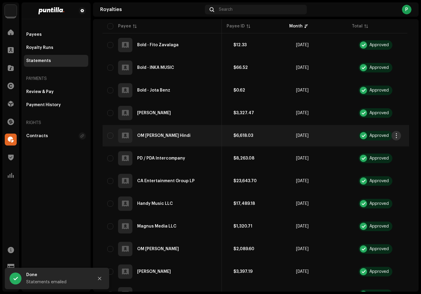
click at [394, 134] on span "button" at bounding box center [396, 135] width 4 height 5
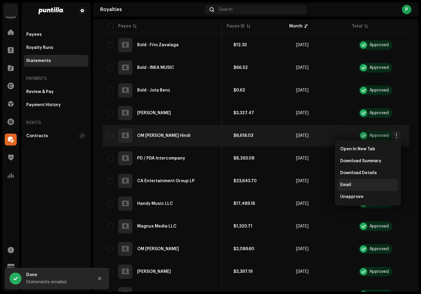
click at [367, 183] on div "Email" at bounding box center [369, 185] width 56 height 5
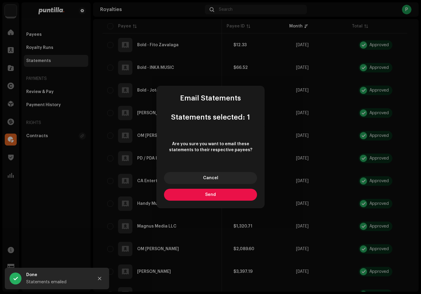
click at [251, 196] on button "Send" at bounding box center [210, 195] width 93 height 12
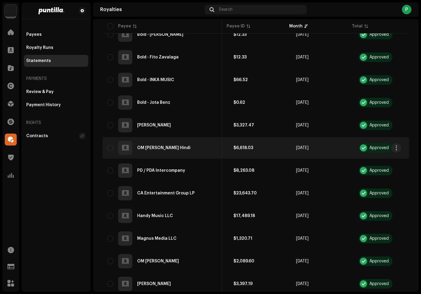
scroll to position [1332, 0]
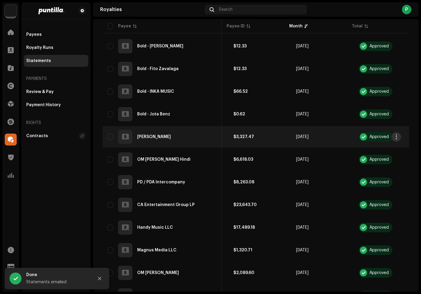
click at [397, 136] on span "button" at bounding box center [396, 137] width 4 height 5
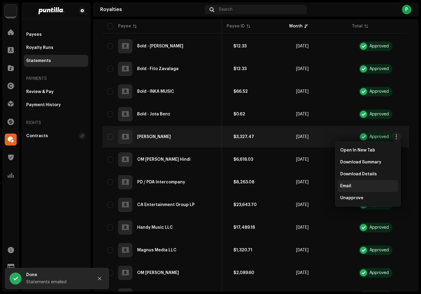
click at [356, 185] on div "Email" at bounding box center [369, 186] width 56 height 5
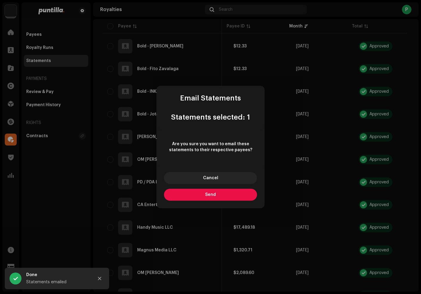
click at [231, 197] on button "Send" at bounding box center [210, 195] width 93 height 12
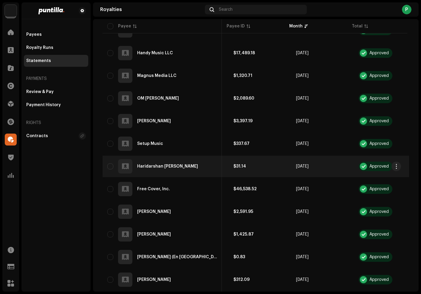
scroll to position [1523, 0]
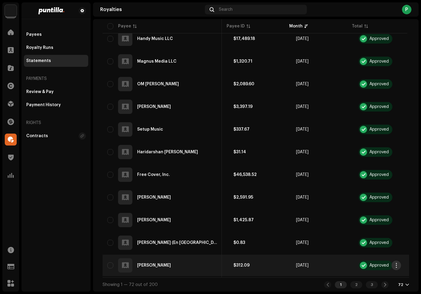
click at [394, 265] on span "button" at bounding box center [396, 265] width 4 height 5
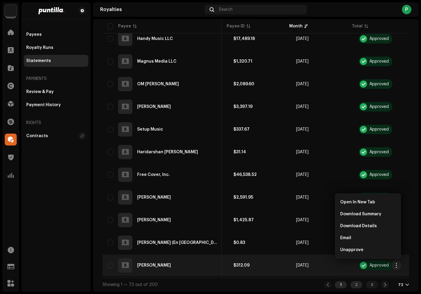
click at [353, 287] on div "2" at bounding box center [357, 284] width 12 height 7
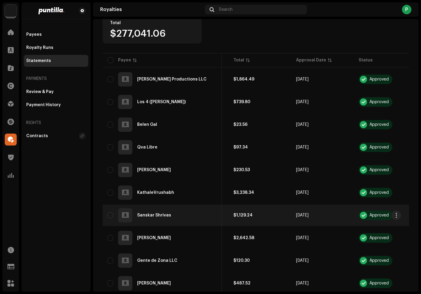
scroll to position [119, 0]
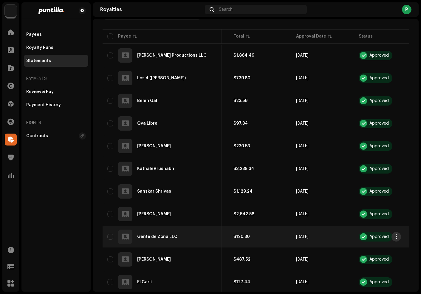
click at [398, 236] on span "button" at bounding box center [396, 237] width 4 height 5
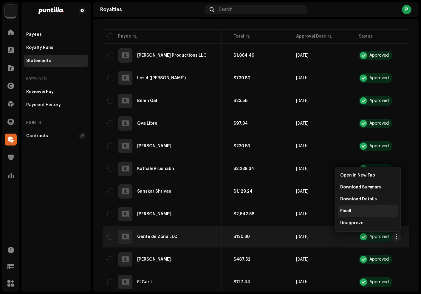
click at [357, 209] on div "Email" at bounding box center [369, 211] width 56 height 5
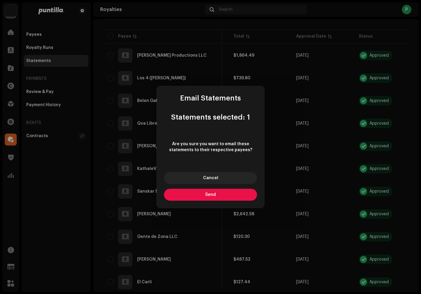
click at [245, 194] on button "Send" at bounding box center [210, 195] width 93 height 12
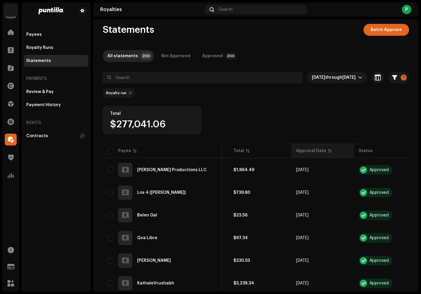
scroll to position [0, 0]
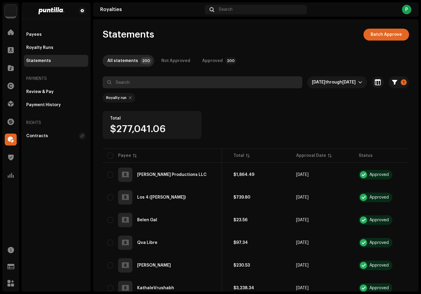
click at [141, 81] on input "text" at bounding box center [203, 82] width 200 height 12
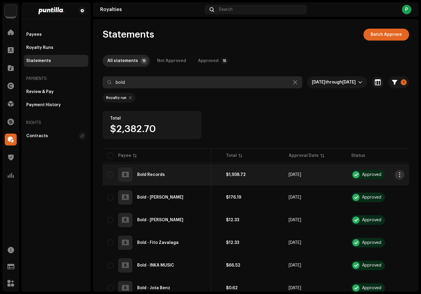
type input "bold"
click at [398, 175] on span "button" at bounding box center [400, 175] width 4 height 5
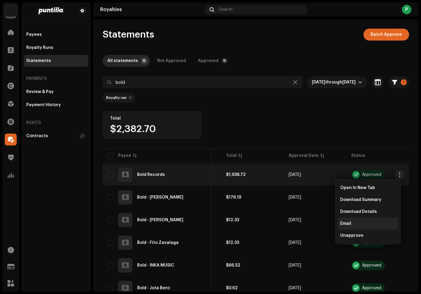
click at [365, 227] on div "Email" at bounding box center [368, 224] width 60 height 12
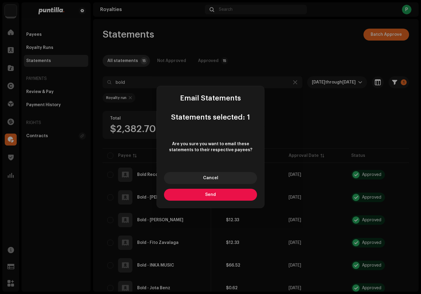
click at [222, 196] on button "Send" at bounding box center [210, 195] width 93 height 12
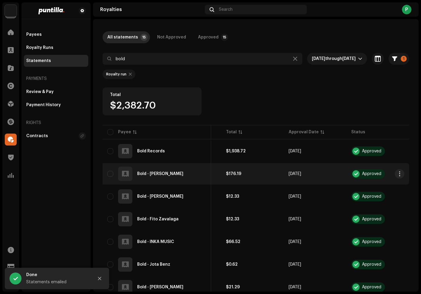
scroll to position [24, 0]
click at [398, 173] on span "button" at bounding box center [400, 173] width 4 height 5
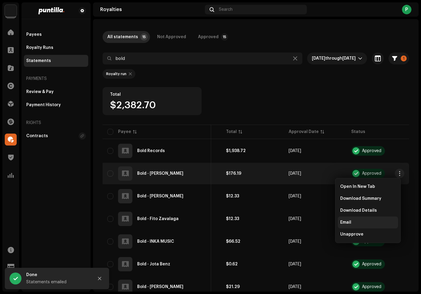
click at [354, 222] on div "Email" at bounding box center [369, 222] width 56 height 5
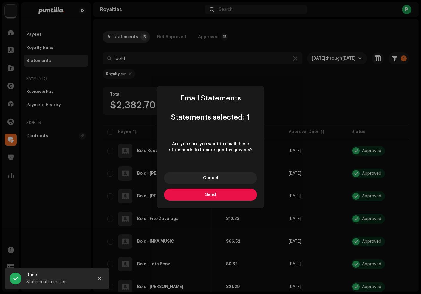
click at [218, 191] on button "Send" at bounding box center [210, 195] width 93 height 12
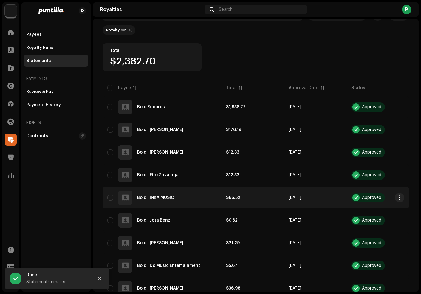
scroll to position [72, 0]
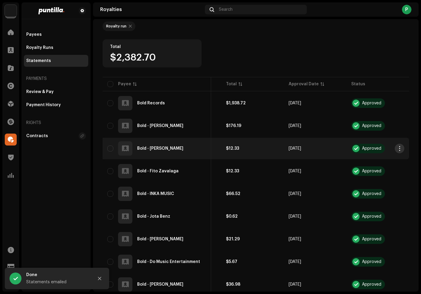
click at [400, 147] on button "button" at bounding box center [400, 149] width 10 height 10
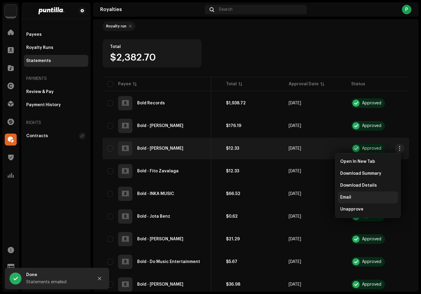
click at [363, 193] on div "Email" at bounding box center [368, 198] width 60 height 12
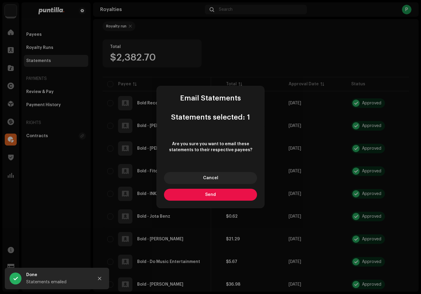
click at [242, 196] on button "Send" at bounding box center [210, 195] width 93 height 12
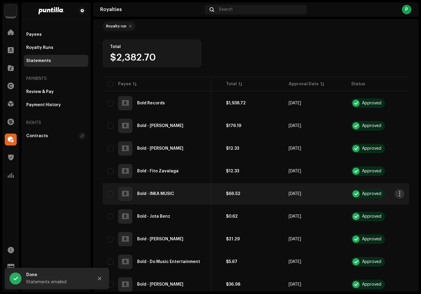
click at [398, 193] on span "button" at bounding box center [400, 194] width 4 height 5
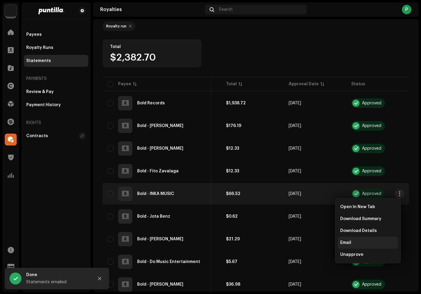
click at [356, 244] on div "Email" at bounding box center [369, 243] width 56 height 5
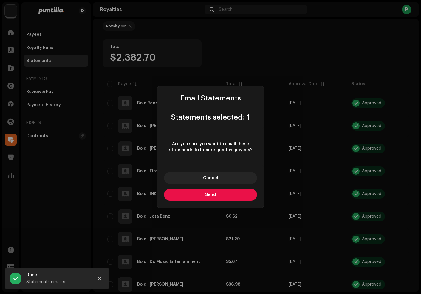
click at [224, 195] on button "Send" at bounding box center [210, 195] width 93 height 12
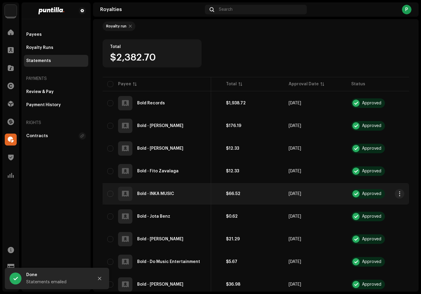
scroll to position [96, 0]
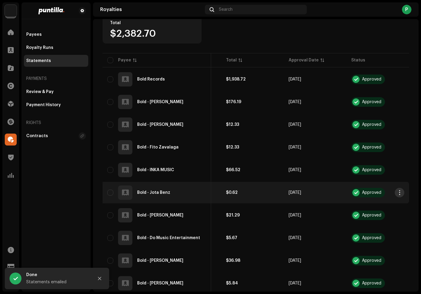
click at [398, 191] on span "button" at bounding box center [400, 192] width 4 height 5
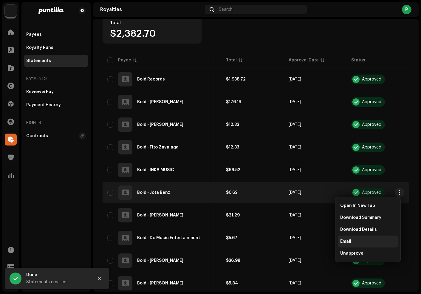
click at [355, 241] on div "Email" at bounding box center [369, 241] width 56 height 5
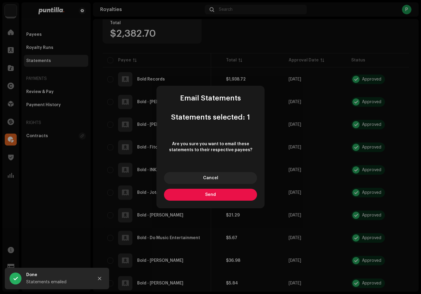
click at [212, 198] on button "Send" at bounding box center [210, 195] width 93 height 12
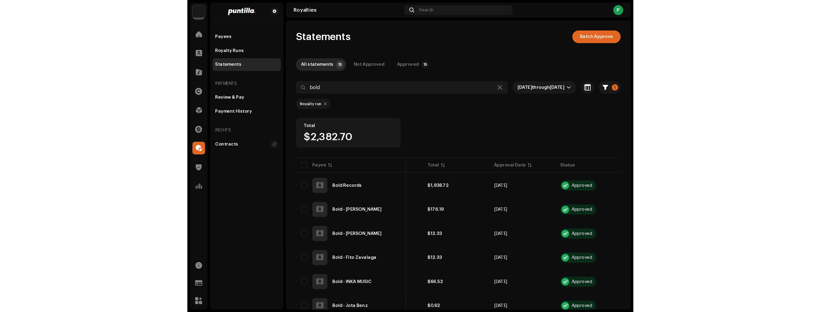
scroll to position [0, 0]
